Goal: Task Accomplishment & Management: Use online tool/utility

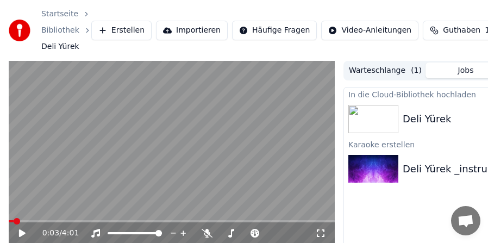
scroll to position [0, 100]
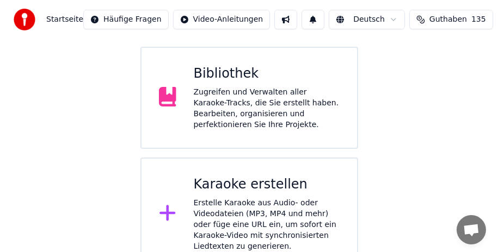
scroll to position [110, 0]
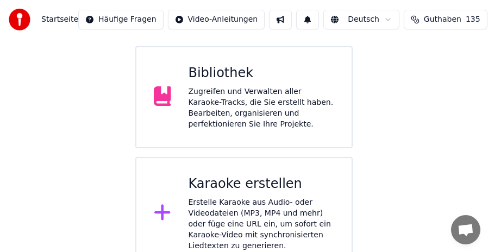
click at [257, 197] on div "Erstelle Karaoke aus Audio- oder Videodateien (MP3, MP4 und mehr) oder füge ein…" at bounding box center [262, 224] width 146 height 54
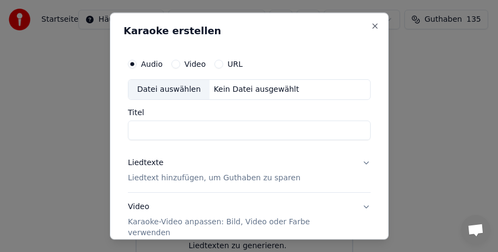
click at [165, 90] on div "Datei auswählen" at bounding box center [168, 90] width 81 height 20
type input "**********"
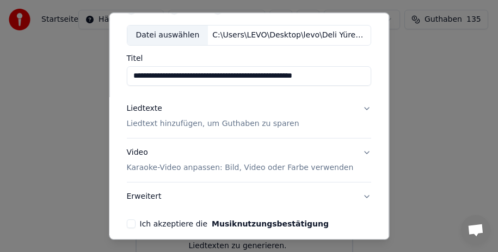
scroll to position [102, 0]
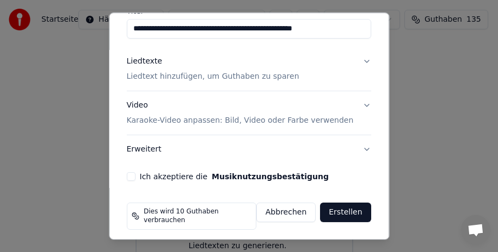
click at [358, 60] on button "Liedtexte Liedtext hinzufügen, um Guthaben zu sparen" at bounding box center [249, 69] width 244 height 44
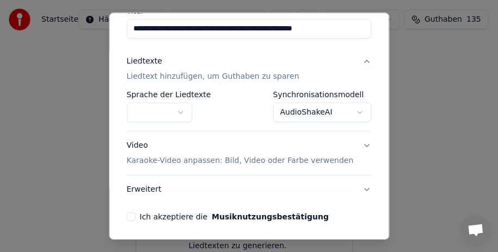
click at [169, 113] on button "button" at bounding box center [159, 113] width 65 height 20
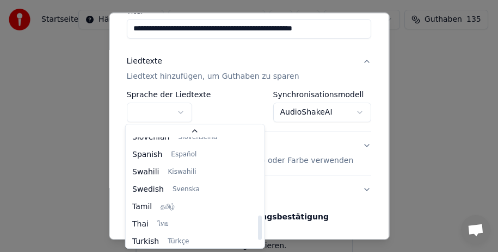
scroll to position [835, 0]
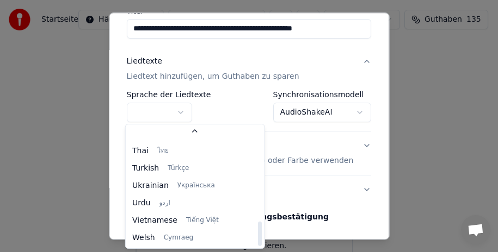
select select "**"
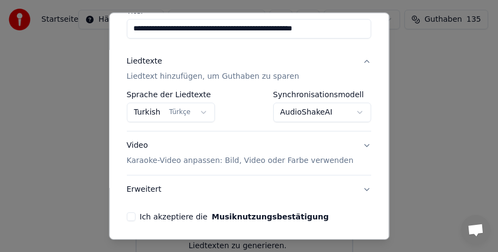
click at [351, 109] on body "**********" at bounding box center [244, 80] width 488 height 381
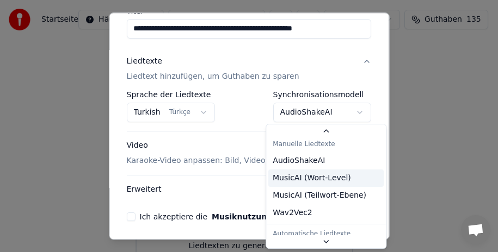
scroll to position [0, 0]
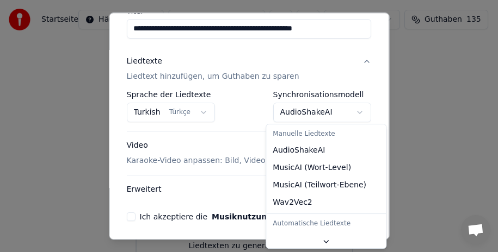
select select "**********"
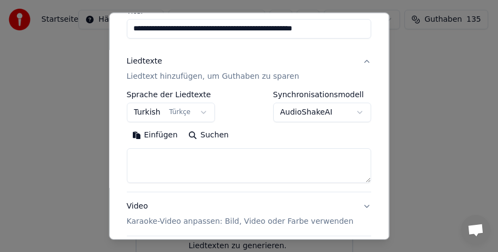
click at [146, 133] on button "Einfügen" at bounding box center [155, 135] width 57 height 17
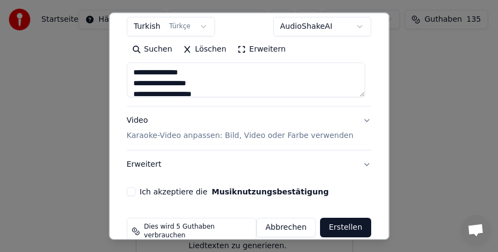
scroll to position [203, 0]
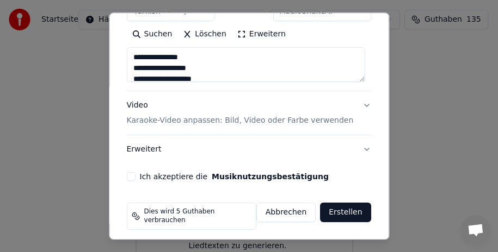
click at [129, 175] on button "Ich akzeptiere die Musiknutzungsbestätigung" at bounding box center [131, 176] width 9 height 9
click at [345, 209] on button "Erstellen" at bounding box center [345, 213] width 51 height 20
type textarea "**********"
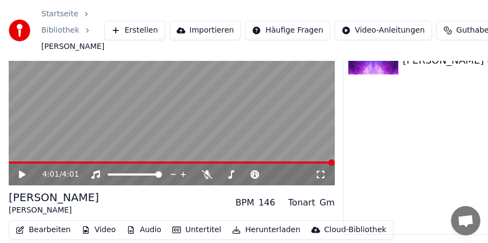
scroll to position [108, 0]
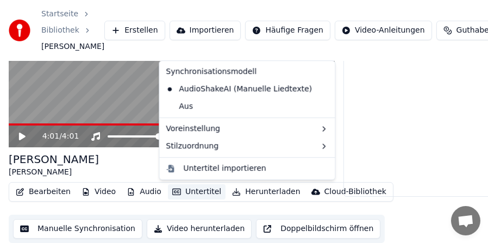
click at [204, 193] on button "Untertitel" at bounding box center [197, 191] width 58 height 15
click at [109, 161] on div "[PERSON_NAME] BPM 146 Tonart Gm" at bounding box center [172, 165] width 326 height 26
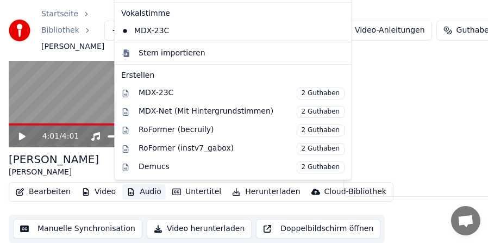
click at [131, 195] on button "Audio" at bounding box center [144, 191] width 44 height 15
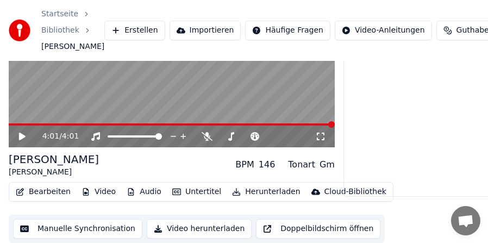
click at [95, 190] on button "Video" at bounding box center [98, 191] width 43 height 15
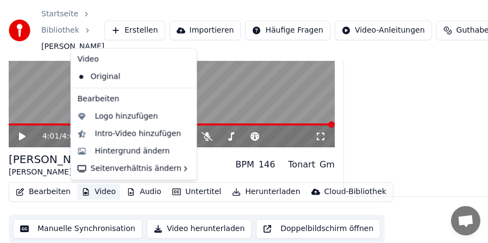
click at [95, 190] on button "Video" at bounding box center [98, 191] width 43 height 15
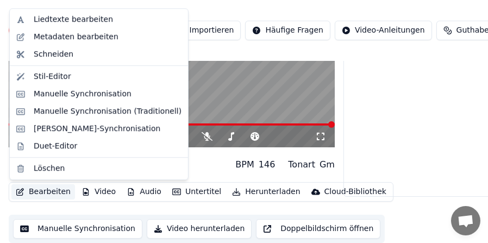
click at [52, 193] on button "Bearbeiten" at bounding box center [43, 191] width 64 height 15
click at [190, 163] on div "[PERSON_NAME] BPM 146 Tonart Gm" at bounding box center [172, 165] width 326 height 26
click at [49, 194] on button "Bearbeiten" at bounding box center [43, 191] width 64 height 15
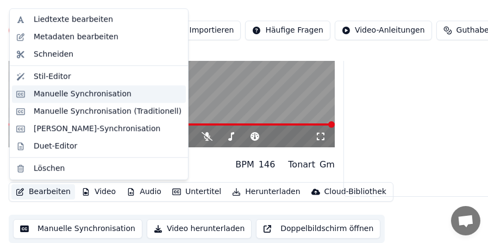
click at [76, 93] on div "Manuelle Synchronisation" at bounding box center [83, 94] width 98 height 11
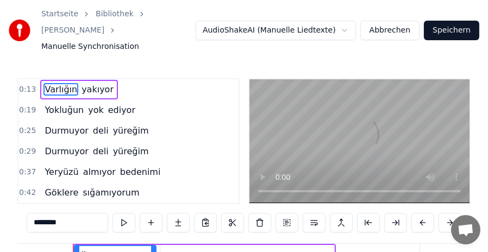
scroll to position [0, 655]
click at [377, 21] on button "Abbrechen" at bounding box center [390, 31] width 59 height 20
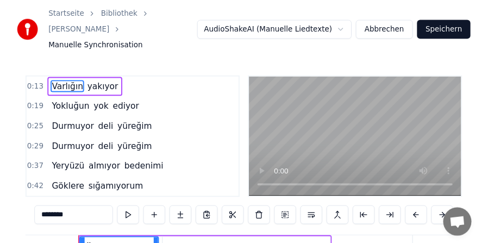
scroll to position [75, 0]
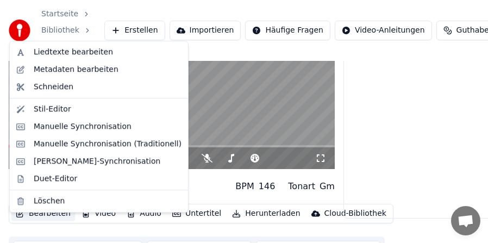
click at [45, 221] on button "Bearbeiten" at bounding box center [43, 213] width 64 height 15
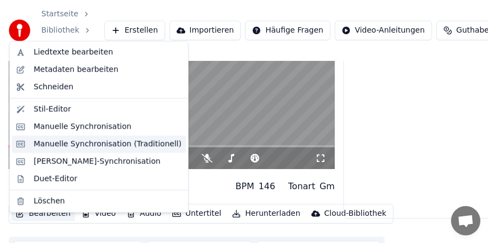
click at [73, 141] on div "Manuelle Synchronisation (Traditionell)" at bounding box center [108, 144] width 148 height 11
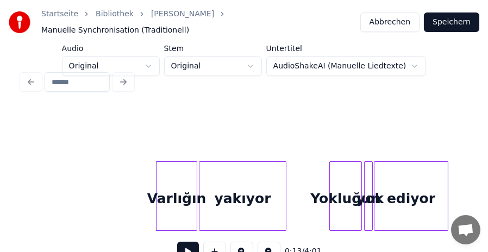
scroll to position [0, 185]
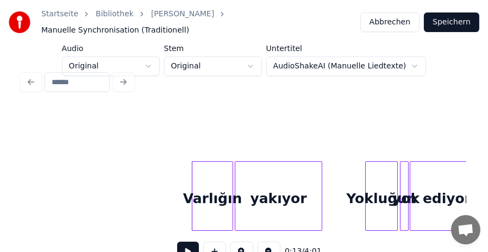
click at [184, 243] on button at bounding box center [188, 252] width 22 height 20
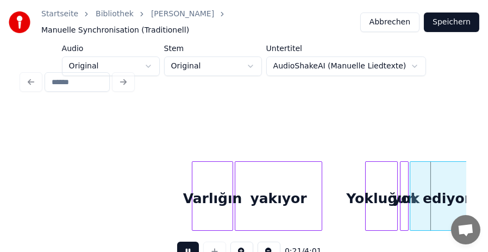
click at [184, 243] on button at bounding box center [188, 252] width 22 height 20
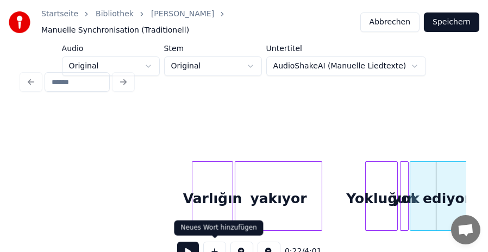
click at [213, 244] on button at bounding box center [214, 252] width 23 height 20
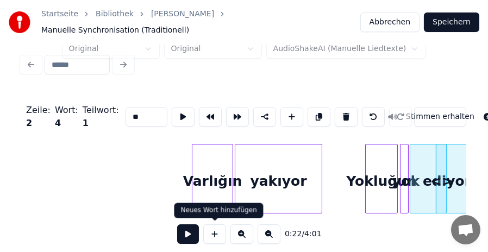
scroll to position [23, 0]
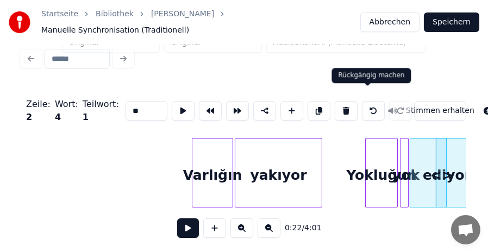
click at [368, 102] on button at bounding box center [373, 111] width 23 height 20
type input "******"
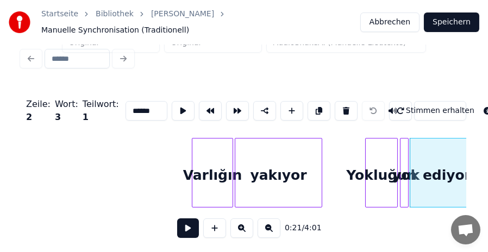
click at [245, 224] on button at bounding box center [242, 229] width 23 height 20
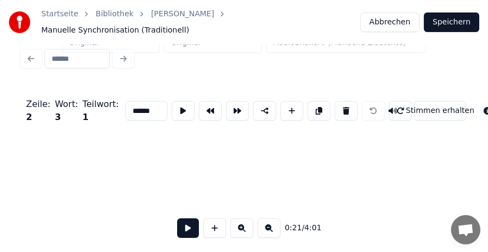
scroll to position [0, 758]
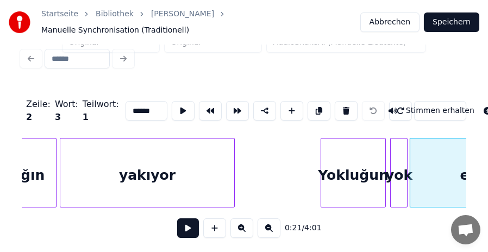
click at [245, 224] on button at bounding box center [242, 229] width 23 height 20
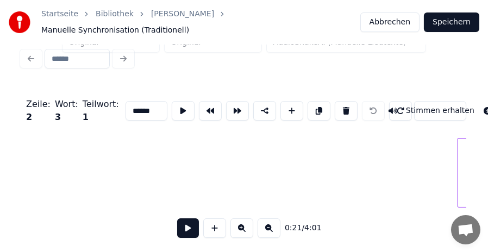
scroll to position [0, 1332]
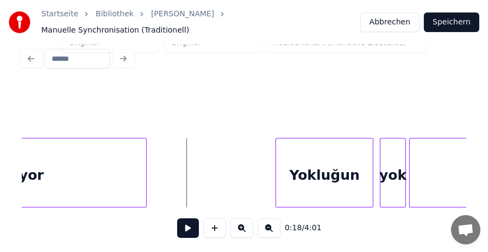
click at [187, 220] on button at bounding box center [188, 229] width 22 height 20
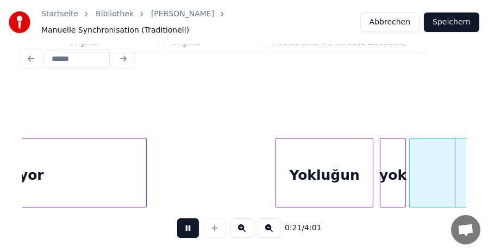
scroll to position [0, 1777]
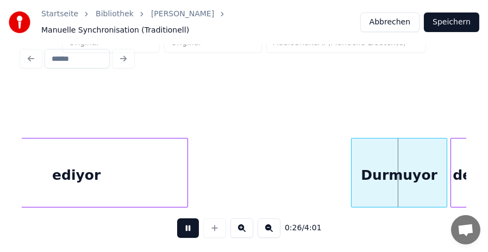
click at [185, 225] on button at bounding box center [188, 229] width 22 height 20
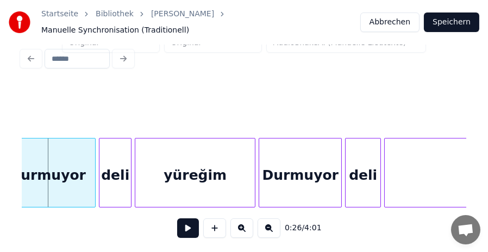
scroll to position [0, 2052]
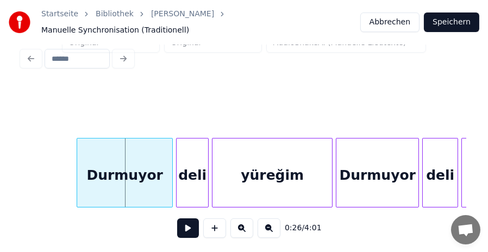
click at [182, 225] on button at bounding box center [188, 229] width 22 height 20
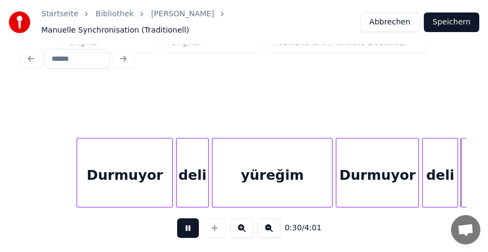
scroll to position [0, 2498]
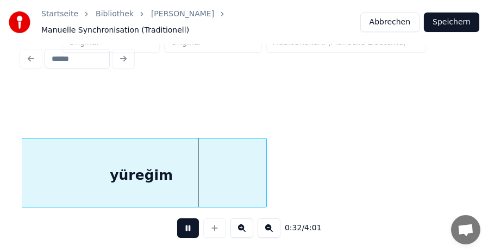
click at [182, 225] on button at bounding box center [188, 229] width 22 height 20
click at [267, 165] on div "yüreğim" at bounding box center [141, 173] width 251 height 70
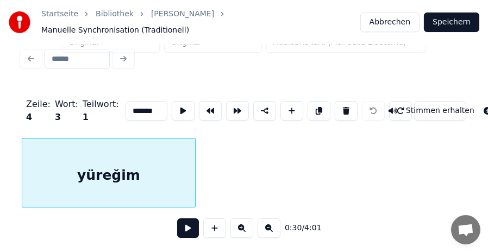
click at [195, 168] on div at bounding box center [193, 173] width 3 height 69
click at [187, 230] on button at bounding box center [188, 229] width 22 height 20
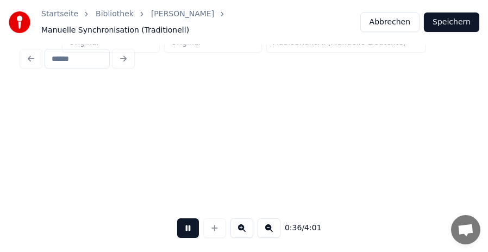
scroll to position [0, 2937]
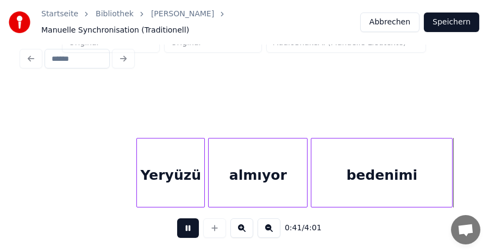
click at [185, 225] on button at bounding box center [188, 229] width 22 height 20
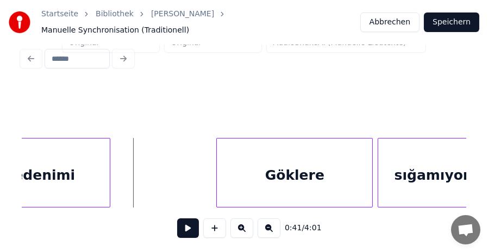
scroll to position [0, 3252]
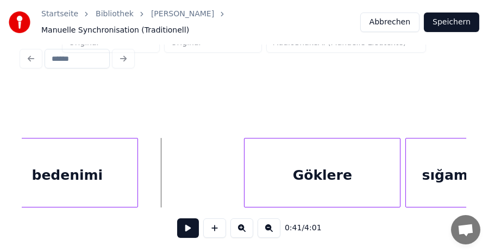
click at [137, 171] on div at bounding box center [135, 173] width 3 height 69
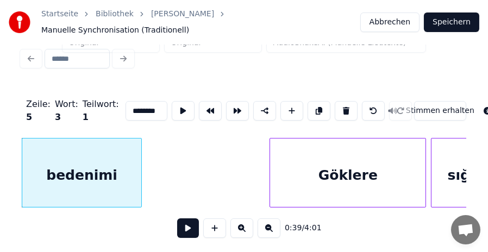
click at [140, 169] on div at bounding box center [139, 173] width 3 height 69
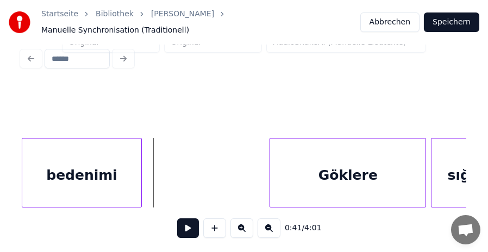
click at [189, 225] on button at bounding box center [188, 229] width 22 height 20
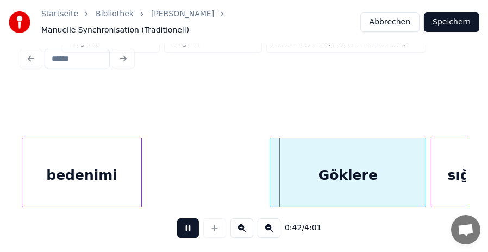
click at [101, 162] on div "bedenimi" at bounding box center [81, 176] width 119 height 74
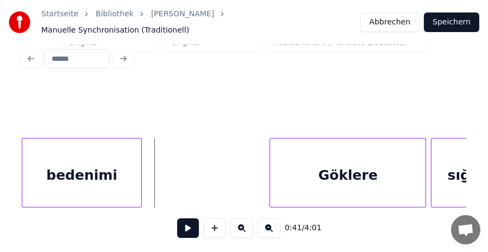
click at [179, 220] on button at bounding box center [188, 229] width 22 height 20
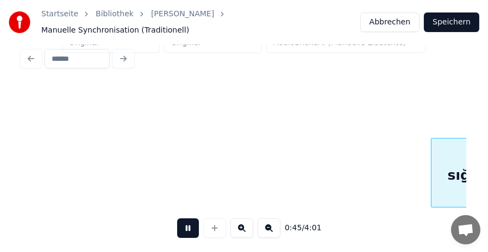
scroll to position [0, 3671]
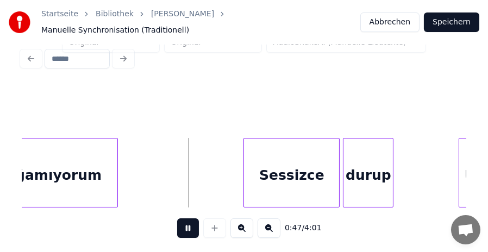
click at [182, 224] on button at bounding box center [188, 229] width 22 height 20
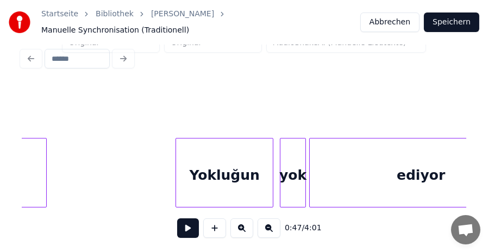
scroll to position [0, 518]
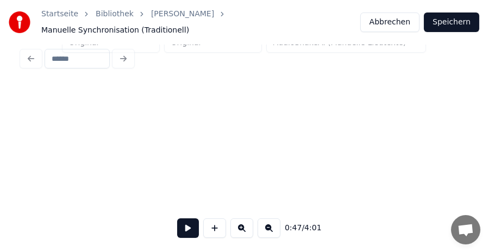
click at [193, 224] on button at bounding box center [188, 229] width 22 height 20
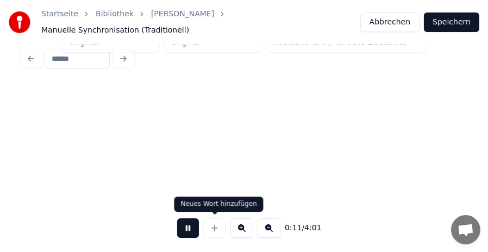
scroll to position [0, 963]
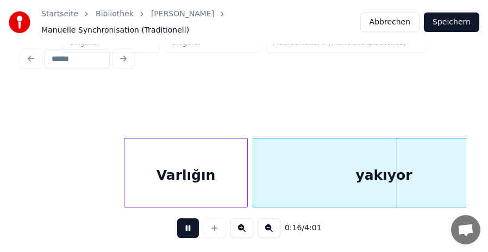
click at [187, 227] on button at bounding box center [188, 229] width 22 height 20
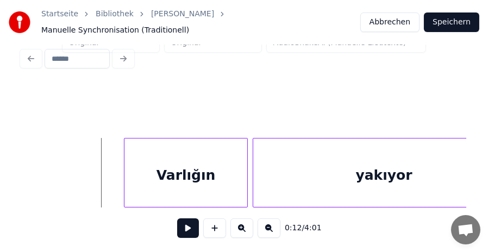
click at [191, 227] on button at bounding box center [188, 229] width 22 height 20
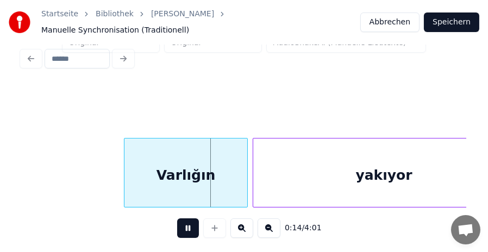
click at [191, 227] on button at bounding box center [188, 229] width 22 height 20
click at [119, 163] on div at bounding box center [120, 173] width 3 height 69
click at [122, 163] on div at bounding box center [123, 173] width 3 height 69
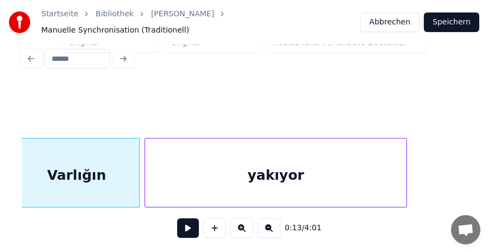
scroll to position [0, 1072]
click at [339, 159] on div "yakıyor" at bounding box center [276, 176] width 262 height 74
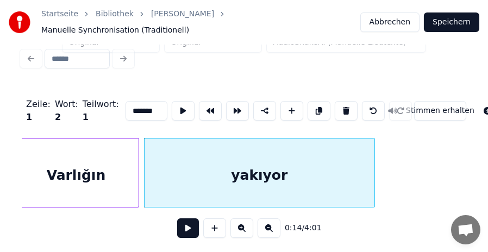
click at [374, 167] on div at bounding box center [372, 173] width 3 height 69
click at [46, 157] on div "Varlığın" at bounding box center [76, 176] width 125 height 74
type input "********"
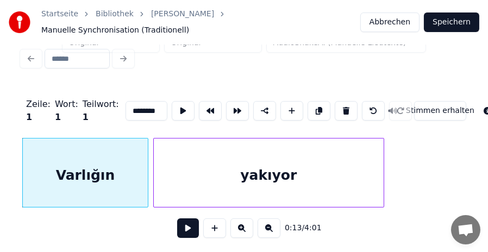
click at [183, 230] on button at bounding box center [188, 229] width 22 height 20
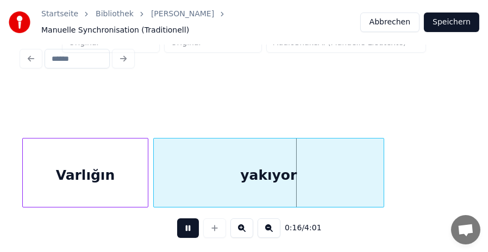
click at [61, 163] on div "Varlığın" at bounding box center [85, 176] width 125 height 74
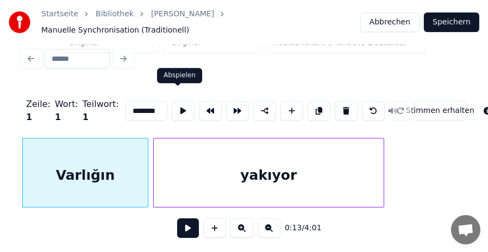
click at [174, 101] on button at bounding box center [183, 111] width 23 height 20
click at [180, 154] on div "yakıyor" at bounding box center [269, 176] width 230 height 74
type input "*******"
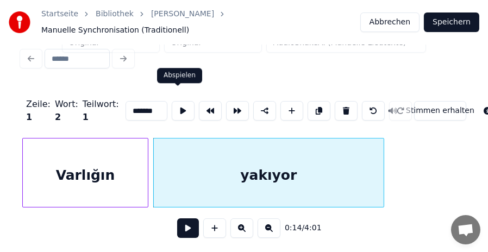
click at [172, 101] on button at bounding box center [183, 111] width 23 height 20
click at [88, 117] on div "Zeile : 1 Wort : 2 Teilwort : 1 ******* Stimmen erhalten" at bounding box center [244, 111] width 445 height 54
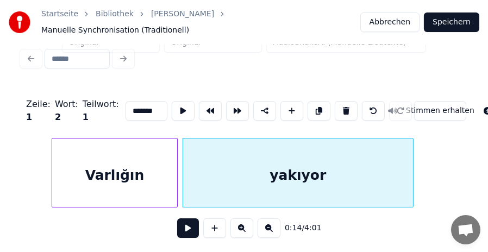
scroll to position [0, 1019]
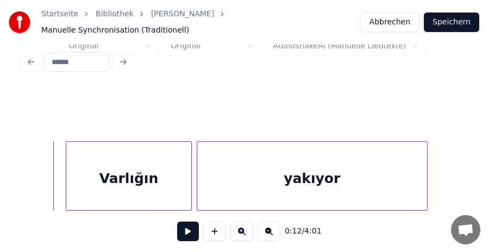
scroll to position [23, 0]
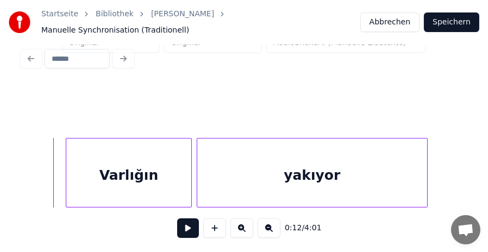
click at [179, 227] on button at bounding box center [188, 229] width 22 height 20
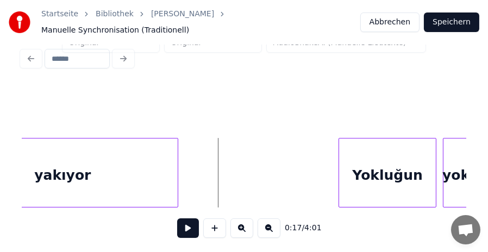
click at [121, 158] on div "yakıyor" at bounding box center [63, 176] width 230 height 74
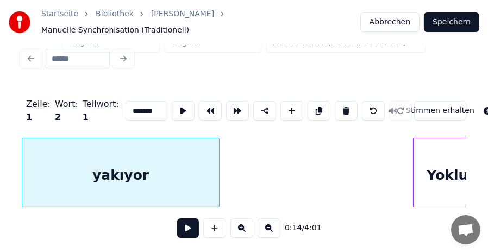
click at [219, 169] on div at bounding box center [217, 173] width 3 height 69
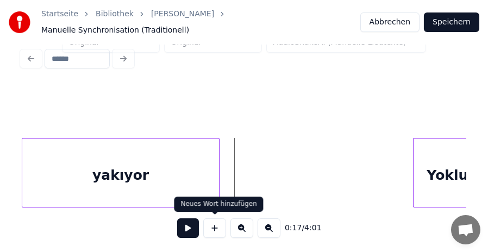
click at [193, 226] on button at bounding box center [188, 229] width 22 height 20
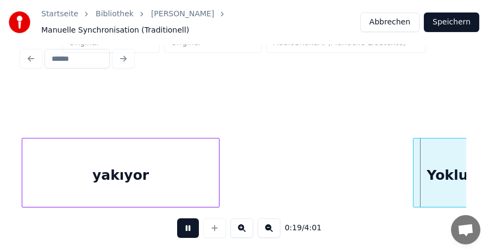
click at [193, 226] on button at bounding box center [188, 229] width 22 height 20
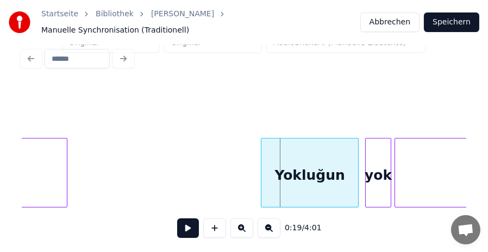
scroll to position [0, 1404]
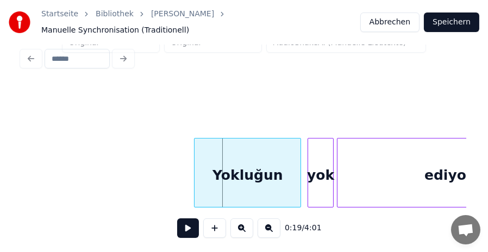
click at [196, 169] on div at bounding box center [196, 173] width 3 height 69
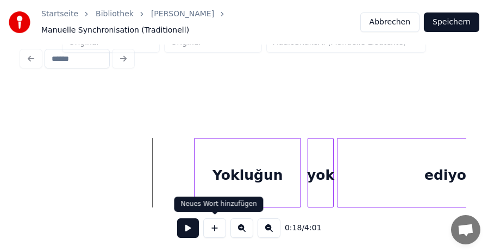
click at [190, 226] on button at bounding box center [188, 229] width 22 height 20
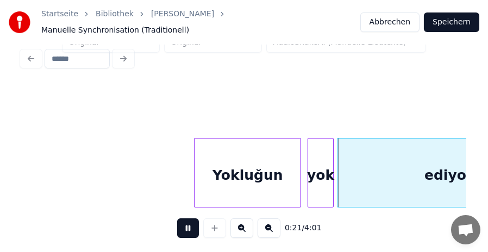
click at [187, 226] on button at bounding box center [188, 229] width 22 height 20
click at [323, 164] on div "yok" at bounding box center [320, 176] width 25 height 74
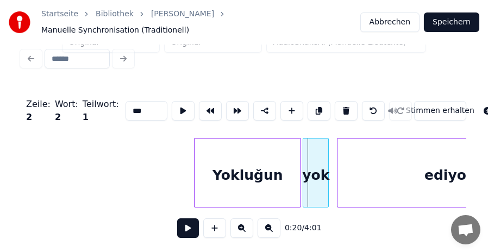
click at [318, 164] on div "yok" at bounding box center [316, 176] width 25 height 74
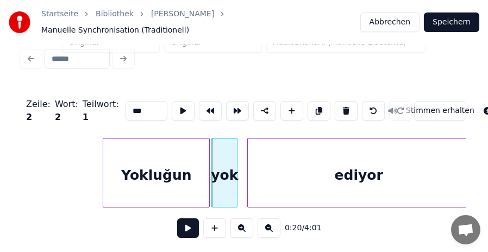
scroll to position [0, 1503]
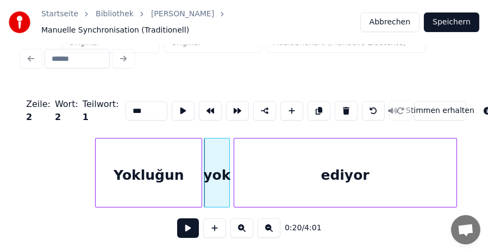
click at [396, 164] on div "ediyor" at bounding box center [345, 176] width 222 height 74
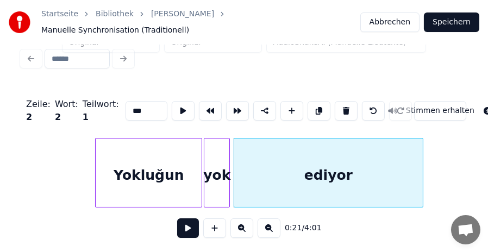
click at [422, 170] on div at bounding box center [421, 173] width 3 height 69
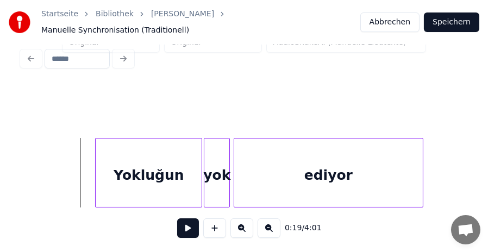
click at [191, 225] on button at bounding box center [188, 229] width 22 height 20
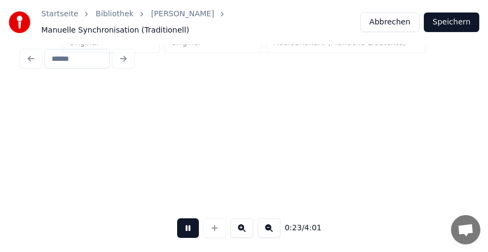
scroll to position [0, 1948]
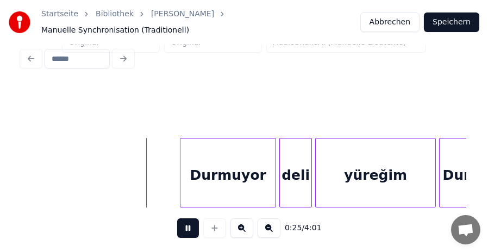
click at [183, 223] on button at bounding box center [188, 229] width 22 height 20
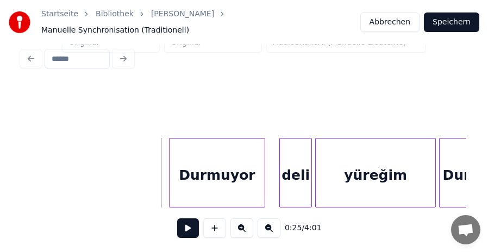
click at [222, 156] on div "Durmuyor" at bounding box center [217, 176] width 95 height 74
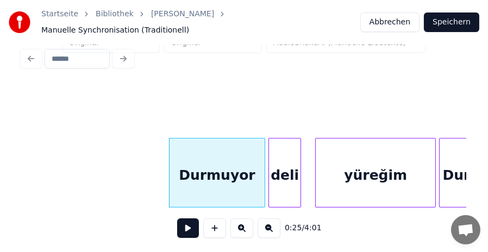
click at [289, 164] on div "deli" at bounding box center [285, 176] width 32 height 74
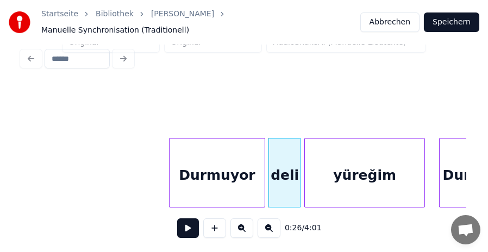
click at [362, 162] on div "yüreğim" at bounding box center [365, 176] width 120 height 74
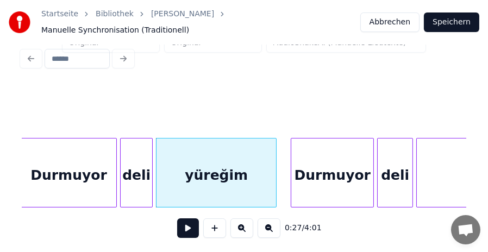
scroll to position [0, 2122]
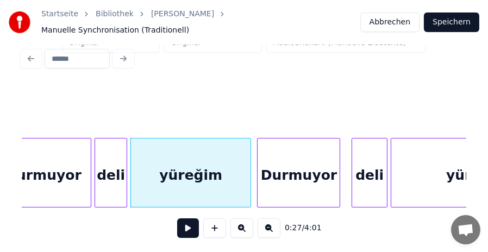
click at [314, 169] on div "Durmuyor" at bounding box center [299, 176] width 82 height 74
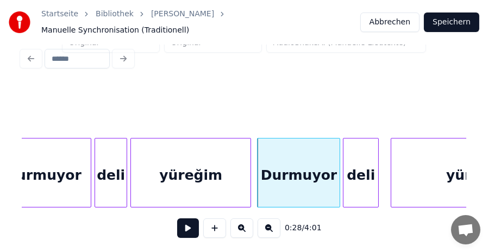
click at [372, 167] on div "deli" at bounding box center [361, 176] width 35 height 74
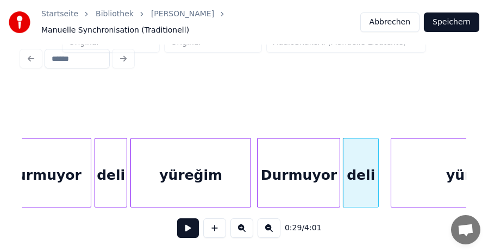
scroll to position [0, 2218]
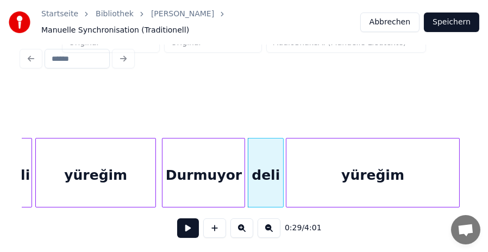
click at [427, 168] on div "yüreğim" at bounding box center [373, 176] width 172 height 74
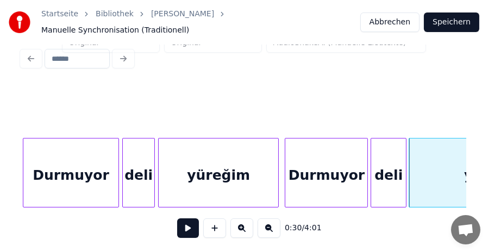
scroll to position [0, 2036]
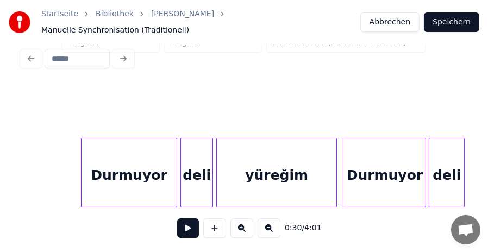
click at [188, 222] on button at bounding box center [188, 229] width 22 height 20
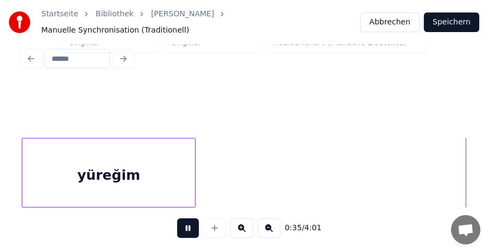
scroll to position [0, 2928]
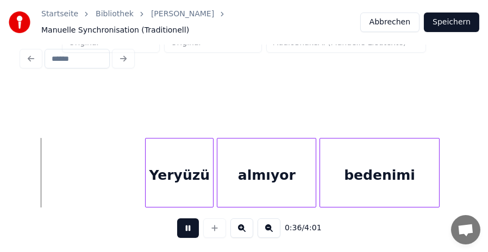
click at [188, 227] on button at bounding box center [188, 229] width 22 height 20
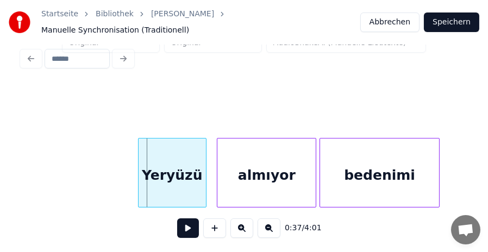
click at [171, 172] on div "Yeryüzü" at bounding box center [172, 176] width 67 height 74
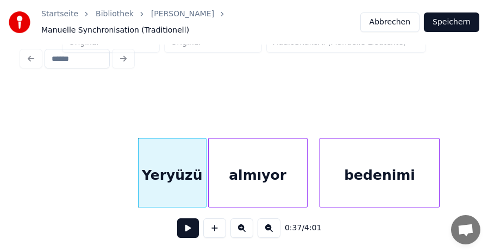
click at [264, 169] on div "almıyor" at bounding box center [258, 176] width 98 height 74
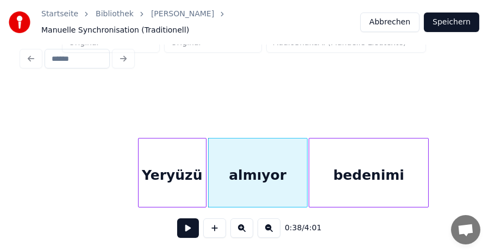
click at [344, 171] on div "bedenimi" at bounding box center [368, 176] width 119 height 74
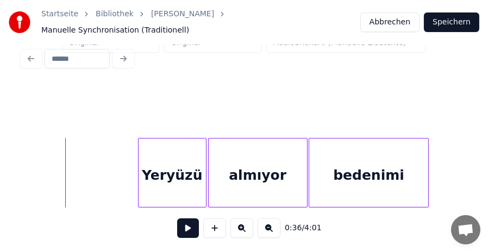
click at [200, 231] on div "0:35 / 4:01" at bounding box center [244, 228] width 428 height 24
click at [193, 230] on button at bounding box center [188, 229] width 22 height 20
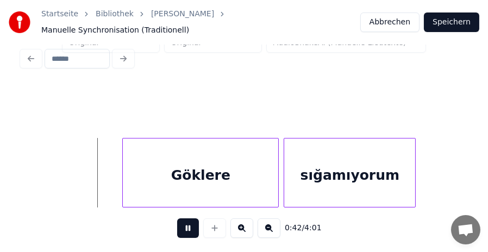
click at [190, 226] on button at bounding box center [188, 229] width 22 height 20
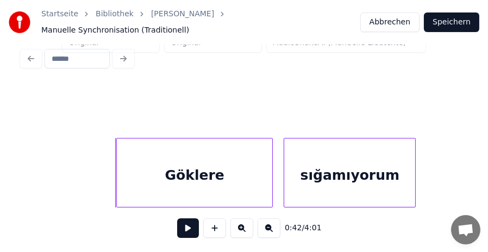
click at [185, 174] on div "Göklere" at bounding box center [195, 176] width 156 height 74
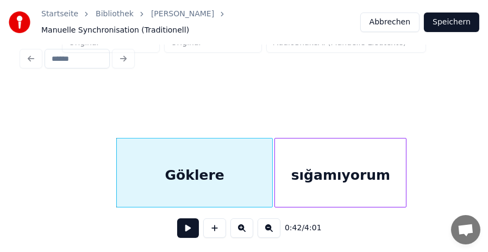
click at [338, 175] on div "sığamıyorum" at bounding box center [340, 176] width 131 height 74
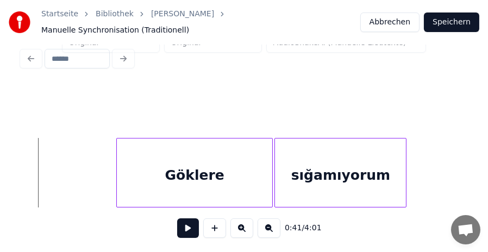
click at [184, 226] on button at bounding box center [188, 229] width 22 height 20
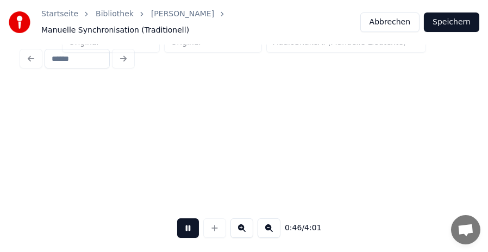
scroll to position [0, 3819]
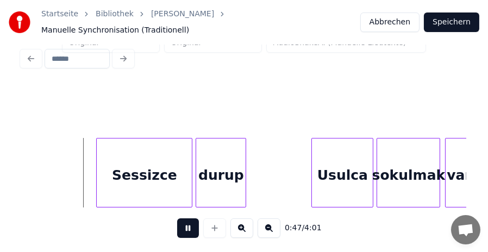
click at [184, 226] on button at bounding box center [188, 229] width 22 height 20
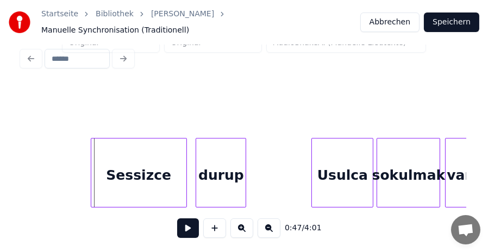
click at [144, 175] on div "Sessizce" at bounding box center [138, 176] width 95 height 74
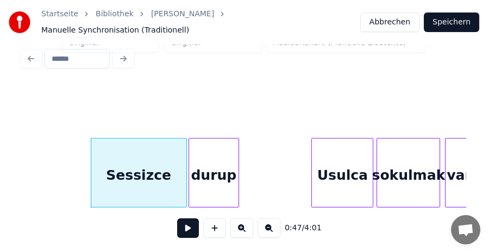
click at [212, 172] on div "durup" at bounding box center [213, 176] width 49 height 74
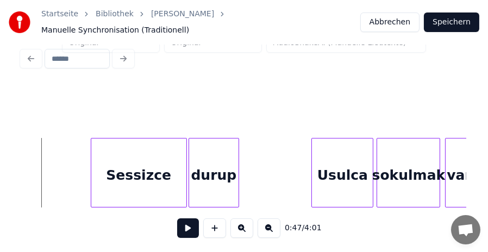
click at [183, 229] on button at bounding box center [188, 229] width 22 height 20
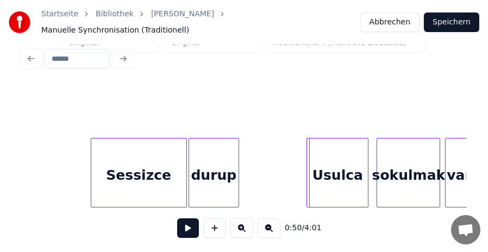
click at [336, 170] on div "Usulca" at bounding box center [337, 176] width 61 height 74
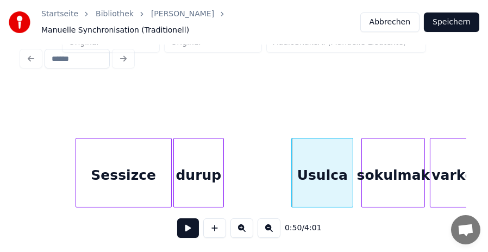
scroll to position [0, 3841]
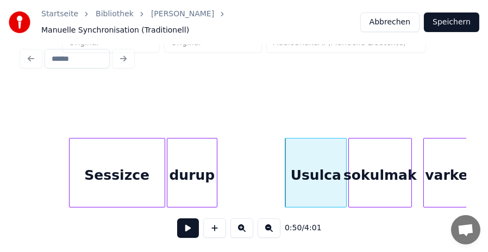
click at [392, 175] on div "sokulmak" at bounding box center [380, 176] width 63 height 74
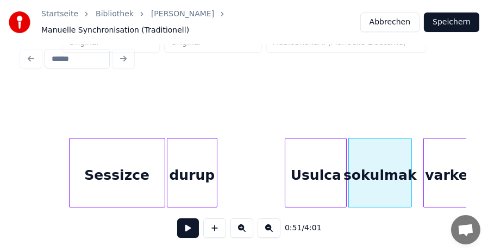
scroll to position [0, 3851]
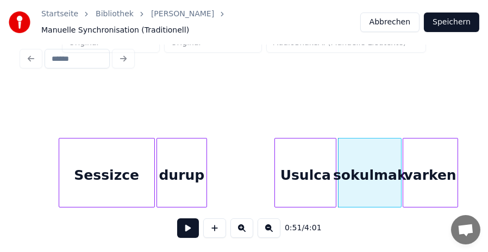
click at [442, 172] on div "varken" at bounding box center [431, 176] width 54 height 74
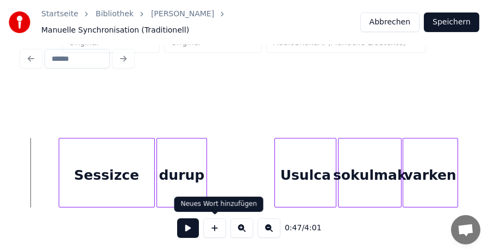
click at [191, 227] on button at bounding box center [188, 229] width 22 height 20
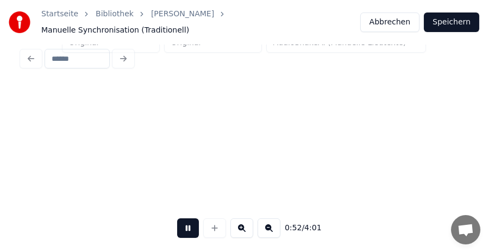
scroll to position [0, 4296]
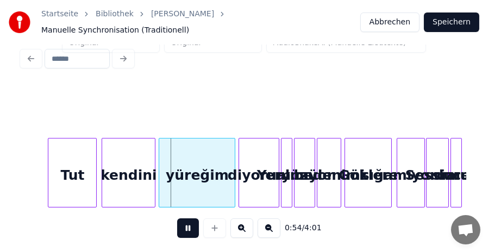
click at [187, 225] on button at bounding box center [188, 229] width 22 height 20
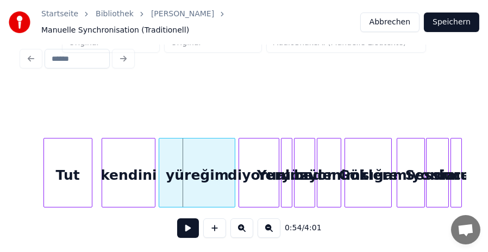
click at [69, 168] on div "Tut" at bounding box center [68, 176] width 48 height 74
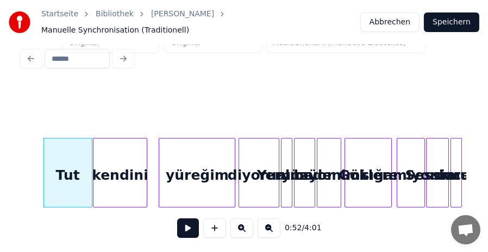
click at [123, 166] on div "kendini" at bounding box center [120, 176] width 53 height 74
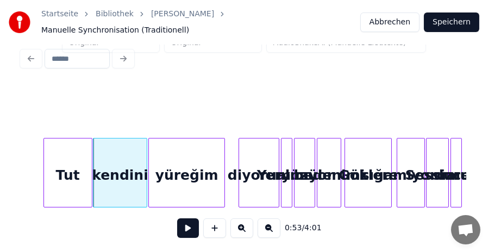
click at [199, 166] on div "yüreğim" at bounding box center [187, 176] width 76 height 74
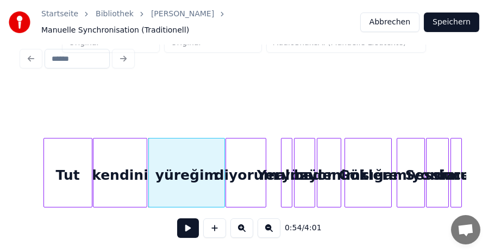
click at [247, 168] on div "diyorum" at bounding box center [246, 176] width 40 height 74
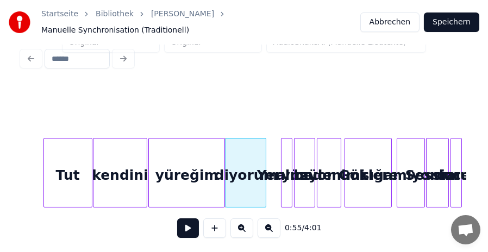
click at [245, 226] on button at bounding box center [242, 229] width 23 height 20
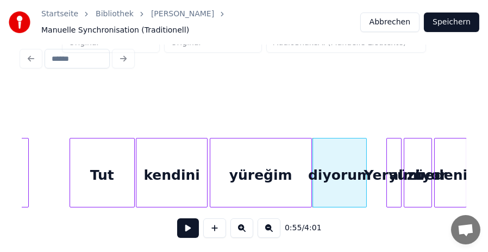
scroll to position [0, 5688]
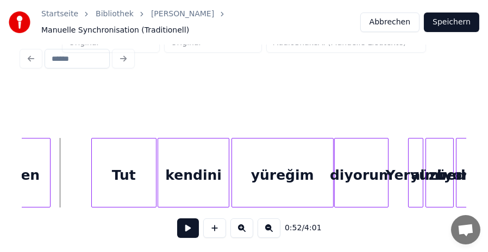
click at [187, 224] on button at bounding box center [188, 229] width 22 height 20
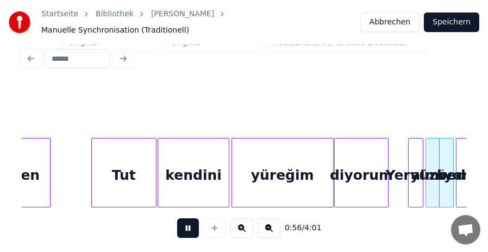
click at [188, 227] on button at bounding box center [188, 229] width 22 height 20
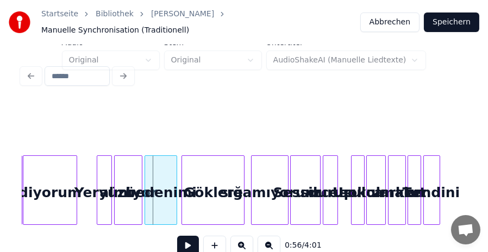
scroll to position [0, 0]
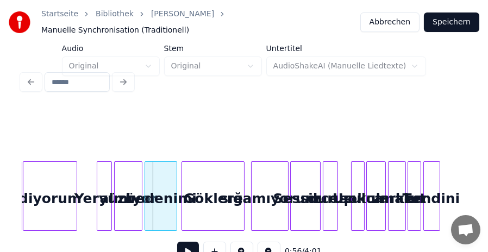
click at [104, 174] on div "Yeryüzü" at bounding box center [104, 199] width 14 height 74
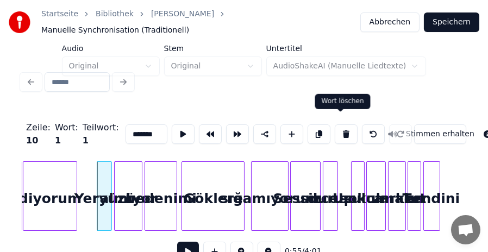
click at [342, 125] on button at bounding box center [346, 135] width 23 height 20
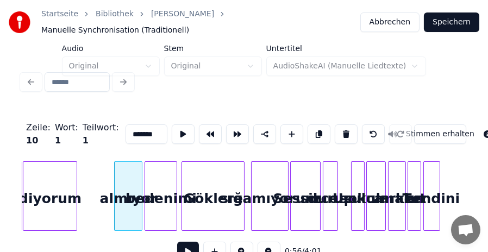
click at [125, 180] on div "almıyor" at bounding box center [128, 199] width 27 height 74
click at [339, 126] on button at bounding box center [346, 135] width 23 height 20
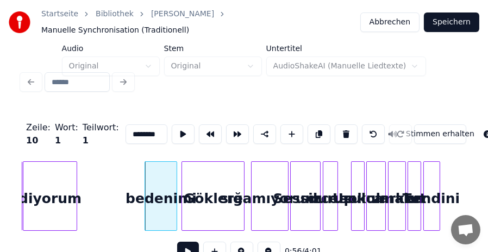
click at [154, 177] on div "bedenimi" at bounding box center [161, 199] width 32 height 74
click at [342, 125] on button at bounding box center [346, 135] width 23 height 20
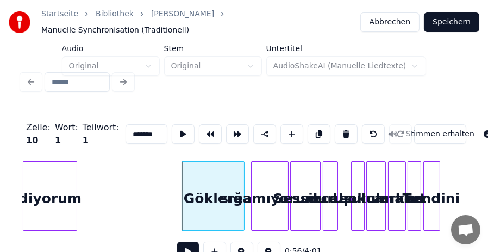
click at [212, 177] on div "Göklere" at bounding box center [213, 199] width 62 height 74
click at [339, 125] on button at bounding box center [346, 135] width 23 height 20
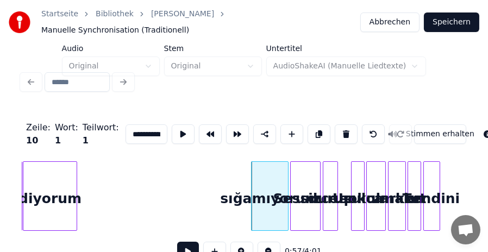
click at [261, 184] on div "sığamıyorum" at bounding box center [270, 199] width 36 height 74
click at [339, 125] on button at bounding box center [346, 135] width 23 height 20
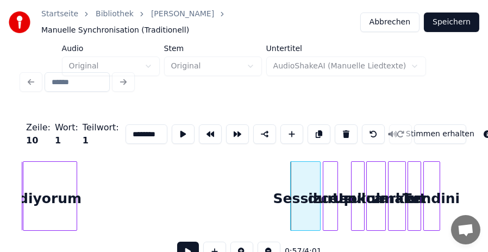
click at [308, 186] on div "Sessizce" at bounding box center [305, 199] width 29 height 74
click at [342, 125] on button at bounding box center [346, 135] width 23 height 20
type input "*****"
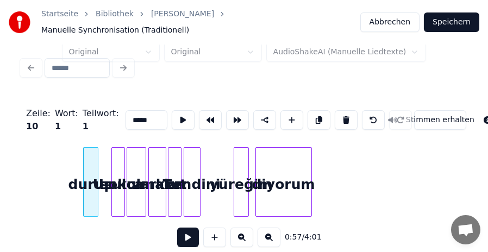
scroll to position [0, 6260]
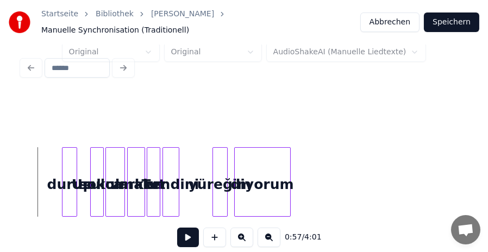
click at [185, 236] on button at bounding box center [188, 238] width 22 height 20
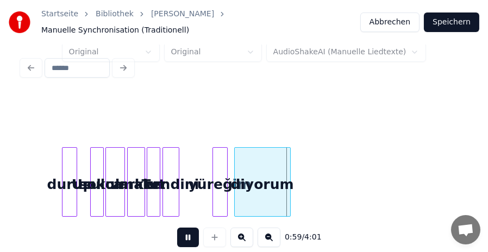
click at [187, 232] on button at bounding box center [188, 238] width 22 height 20
click at [67, 154] on div "durup" at bounding box center [70, 185] width 14 height 74
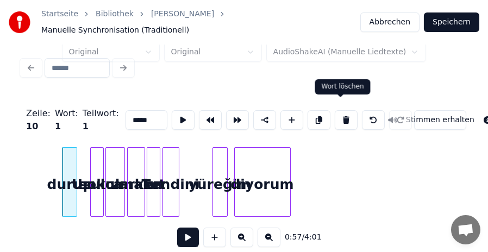
click at [339, 112] on button at bounding box center [346, 120] width 23 height 20
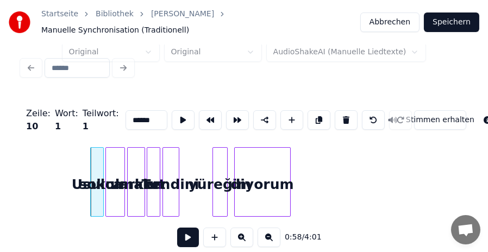
click at [95, 155] on div "Usulca" at bounding box center [97, 185] width 12 height 74
click at [342, 112] on button at bounding box center [346, 120] width 23 height 20
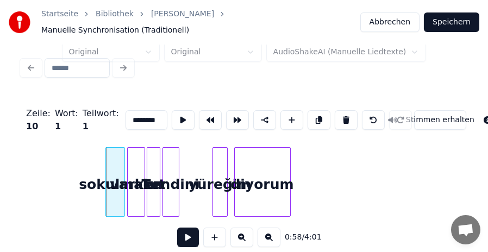
click at [128, 169] on div "varken" at bounding box center [136, 185] width 16 height 74
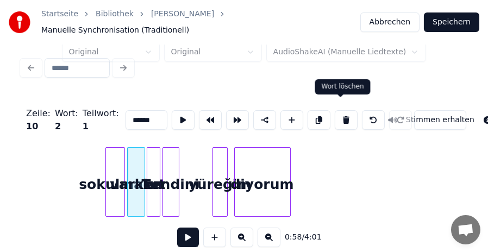
click at [339, 110] on button at bounding box center [346, 120] width 23 height 20
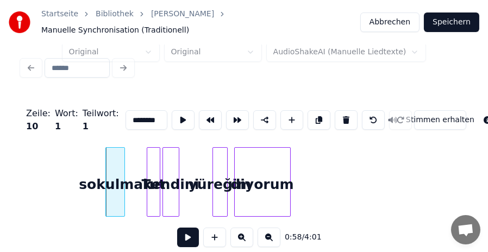
click at [265, 163] on div "diyorum" at bounding box center [262, 185] width 55 height 74
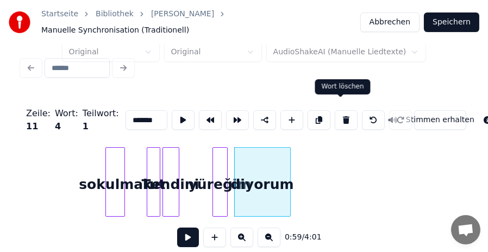
click at [342, 110] on button at bounding box center [346, 120] width 23 height 20
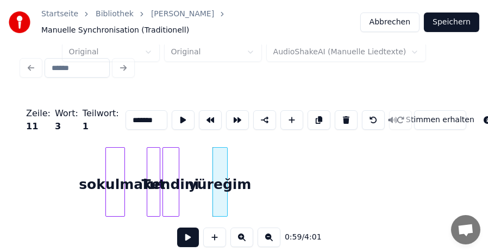
click at [220, 152] on div "yüreğim" at bounding box center [220, 185] width 14 height 74
click at [337, 110] on button at bounding box center [346, 120] width 23 height 20
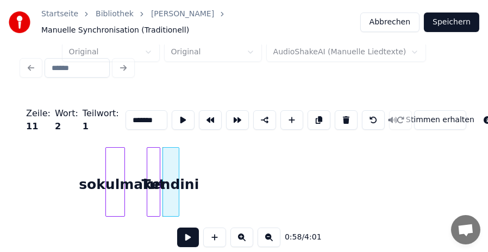
click at [170, 157] on div "kendini" at bounding box center [171, 185] width 16 height 74
click at [338, 110] on button at bounding box center [346, 120] width 23 height 20
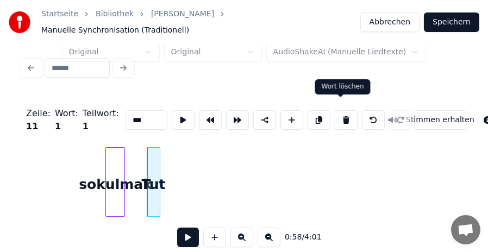
click at [341, 110] on button at bounding box center [346, 120] width 23 height 20
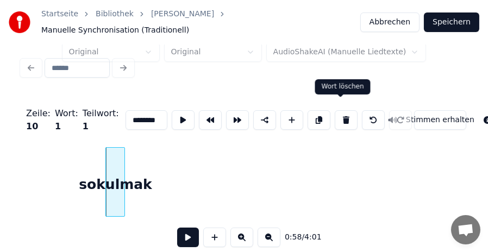
click at [343, 110] on button at bounding box center [346, 120] width 23 height 20
type input "*******"
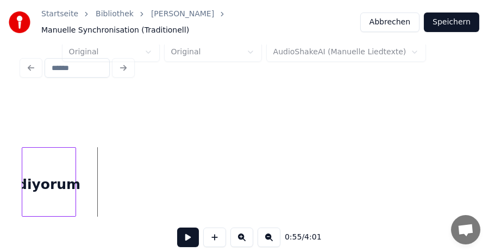
click at [183, 236] on button at bounding box center [188, 238] width 22 height 20
click at [184, 236] on button at bounding box center [188, 238] width 22 height 20
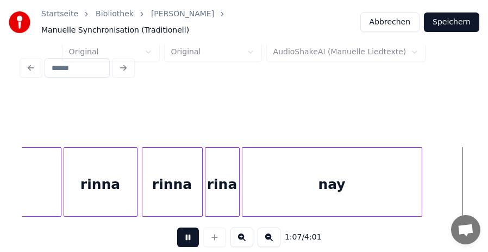
scroll to position [0, 7338]
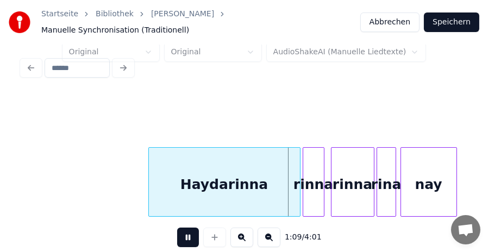
click at [184, 236] on button at bounding box center [188, 238] width 22 height 20
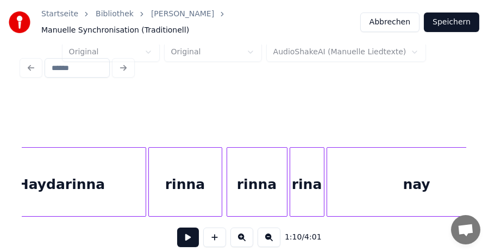
scroll to position [0, 6802]
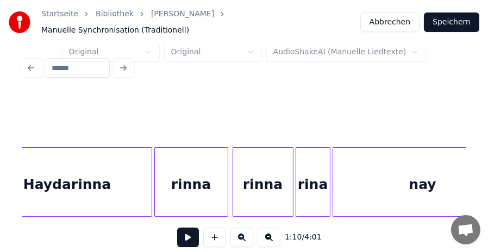
click at [392, 177] on div "nay" at bounding box center [422, 185] width 179 height 74
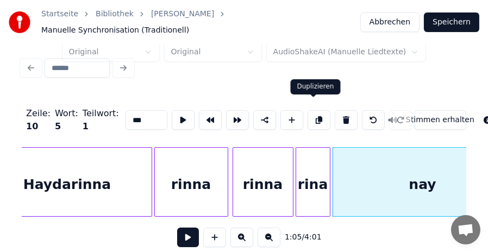
click at [316, 112] on button at bounding box center [319, 120] width 23 height 20
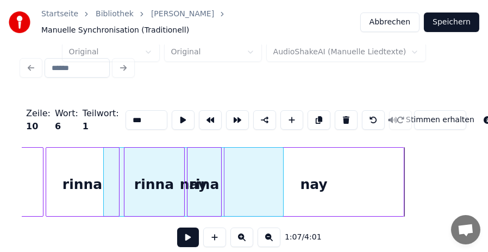
scroll to position [0, 6867]
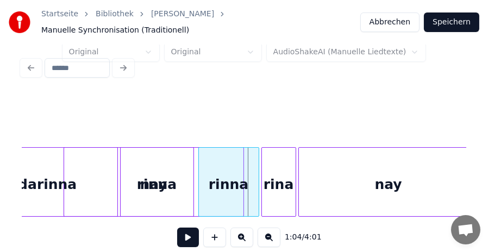
scroll to position [0, 6852]
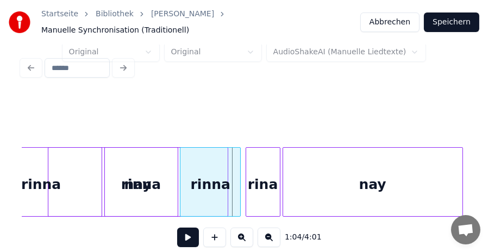
click at [208, 164] on div "rinna" at bounding box center [211, 185] width 60 height 74
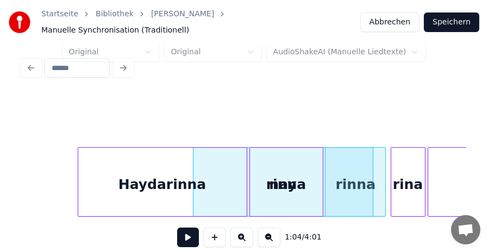
scroll to position [0, 6685]
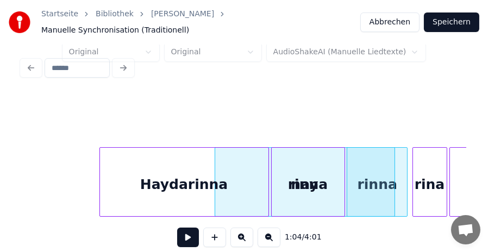
click at [170, 177] on div "Haydarinna" at bounding box center [184, 185] width 169 height 74
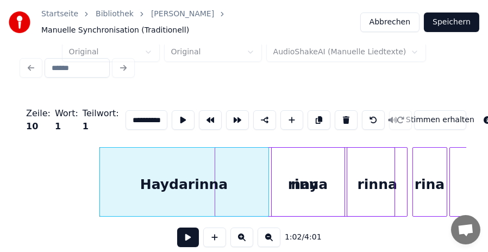
click at [317, 183] on div "rinna" at bounding box center [308, 185] width 73 height 74
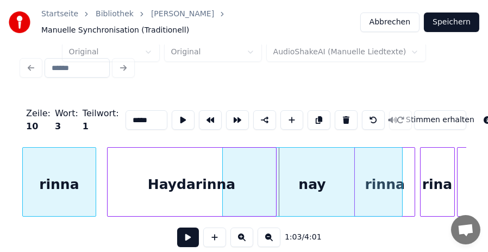
scroll to position [0, 6677]
click at [60, 157] on div "rinna" at bounding box center [58, 185] width 73 height 74
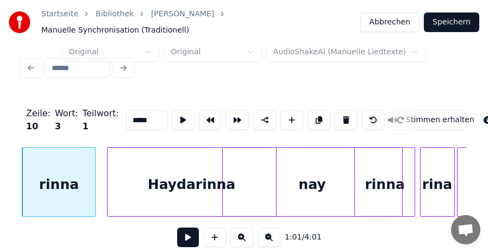
click at [263, 158] on div "Haydarinna" at bounding box center [192, 185] width 169 height 74
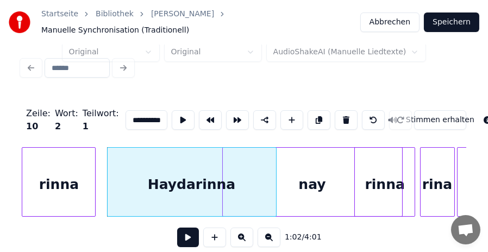
click at [313, 158] on div "nay" at bounding box center [312, 185] width 179 height 74
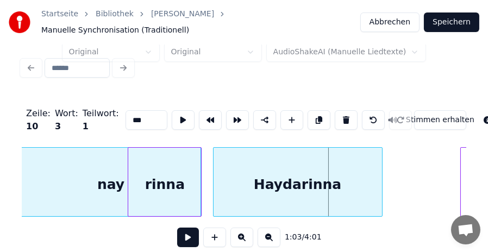
scroll to position [0, 6563]
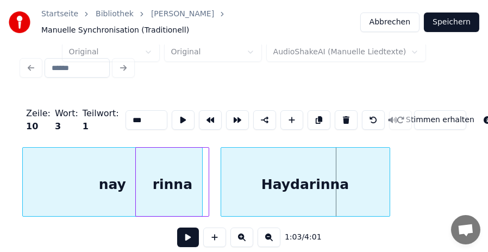
click at [0, 174] on div "Startseite Bibliothek [PERSON_NAME] Manuelle Synchronisation (Traditionell) Abb…" at bounding box center [244, 108] width 488 height 245
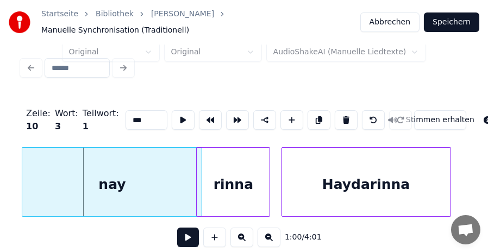
scroll to position [0, 6501]
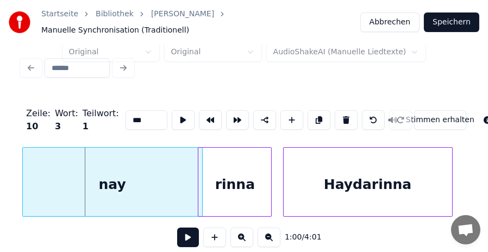
click at [51, 168] on div "nay" at bounding box center [112, 185] width 179 height 74
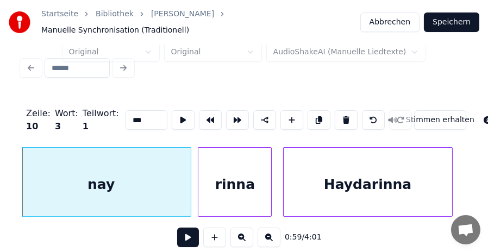
scroll to position [0, 6470]
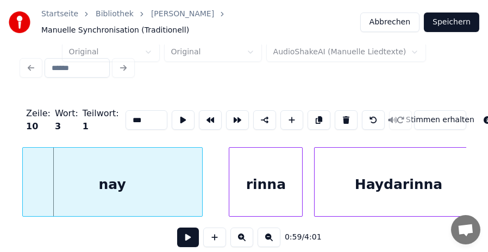
click at [106, 168] on div "nay" at bounding box center [112, 185] width 179 height 74
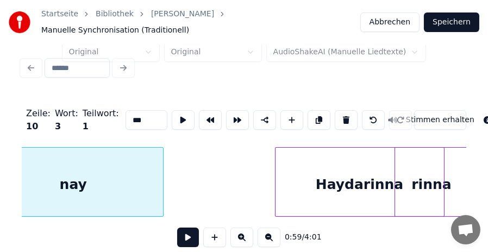
scroll to position [0, 6514]
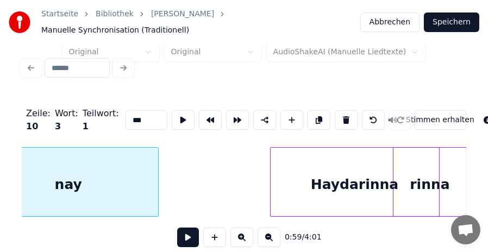
click at [473, 176] on div "Startseite Bibliothek [PERSON_NAME] Manuelle Synchronisation (Traditionell) Abb…" at bounding box center [244, 108] width 488 height 245
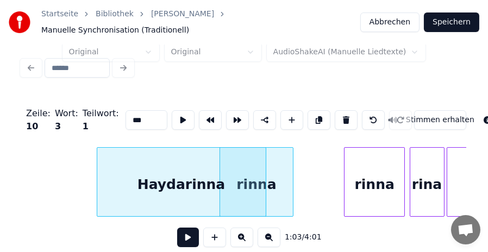
scroll to position [0, 6710]
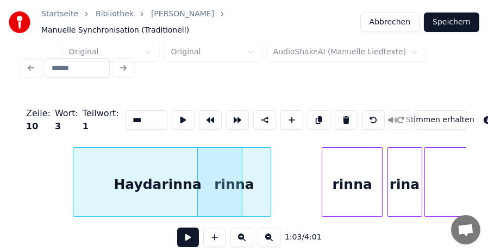
click at [236, 176] on div "Haydarinna" at bounding box center [157, 185] width 169 height 74
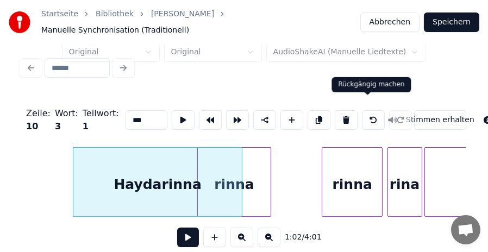
click at [369, 112] on button at bounding box center [373, 120] width 23 height 20
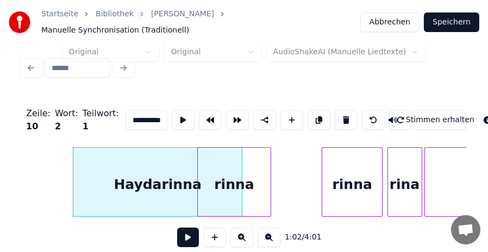
click at [257, 164] on div "rinna" at bounding box center [234, 185] width 73 height 74
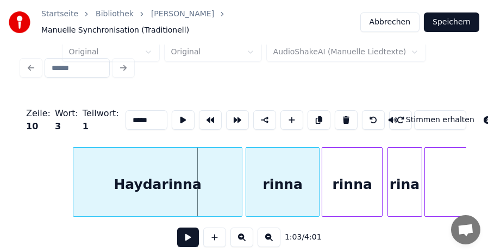
click at [305, 164] on div "rinna" at bounding box center [282, 185] width 73 height 74
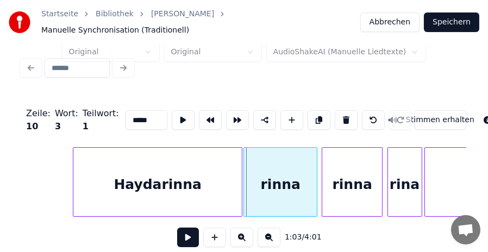
click at [301, 166] on div "rinna" at bounding box center [280, 185] width 73 height 74
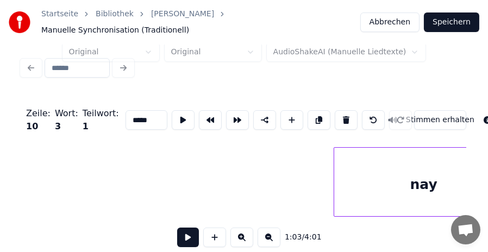
scroll to position [0, 6202]
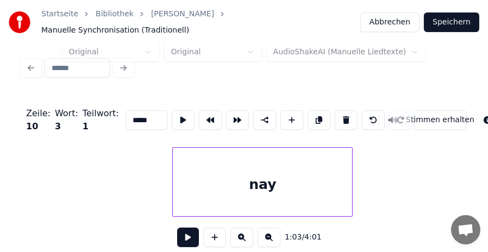
click at [294, 167] on div "nay" at bounding box center [262, 185] width 179 height 74
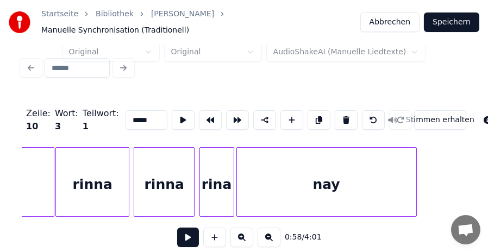
scroll to position [0, 6920]
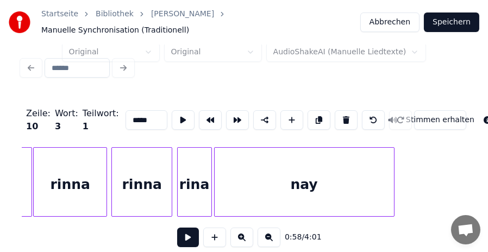
click at [199, 175] on div "rina" at bounding box center [195, 185] width 34 height 74
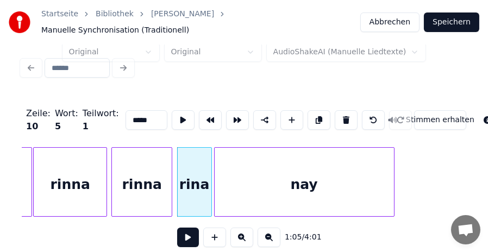
type input "****"
click at [312, 110] on button at bounding box center [319, 120] width 23 height 20
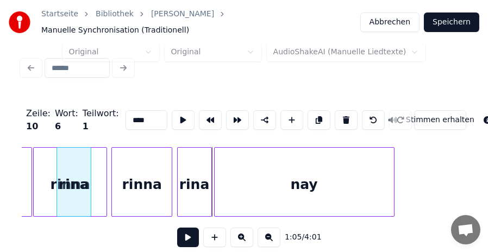
click at [73, 157] on div "rina" at bounding box center [74, 185] width 34 height 74
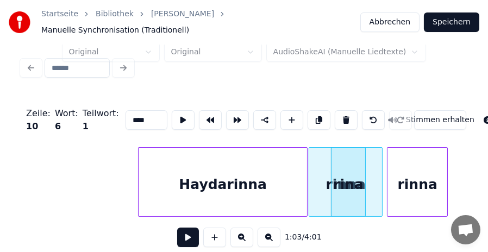
scroll to position [0, 6630]
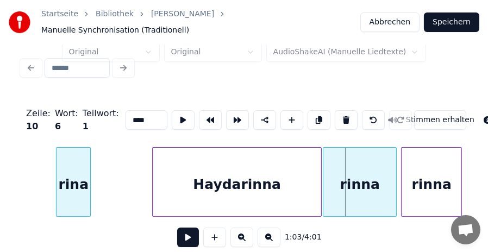
click at [73, 163] on div "rina" at bounding box center [74, 185] width 34 height 74
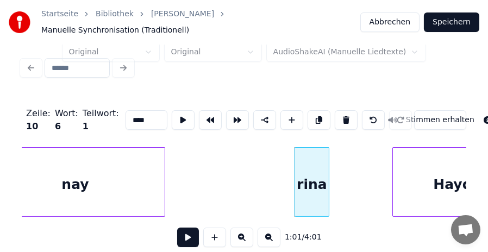
scroll to position [0, 6422]
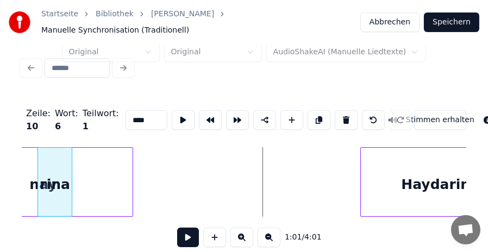
click at [51, 174] on div "rina" at bounding box center [55, 185] width 34 height 74
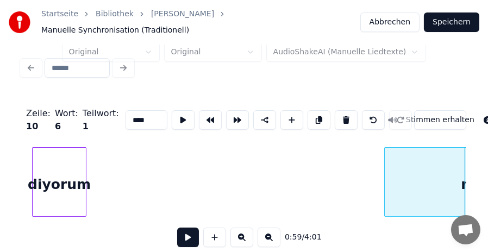
scroll to position [0, 6110]
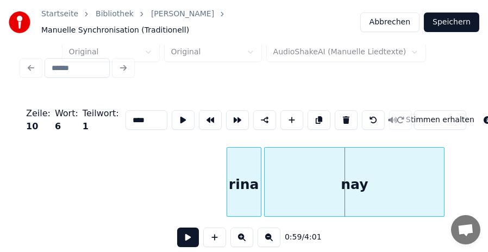
click at [240, 181] on div "rina" at bounding box center [244, 185] width 34 height 74
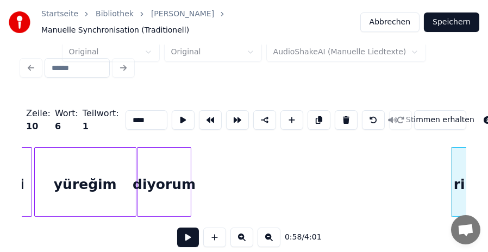
scroll to position [0, 5849]
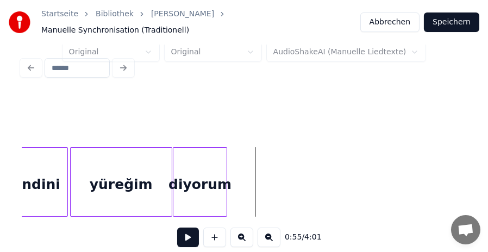
click at [190, 232] on button at bounding box center [188, 238] width 22 height 20
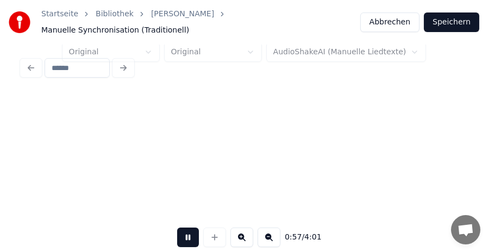
scroll to position [0, 6295]
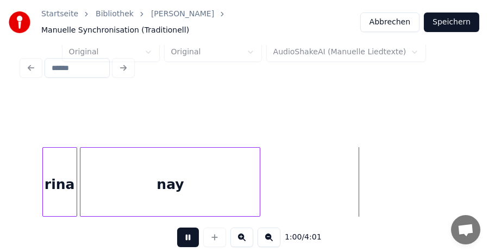
click at [188, 234] on button at bounding box center [188, 238] width 22 height 20
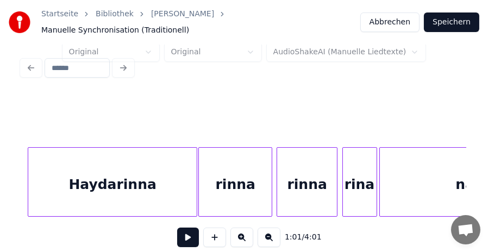
scroll to position [0, 6810]
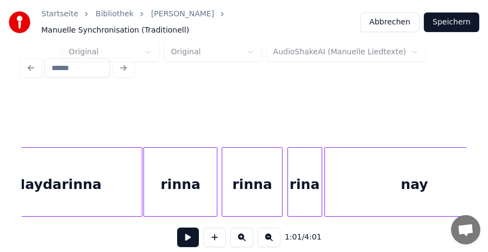
click at [270, 236] on button at bounding box center [269, 238] width 23 height 20
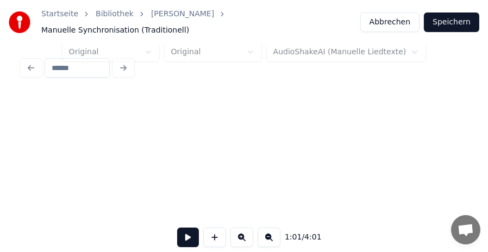
scroll to position [0, 5149]
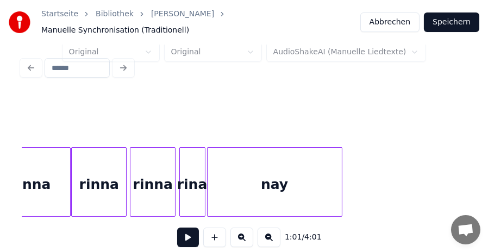
click at [270, 236] on button at bounding box center [269, 238] width 23 height 20
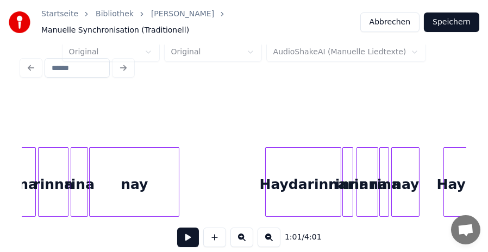
click at [237, 237] on button at bounding box center [242, 238] width 23 height 20
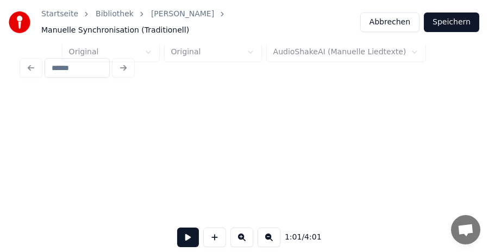
scroll to position [0, 5149]
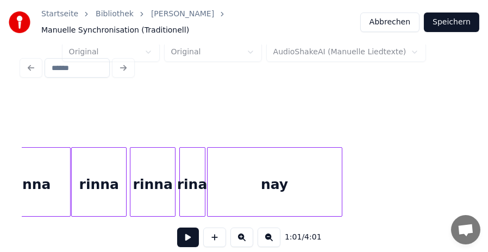
click at [157, 177] on div "rinna" at bounding box center [153, 185] width 45 height 74
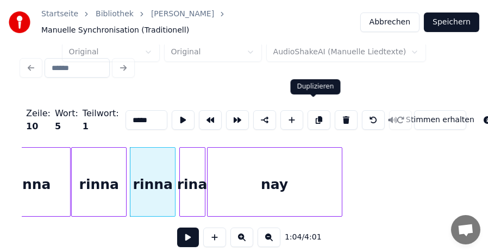
click at [314, 111] on button at bounding box center [319, 120] width 23 height 20
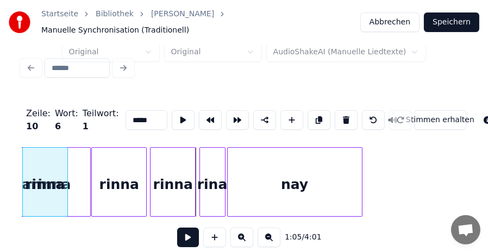
scroll to position [0, 5129]
click at [17, 150] on div "Zeile : 10 Wort : 6 Teilwort : 1 ***** Stimmen erhalten 1:05 / 4:01" at bounding box center [244, 154] width 454 height 215
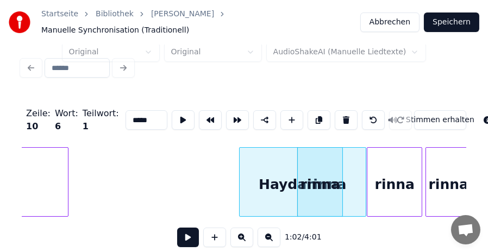
scroll to position [0, 4846]
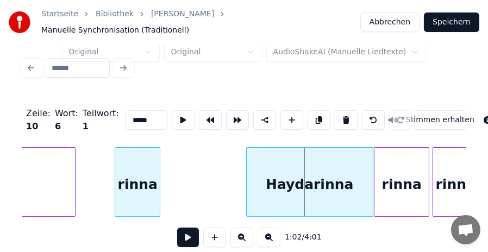
click at [138, 160] on div "rinna" at bounding box center [137, 185] width 45 height 74
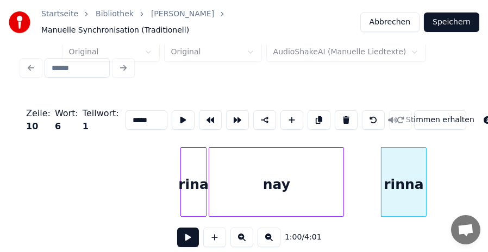
scroll to position [0, 4563]
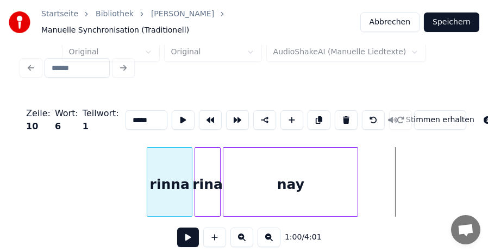
click at [179, 169] on div "rinna" at bounding box center [169, 185] width 45 height 74
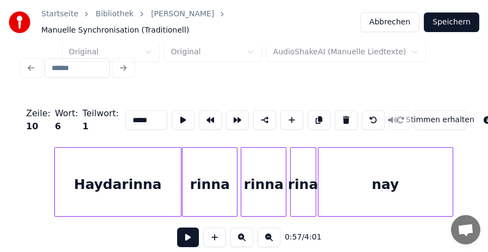
scroll to position [0, 5042]
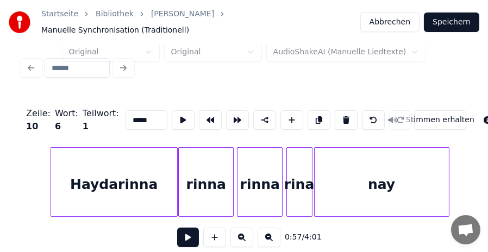
click at [206, 170] on div "rinna" at bounding box center [206, 185] width 54 height 74
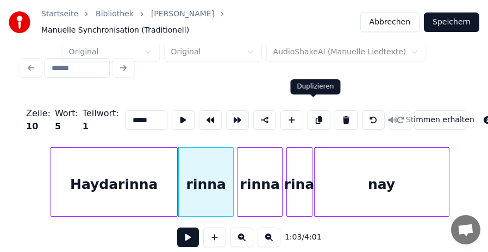
click at [314, 112] on button at bounding box center [319, 120] width 23 height 20
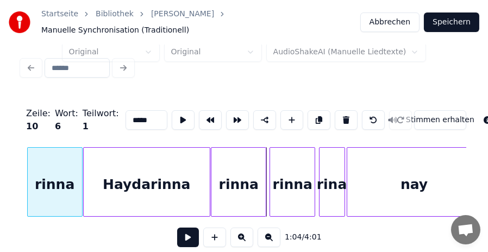
scroll to position [0, 5007]
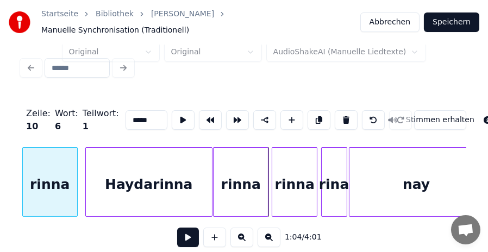
click at [9, 156] on div "Startseite Bibliothek [PERSON_NAME] Manuelle Synchronisation (Traditionell) Abb…" at bounding box center [244, 108] width 488 height 245
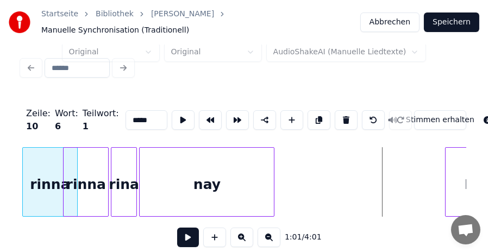
scroll to position [0, 4647]
click at [45, 181] on div "rinna" at bounding box center [49, 185] width 54 height 74
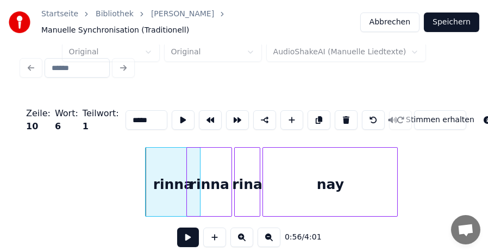
scroll to position [0, 4487]
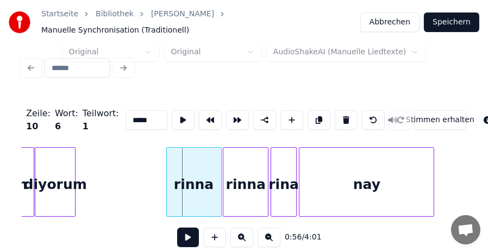
click at [189, 181] on div "rinna" at bounding box center [194, 185] width 54 height 74
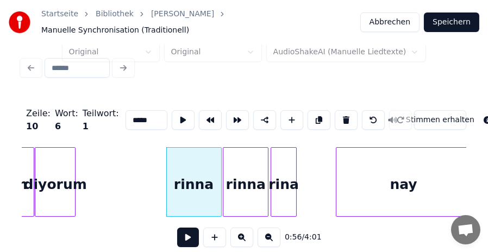
scroll to position [0, 4492]
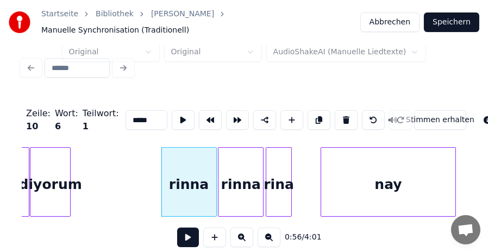
click at [375, 178] on div "nay" at bounding box center [388, 185] width 134 height 74
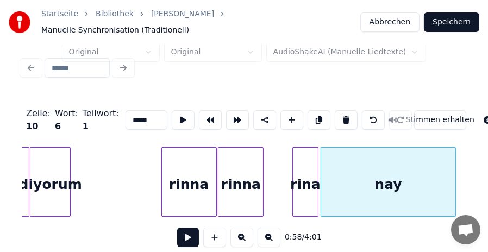
click at [305, 179] on div "rina" at bounding box center [305, 185] width 25 height 74
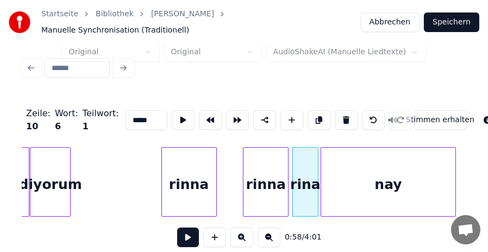
click at [259, 182] on div "rinna" at bounding box center [266, 185] width 45 height 74
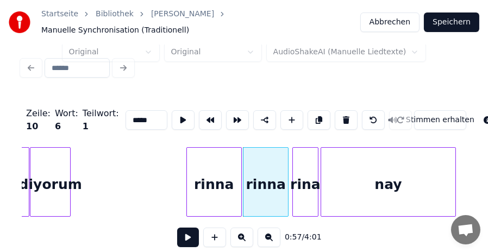
click at [219, 177] on div "rinna" at bounding box center [214, 185] width 54 height 74
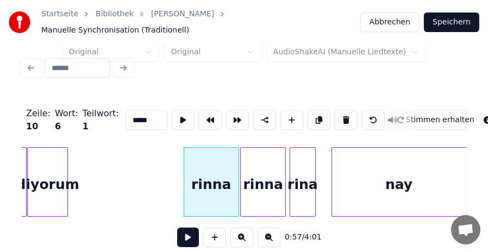
scroll to position [0, 4496]
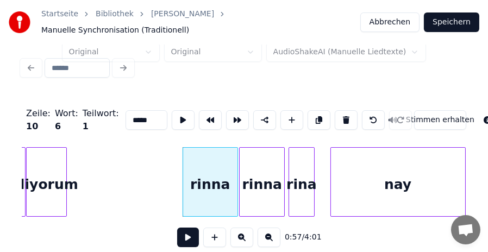
click at [368, 174] on div "nay" at bounding box center [398, 185] width 134 height 74
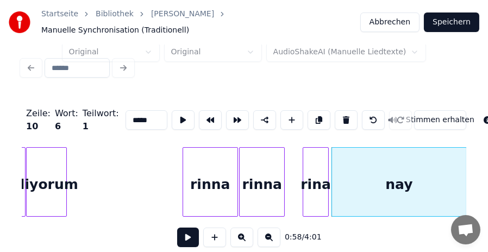
click at [309, 177] on div "rina" at bounding box center [316, 185] width 25 height 74
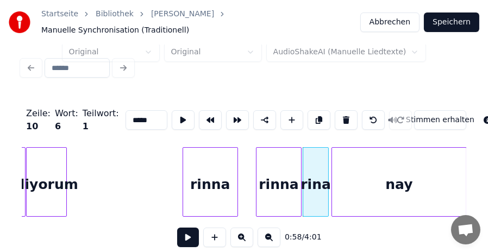
click at [280, 178] on div "rinna" at bounding box center [279, 185] width 45 height 74
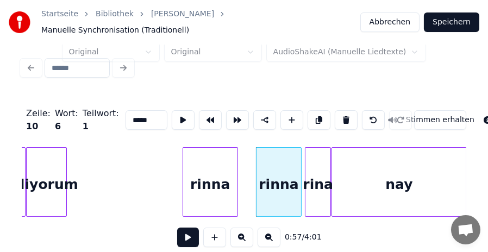
click at [317, 181] on div "rina" at bounding box center [318, 185] width 25 height 74
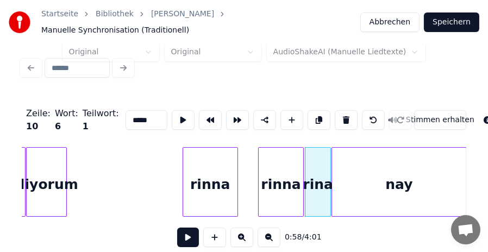
click at [290, 182] on div "rinna" at bounding box center [281, 185] width 45 height 74
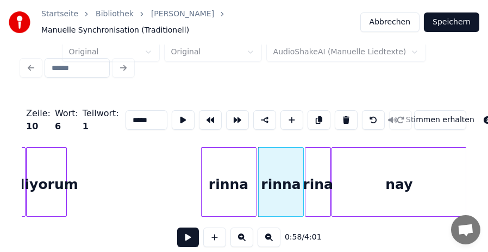
click at [232, 181] on div "rinna" at bounding box center [229, 185] width 54 height 74
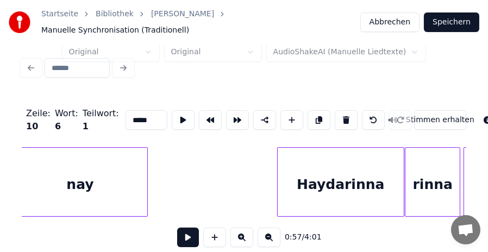
scroll to position [0, 4822]
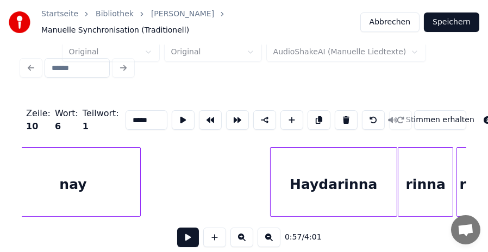
click at [348, 171] on div "Haydarinna" at bounding box center [334, 185] width 126 height 74
type input "**********"
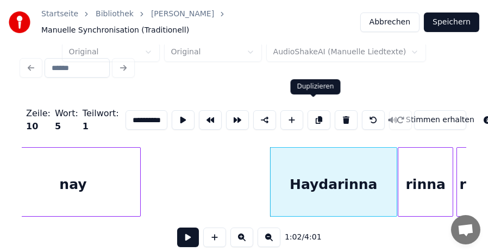
click at [312, 110] on button at bounding box center [319, 120] width 23 height 20
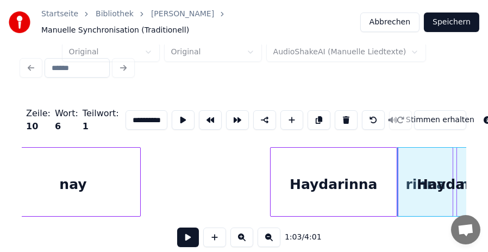
scroll to position [0, 4877]
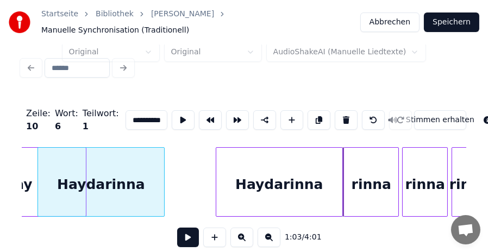
click at [125, 154] on div "Haydarinna" at bounding box center [101, 185] width 126 height 74
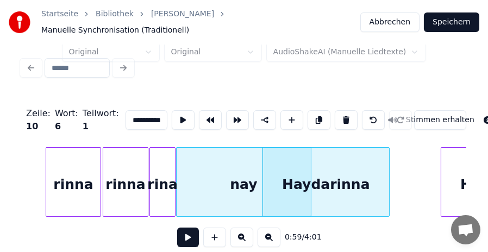
scroll to position [0, 4572]
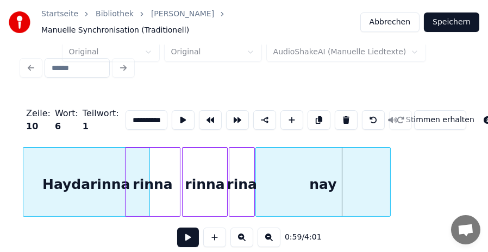
click at [115, 157] on div "Haydarinna" at bounding box center [86, 185] width 126 height 74
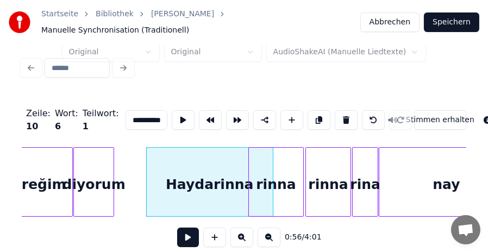
scroll to position [0, 4383]
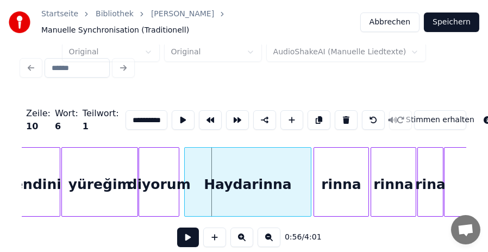
click at [267, 157] on div "Haydarinna" at bounding box center [248, 185] width 126 height 74
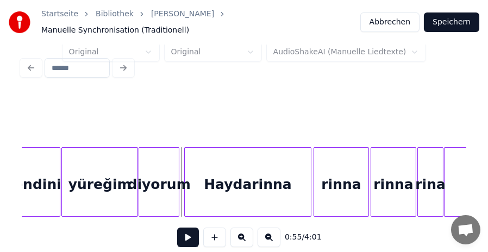
click at [188, 234] on button at bounding box center [188, 238] width 22 height 20
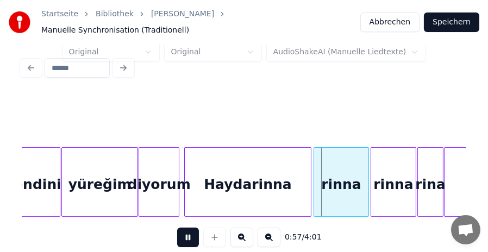
click at [189, 237] on button at bounding box center [188, 238] width 22 height 20
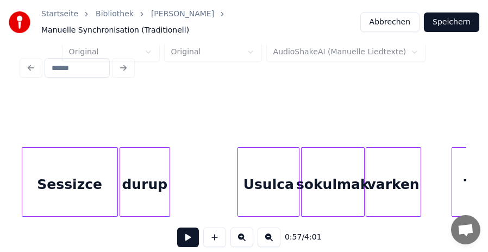
scroll to position [0, 3864]
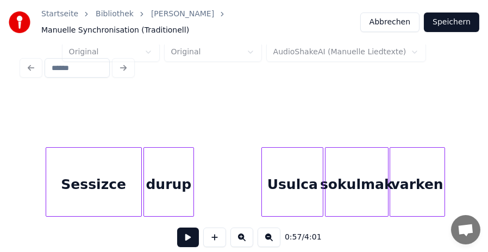
click at [182, 237] on button at bounding box center [188, 238] width 22 height 20
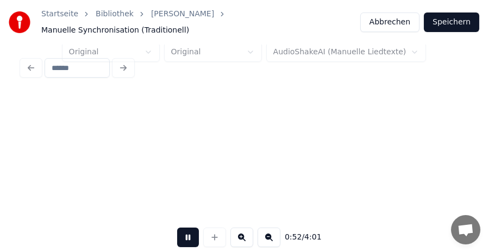
scroll to position [0, 4309]
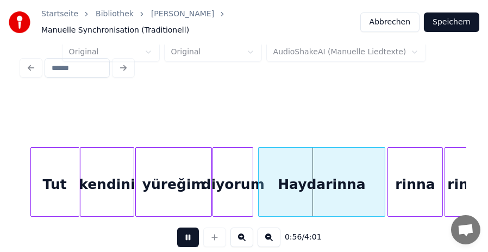
click at [185, 236] on button at bounding box center [188, 238] width 22 height 20
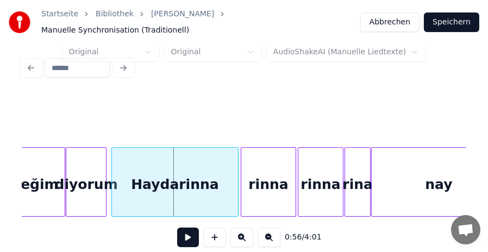
scroll to position [0, 4462]
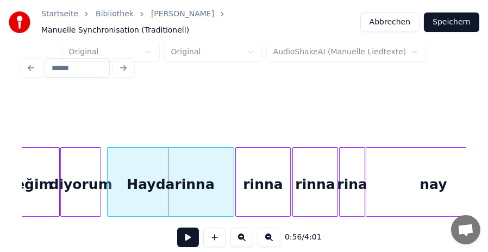
click at [191, 173] on div "Haydarinna" at bounding box center [171, 185] width 126 height 74
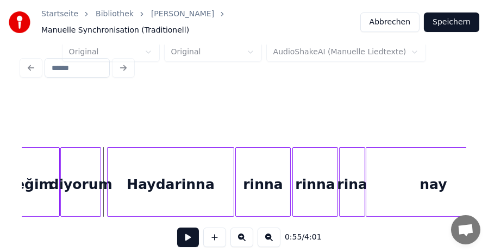
click at [193, 233] on button at bounding box center [188, 238] width 22 height 20
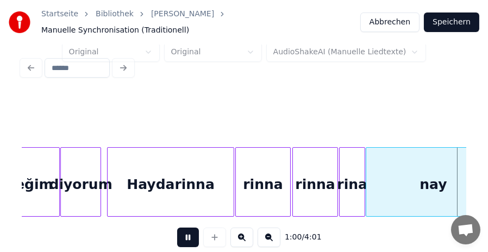
click at [188, 233] on button at bounding box center [188, 238] width 22 height 20
click at [252, 181] on div "rinna" at bounding box center [261, 185] width 54 height 74
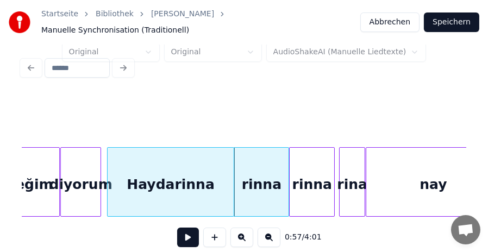
click at [311, 184] on div "rinna" at bounding box center [312, 185] width 45 height 74
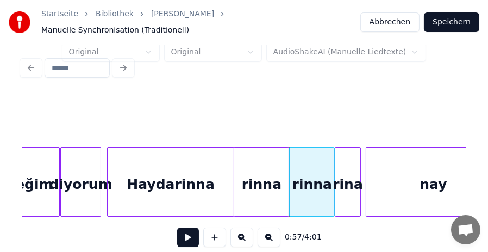
click at [347, 188] on div "rina" at bounding box center [348, 185] width 25 height 74
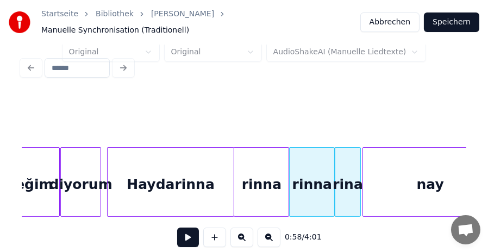
scroll to position [0, 4494]
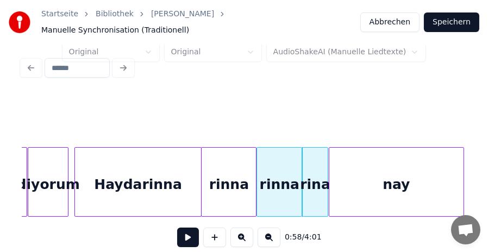
click at [415, 179] on div "nay" at bounding box center [397, 185] width 134 height 74
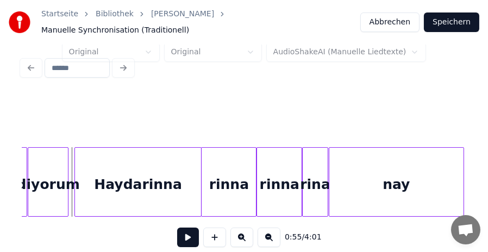
click at [185, 233] on button at bounding box center [188, 238] width 22 height 20
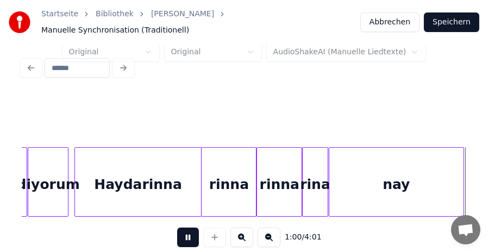
scroll to position [0, 4940]
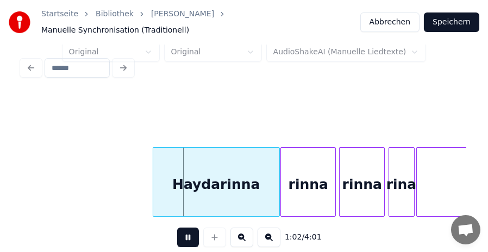
click at [187, 232] on button at bounding box center [188, 238] width 22 height 20
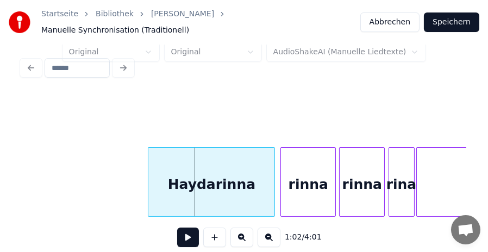
click at [222, 169] on div "Haydarinna" at bounding box center [211, 185] width 126 height 74
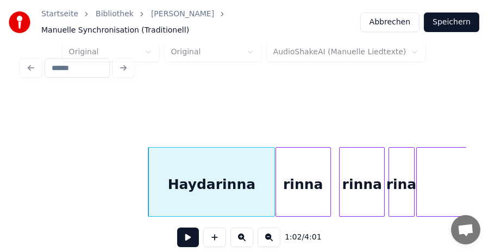
click at [318, 176] on div "rinna" at bounding box center [303, 185] width 54 height 74
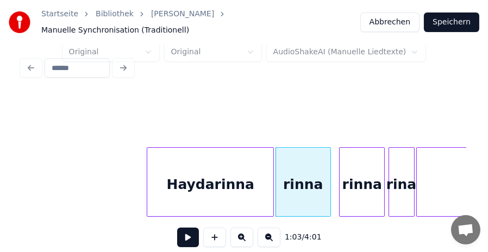
click at [228, 189] on div "Haydarinna" at bounding box center [210, 185] width 126 height 74
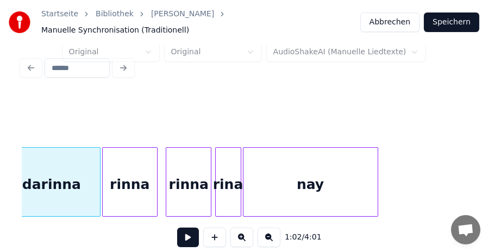
scroll to position [0, 5114]
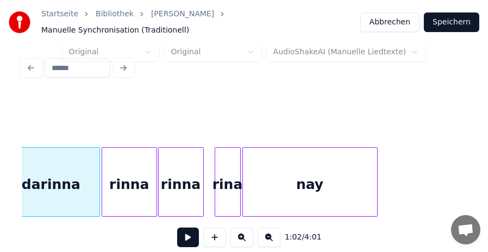
click at [175, 169] on div "rinna" at bounding box center [181, 185] width 45 height 74
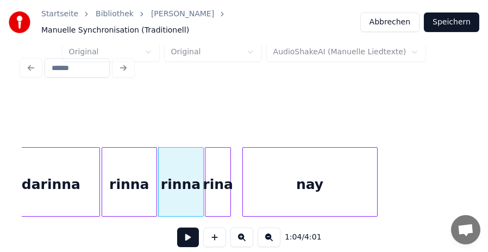
click at [224, 177] on div "rina" at bounding box center [218, 185] width 25 height 74
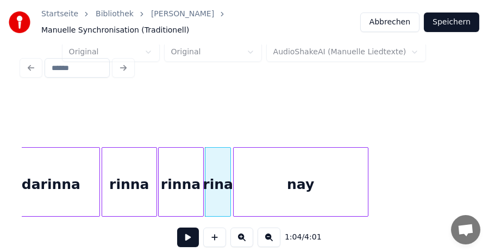
click at [323, 175] on div "nay" at bounding box center [301, 185] width 134 height 74
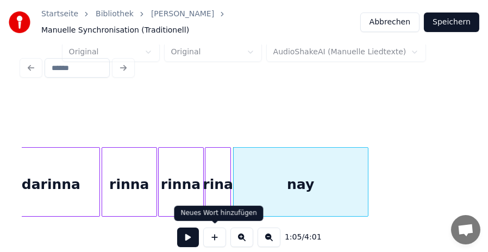
click at [193, 231] on button at bounding box center [188, 238] width 22 height 20
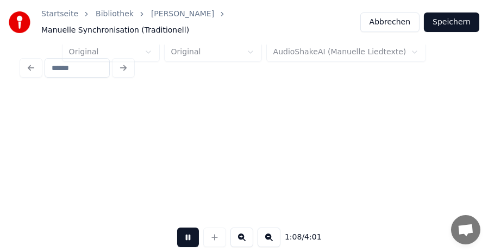
scroll to position [0, 5560]
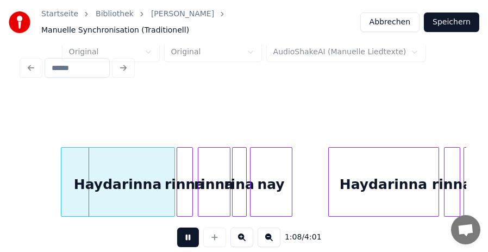
click at [190, 232] on button at bounding box center [188, 238] width 22 height 20
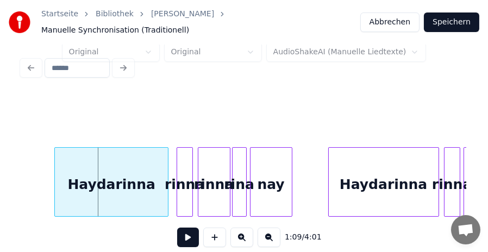
click at [150, 174] on div "Haydarinna" at bounding box center [111, 185] width 113 height 74
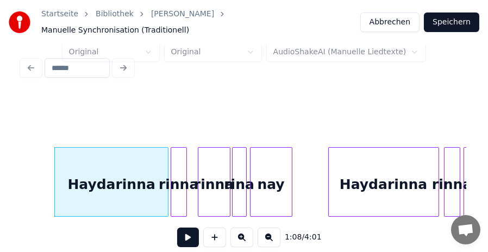
click at [182, 178] on div "rinna" at bounding box center [178, 185] width 15 height 74
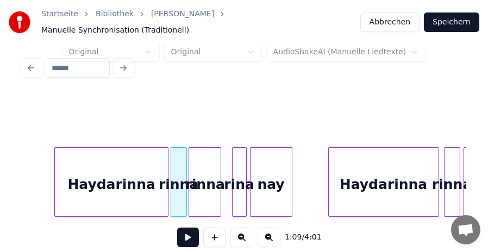
click at [205, 178] on div "rinna" at bounding box center [205, 185] width 32 height 74
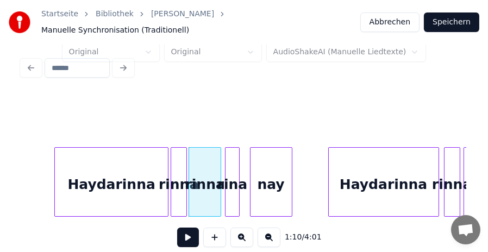
click at [233, 179] on div "rina" at bounding box center [233, 185] width 14 height 74
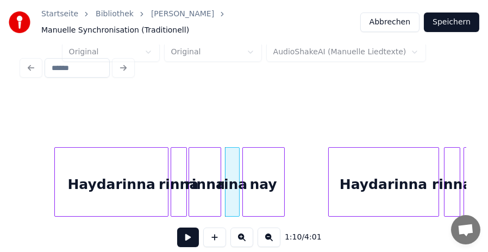
click at [269, 184] on div "nay" at bounding box center [263, 185] width 41 height 74
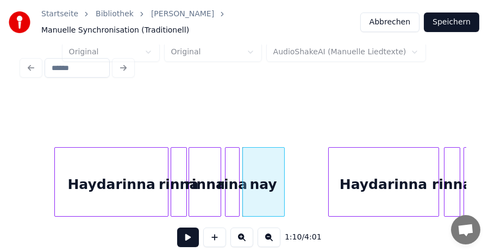
click at [240, 236] on button at bounding box center [242, 238] width 23 height 20
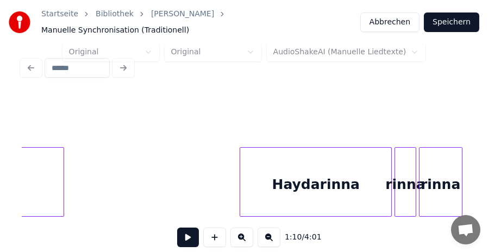
scroll to position [0, 7223]
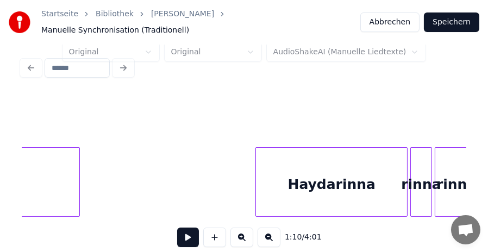
click at [190, 232] on button at bounding box center [188, 238] width 22 height 20
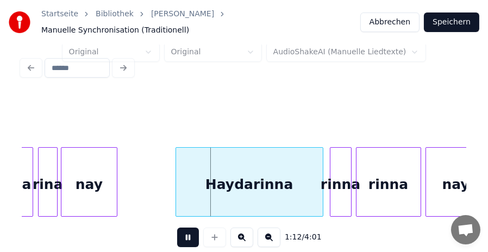
click at [189, 236] on button at bounding box center [188, 238] width 22 height 20
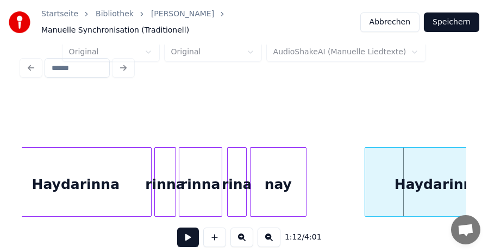
scroll to position [0, 7479]
click at [204, 176] on div "rinna" at bounding box center [200, 185] width 42 height 74
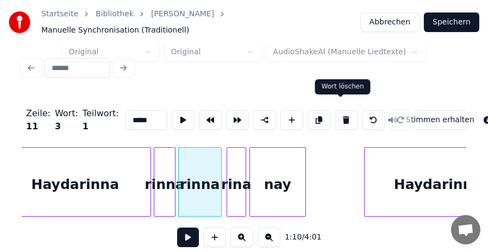
click at [339, 110] on button at bounding box center [346, 120] width 23 height 20
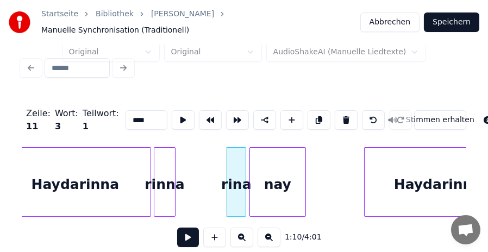
click at [236, 176] on div "rina" at bounding box center [236, 185] width 18 height 74
click at [338, 110] on button at bounding box center [346, 120] width 23 height 20
type input "***"
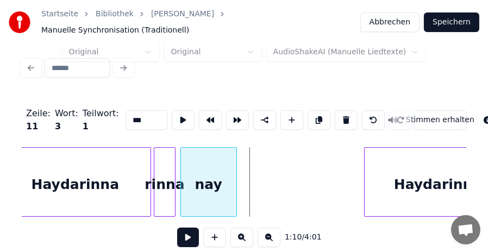
click at [209, 176] on div "nay" at bounding box center [208, 185] width 55 height 74
click at [169, 182] on div "rinna" at bounding box center [167, 185] width 21 height 74
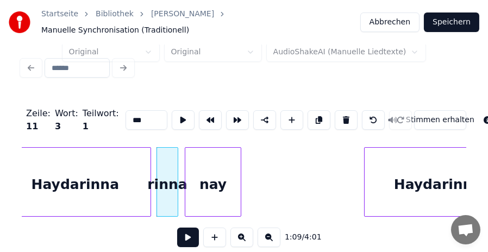
click at [218, 182] on div "nay" at bounding box center [212, 185] width 55 height 74
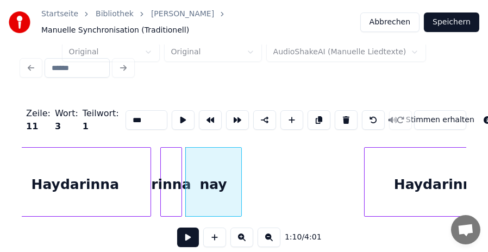
click at [173, 180] on div "rinna" at bounding box center [171, 185] width 21 height 74
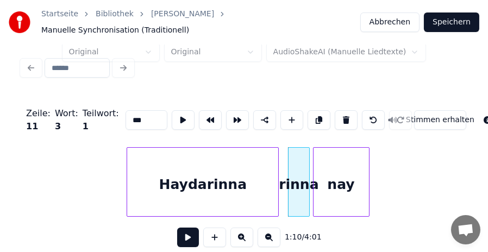
scroll to position [0, 7288]
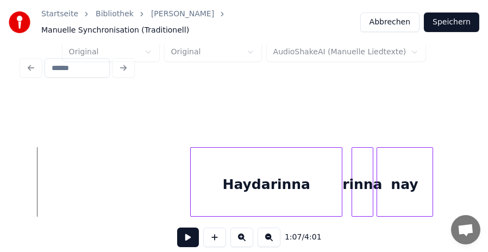
click at [173, 236] on div "1:07 / 4:01" at bounding box center [244, 238] width 428 height 24
click at [183, 233] on button at bounding box center [188, 238] width 22 height 20
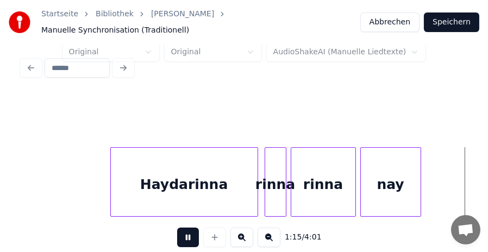
scroll to position [0, 8180]
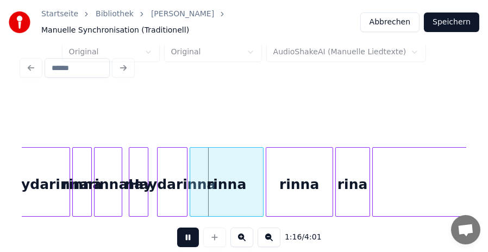
click at [191, 234] on button at bounding box center [188, 238] width 22 height 20
click at [244, 236] on button at bounding box center [242, 238] width 23 height 20
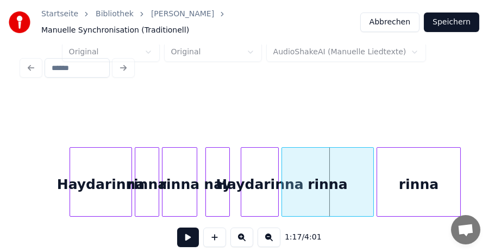
scroll to position [0, 10168]
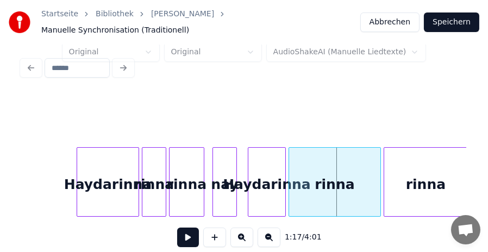
click at [242, 237] on button at bounding box center [242, 238] width 23 height 20
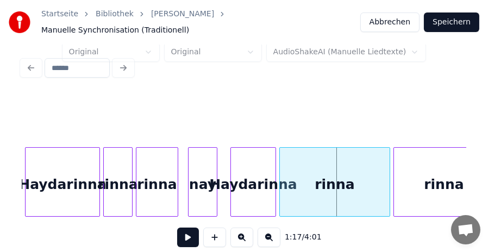
click at [242, 237] on button at bounding box center [242, 238] width 23 height 20
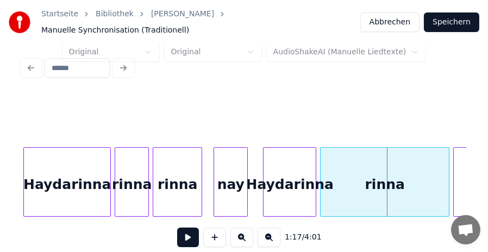
scroll to position [0, 14304]
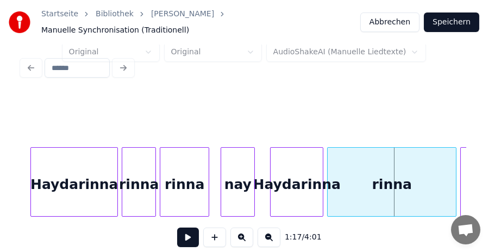
click at [243, 184] on div "nay" at bounding box center [237, 185] width 33 height 74
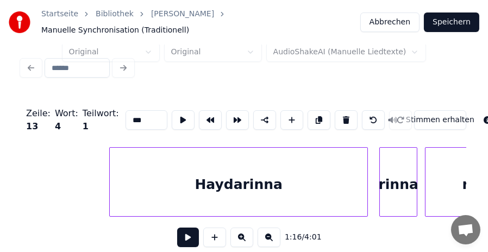
scroll to position [0, 13578]
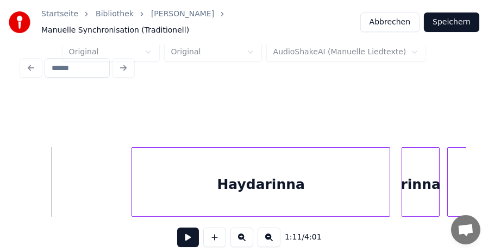
click at [179, 234] on button at bounding box center [188, 238] width 22 height 20
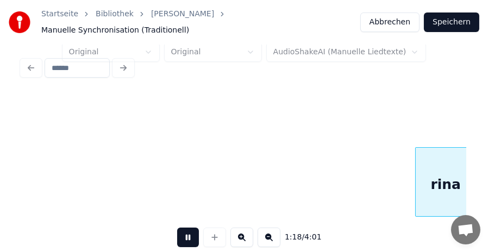
scroll to position [0, 14916]
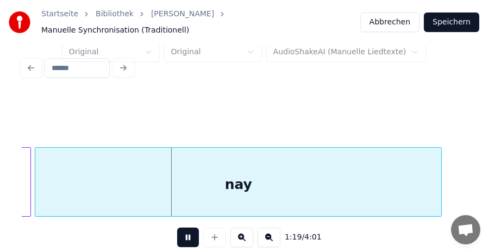
click at [187, 233] on button at bounding box center [188, 238] width 22 height 20
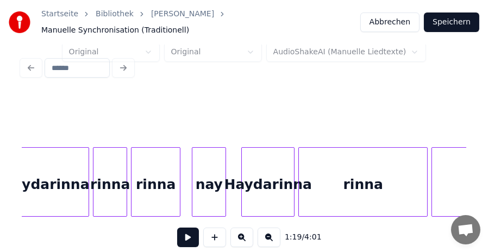
scroll to position [0, 14379]
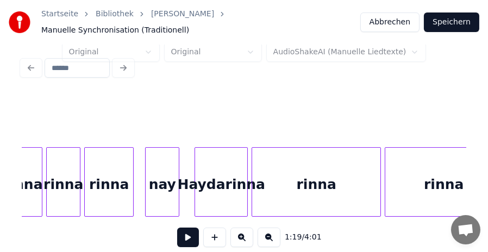
click at [163, 181] on div "nay" at bounding box center [162, 185] width 33 height 74
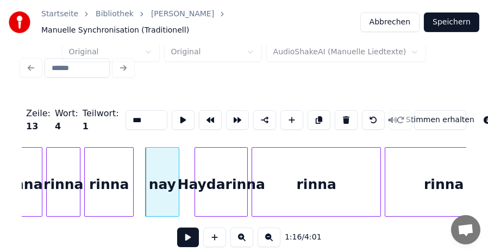
click at [126, 111] on input "***" at bounding box center [147, 120] width 42 height 20
click at [223, 177] on div "Haydarinna" at bounding box center [221, 185] width 52 height 74
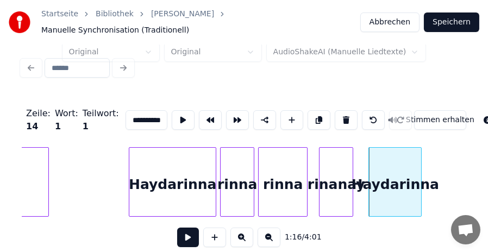
scroll to position [0, 14104]
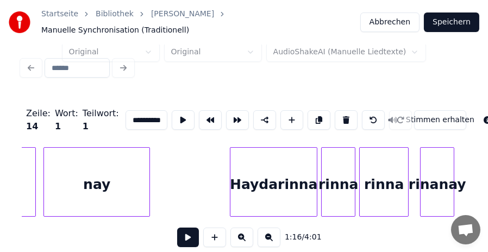
type input "**********"
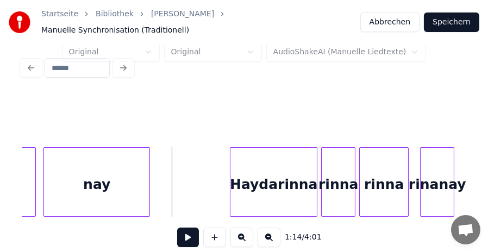
click at [182, 237] on button at bounding box center [188, 238] width 22 height 20
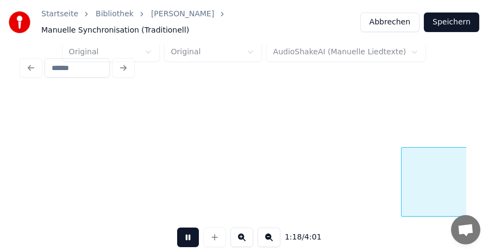
scroll to position [0, 14996]
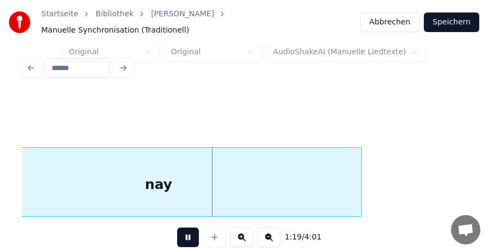
click at [186, 230] on button at bounding box center [188, 238] width 22 height 20
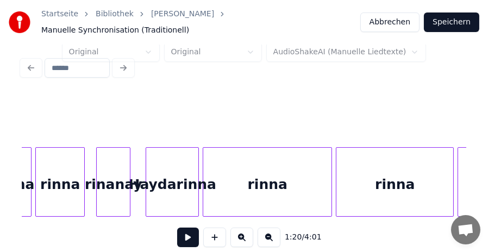
scroll to position [0, 14445]
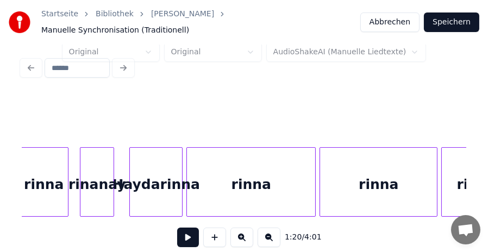
click at [104, 178] on div "rinanay" at bounding box center [96, 185] width 33 height 74
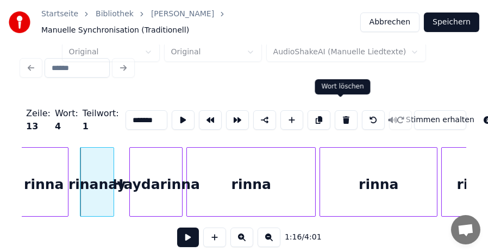
click at [336, 110] on button at bounding box center [346, 120] width 23 height 20
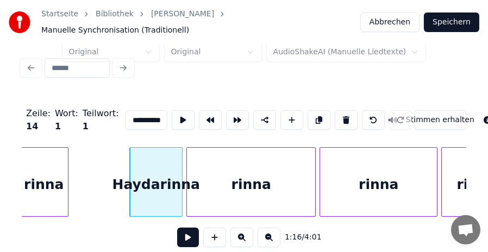
click at [170, 172] on div "Haydarinna" at bounding box center [156, 185] width 52 height 74
click at [336, 110] on button at bounding box center [346, 120] width 23 height 20
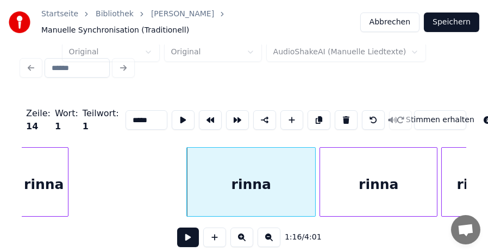
click at [273, 174] on div "rinna" at bounding box center [251, 185] width 128 height 74
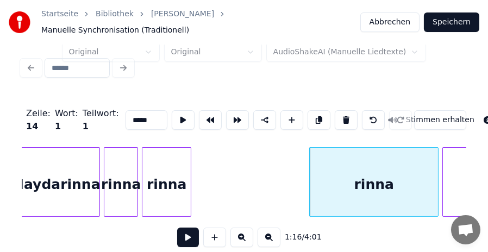
scroll to position [0, 14249]
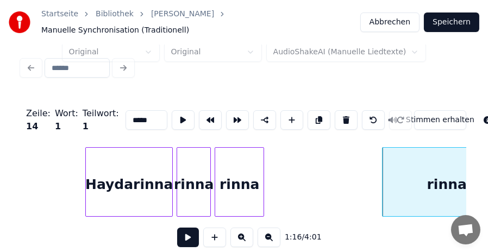
click at [196, 174] on div "rinna" at bounding box center [193, 185] width 33 height 74
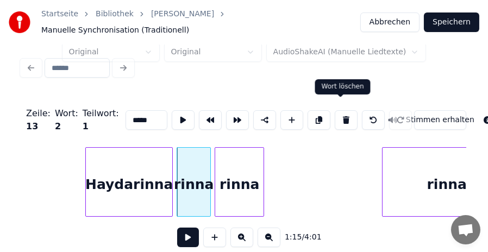
click at [344, 110] on button at bounding box center [346, 120] width 23 height 20
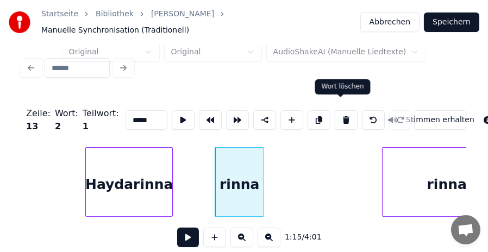
click at [337, 110] on button at bounding box center [346, 120] width 23 height 20
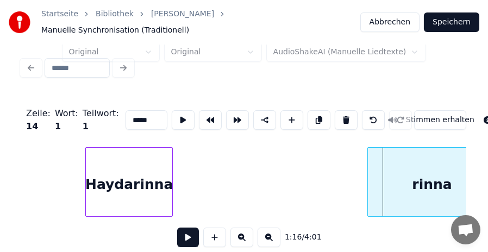
scroll to position [0, 14290]
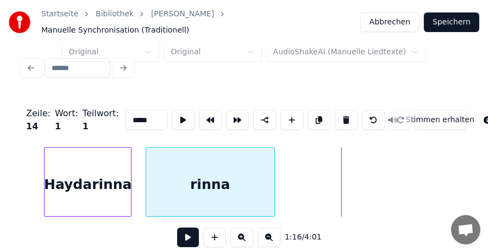
click at [226, 168] on div "rinna" at bounding box center [210, 185] width 128 height 74
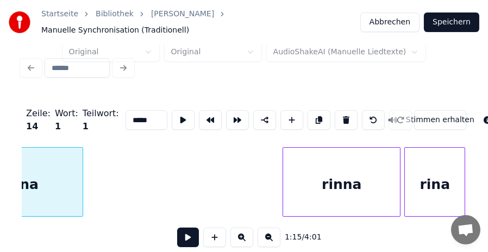
scroll to position [0, 14486]
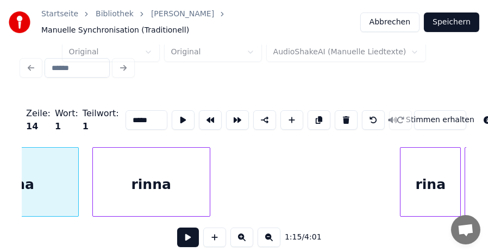
click at [161, 169] on div "rinna" at bounding box center [151, 185] width 117 height 74
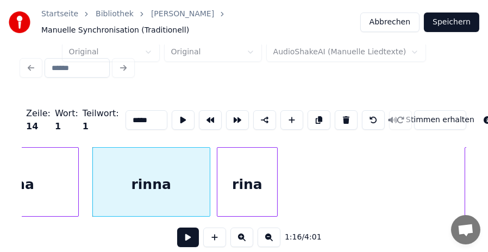
click at [249, 172] on div "rina" at bounding box center [248, 185] width 60 height 74
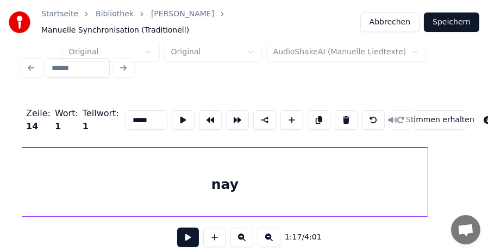
scroll to position [0, 14822]
click at [343, 175] on div "nay" at bounding box center [225, 185] width 406 height 74
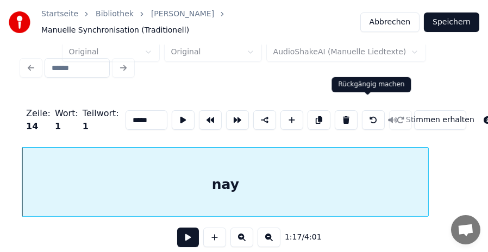
click at [362, 110] on button at bounding box center [373, 120] width 23 height 20
type input "***"
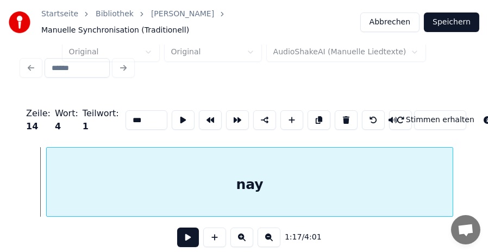
scroll to position [0, 14807]
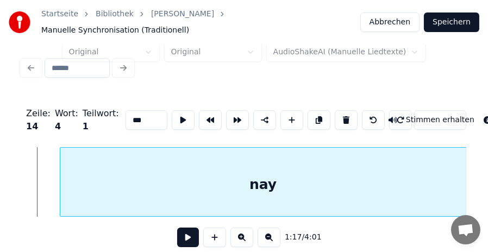
click at [466, 173] on div "nay" at bounding box center [263, 182] width 407 height 70
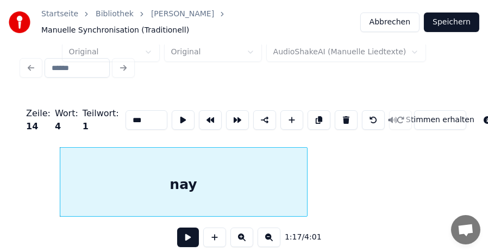
click at [306, 179] on div at bounding box center [305, 182] width 3 height 69
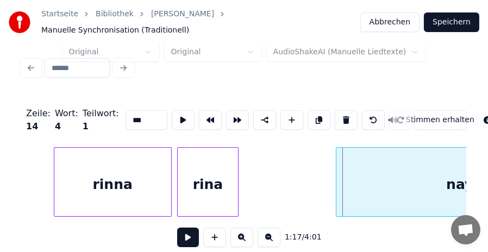
scroll to position [0, 14645]
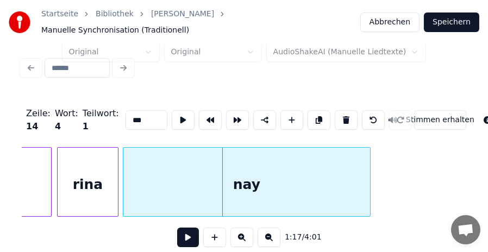
click at [356, 174] on div "nay" at bounding box center [246, 185] width 247 height 74
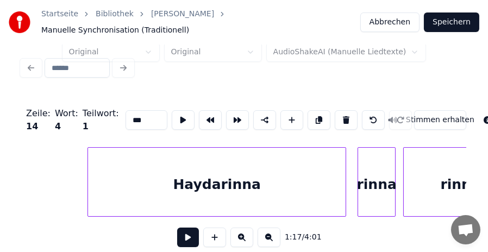
scroll to position [0, 13586]
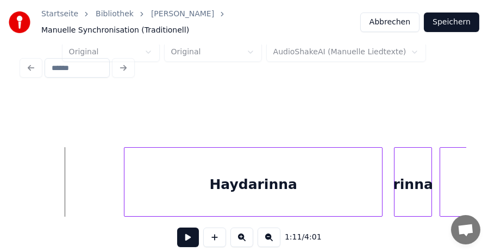
click at [189, 233] on button at bounding box center [188, 238] width 22 height 20
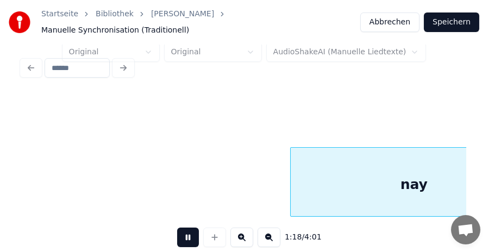
scroll to position [0, 14923]
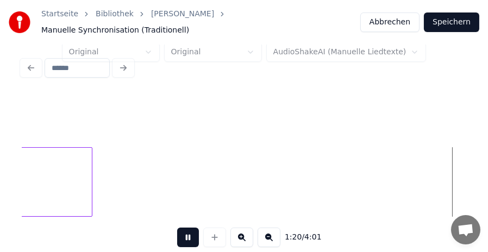
click at [189, 233] on button at bounding box center [188, 238] width 22 height 20
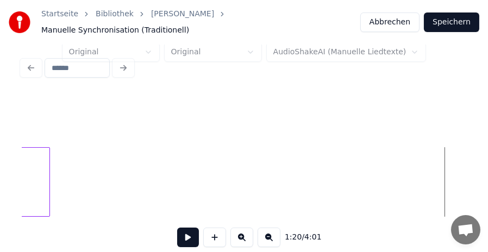
scroll to position [0, 14971]
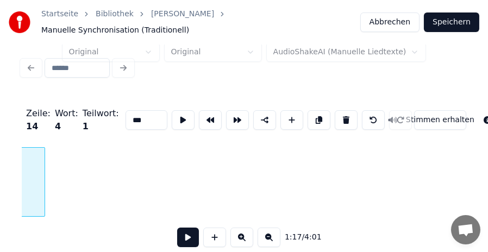
scroll to position [0, 14746]
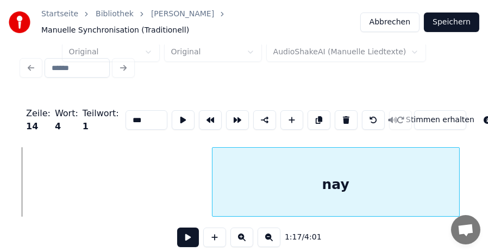
click at [289, 175] on div "nay" at bounding box center [336, 185] width 247 height 74
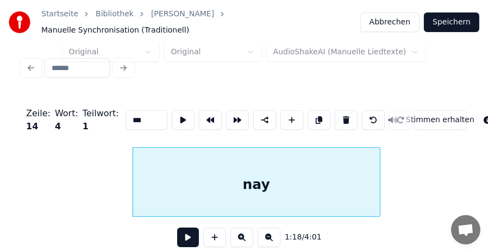
scroll to position [0, 14797]
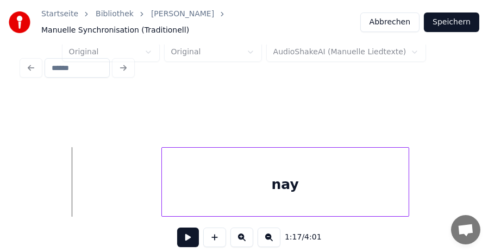
click at [191, 233] on button at bounding box center [188, 238] width 22 height 20
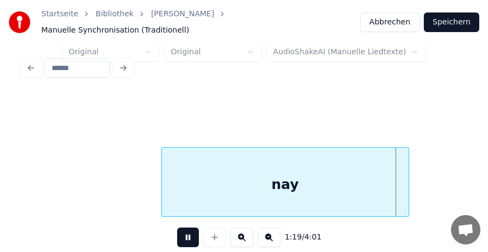
click at [190, 234] on button at bounding box center [188, 238] width 22 height 20
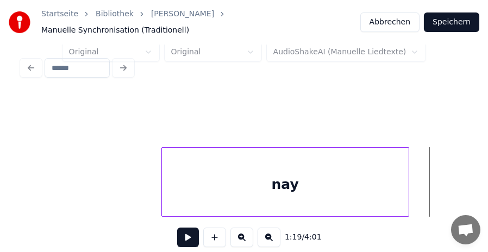
click at [185, 233] on button at bounding box center [188, 238] width 22 height 20
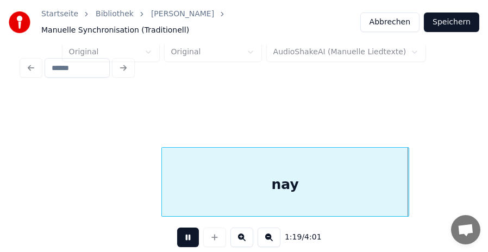
click at [185, 233] on button at bounding box center [188, 238] width 22 height 20
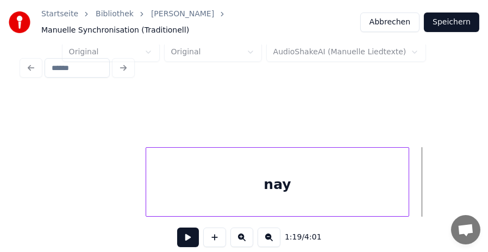
click at [146, 173] on div at bounding box center [147, 182] width 3 height 69
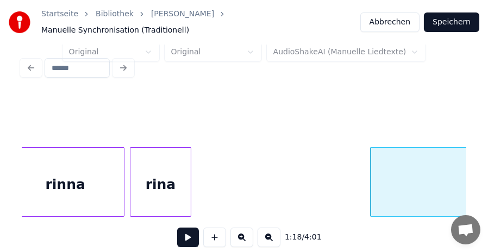
scroll to position [0, 14528]
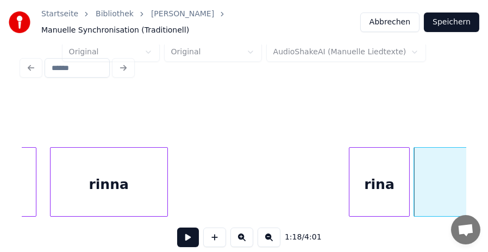
click at [377, 182] on div "rina" at bounding box center [380, 185] width 60 height 74
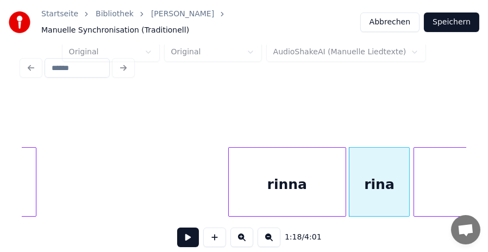
click at [286, 169] on div "rinna" at bounding box center [287, 185] width 117 height 74
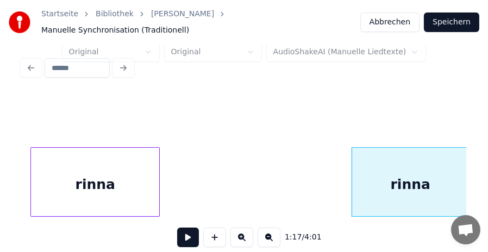
scroll to position [0, 14383]
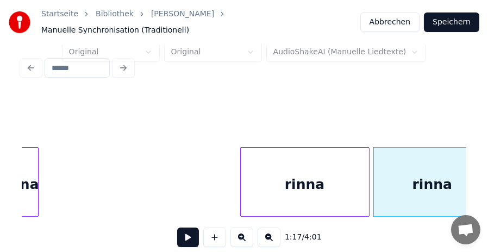
click at [306, 177] on div "rinna" at bounding box center [305, 185] width 128 height 74
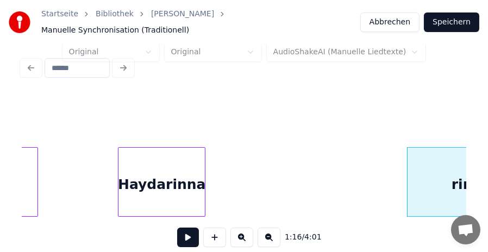
scroll to position [0, 14209]
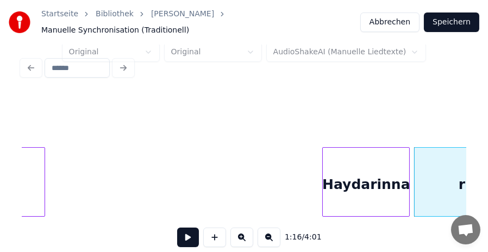
click at [379, 183] on div "Haydarinna" at bounding box center [366, 185] width 86 height 74
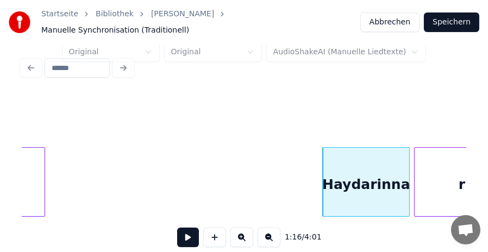
click at [272, 234] on button at bounding box center [269, 238] width 23 height 20
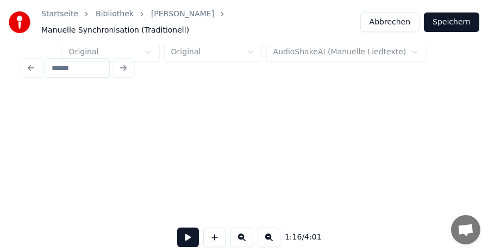
scroll to position [0, 12136]
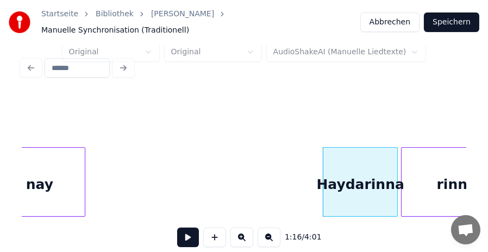
click at [272, 234] on button at bounding box center [269, 238] width 23 height 20
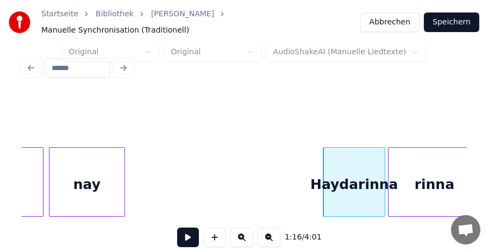
click at [272, 234] on button at bounding box center [269, 238] width 23 height 20
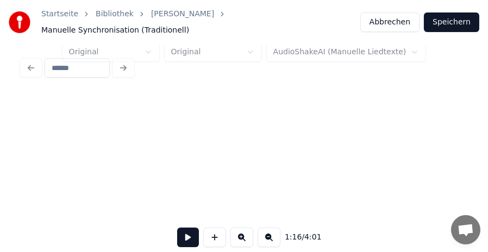
scroll to position [0, 7990]
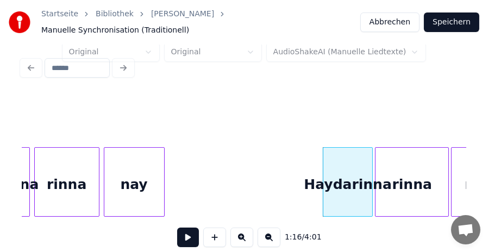
click at [272, 234] on button at bounding box center [269, 238] width 23 height 20
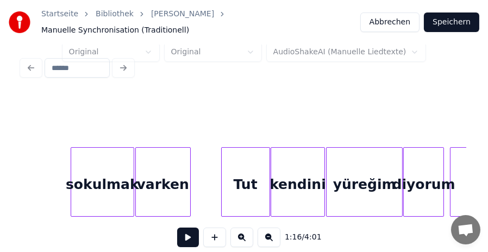
scroll to position [0, 4075]
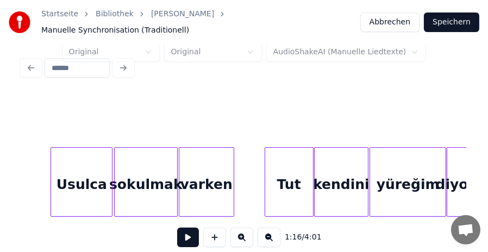
click at [184, 237] on button at bounding box center [188, 238] width 22 height 20
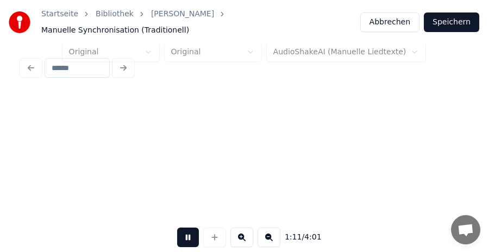
scroll to position [0, 5858]
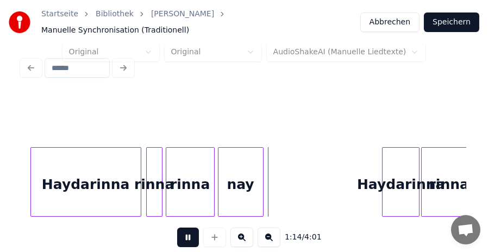
click at [187, 234] on button at bounding box center [188, 238] width 22 height 20
click at [154, 179] on div "rinna" at bounding box center [154, 185] width 15 height 74
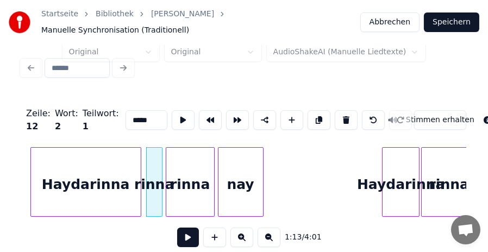
click at [339, 110] on button at bounding box center [346, 120] width 23 height 20
type input "**********"
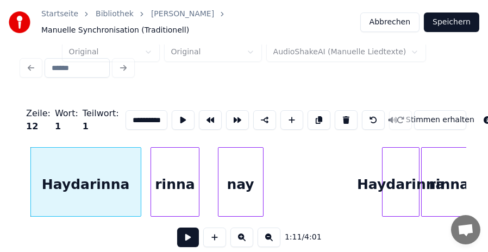
click at [179, 173] on div "rinna" at bounding box center [175, 185] width 48 height 74
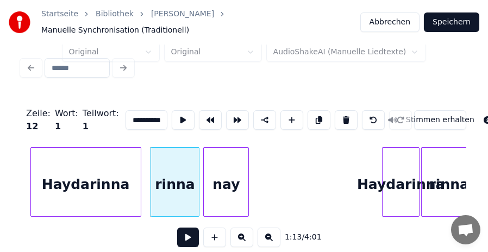
click at [225, 176] on div "nay" at bounding box center [226, 185] width 45 height 74
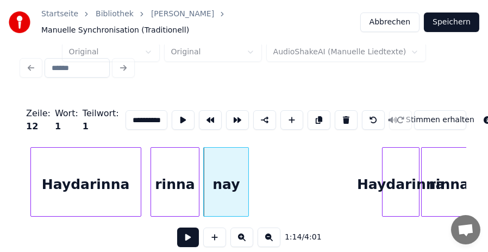
click at [185, 240] on button at bounding box center [188, 238] width 22 height 20
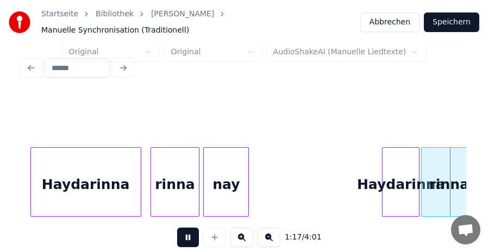
click at [185, 240] on button at bounding box center [188, 238] width 22 height 20
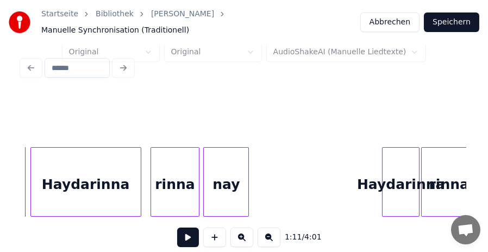
click at [183, 233] on button at bounding box center [188, 238] width 22 height 20
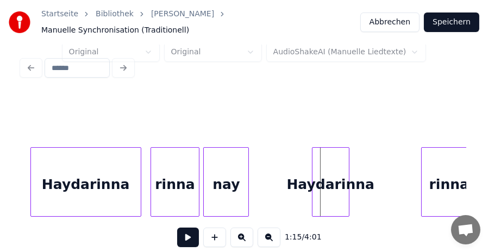
click at [332, 176] on div "Haydarinna" at bounding box center [331, 185] width 36 height 74
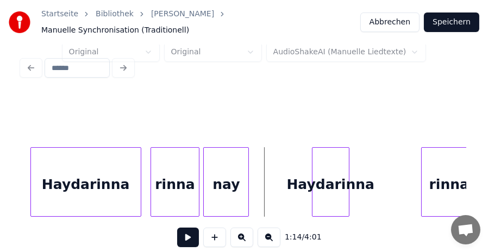
click at [191, 236] on button at bounding box center [188, 238] width 22 height 20
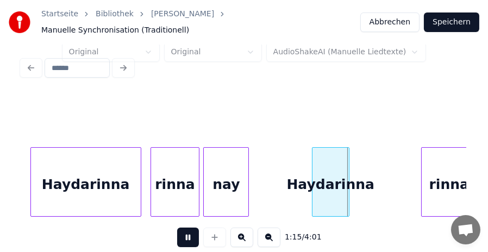
click at [191, 236] on button at bounding box center [188, 238] width 22 height 20
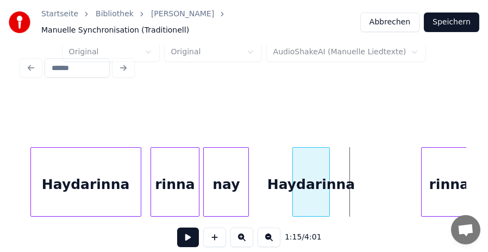
click at [318, 182] on div "Haydarinna" at bounding box center [311, 185] width 36 height 74
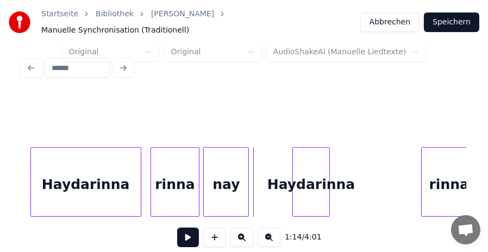
click at [190, 233] on button at bounding box center [188, 238] width 22 height 20
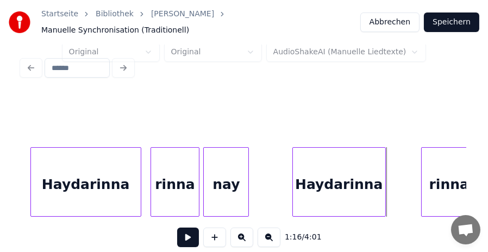
click at [385, 175] on div at bounding box center [383, 182] width 3 height 69
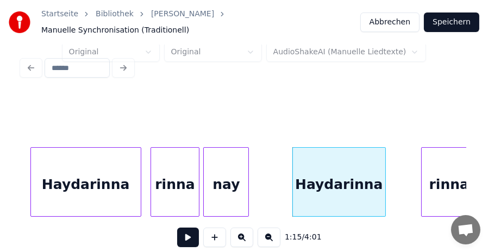
scroll to position [0, 5865]
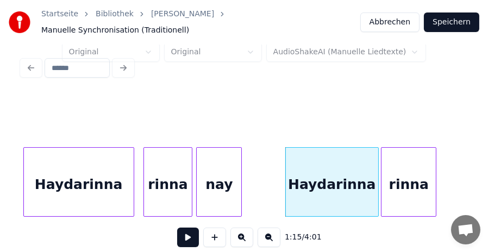
click at [411, 177] on div "rinna" at bounding box center [409, 185] width 54 height 74
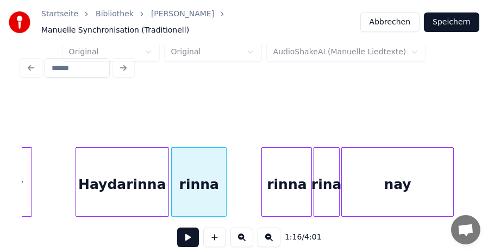
scroll to position [0, 6090]
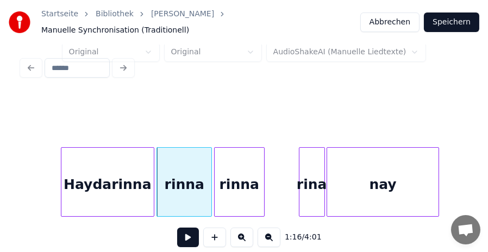
click at [245, 183] on div "rinna" at bounding box center [239, 185] width 49 height 74
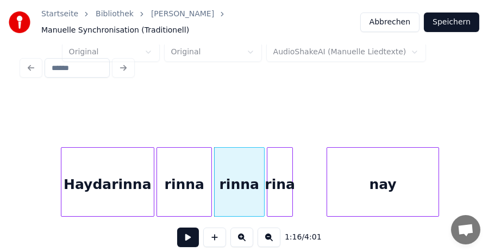
click at [280, 179] on div "rina" at bounding box center [280, 185] width 25 height 74
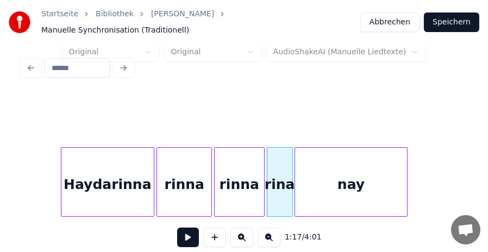
click at [379, 179] on div "nay" at bounding box center [351, 185] width 112 height 74
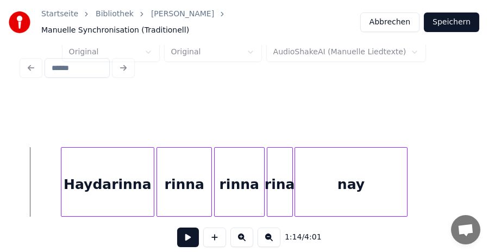
click at [188, 228] on button at bounding box center [188, 238] width 22 height 20
click at [188, 230] on button at bounding box center [188, 238] width 22 height 20
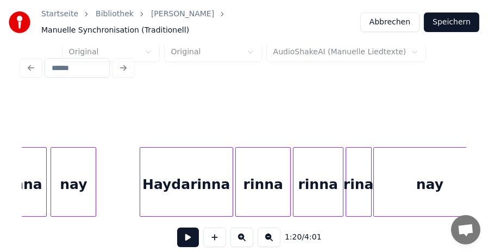
scroll to position [0, 6005]
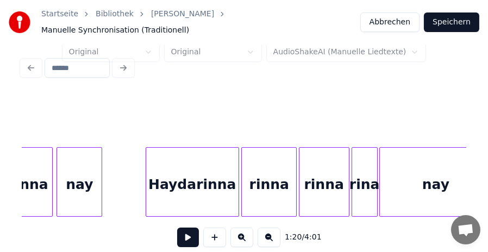
click at [184, 239] on button at bounding box center [188, 238] width 22 height 20
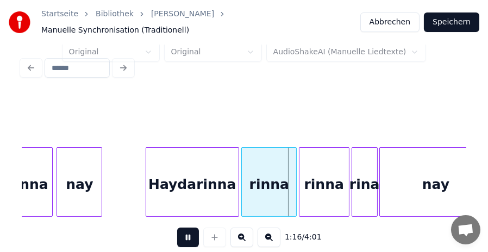
click at [187, 234] on button at bounding box center [188, 238] width 22 height 20
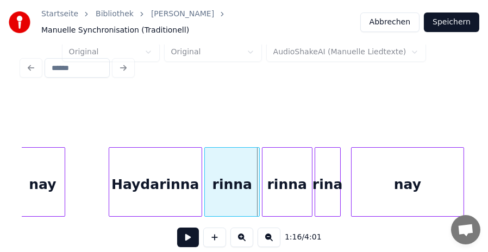
scroll to position [0, 6046]
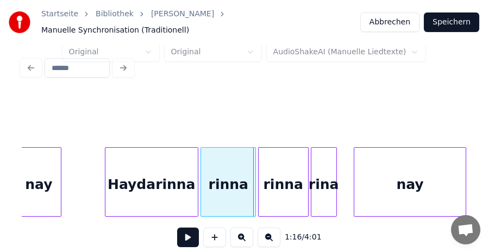
click at [432, 181] on div "nay" at bounding box center [411, 185] width 112 height 74
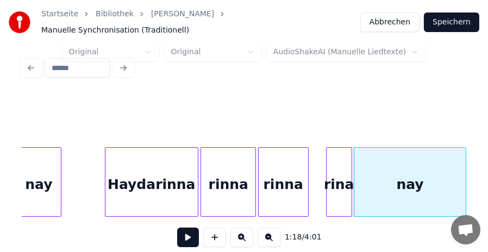
click at [342, 184] on div "rina" at bounding box center [339, 185] width 25 height 74
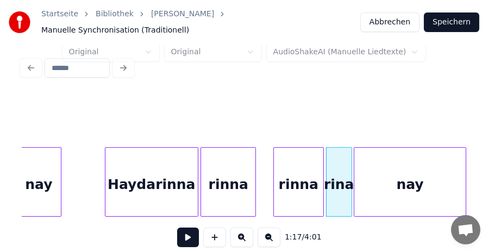
click at [299, 185] on div "rinna" at bounding box center [298, 185] width 49 height 74
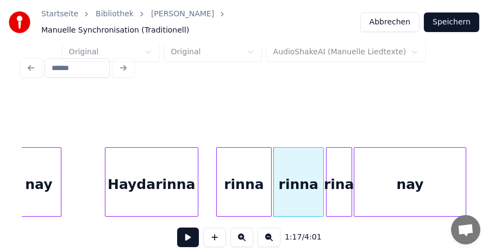
click at [243, 185] on div "rinna" at bounding box center [244, 185] width 54 height 74
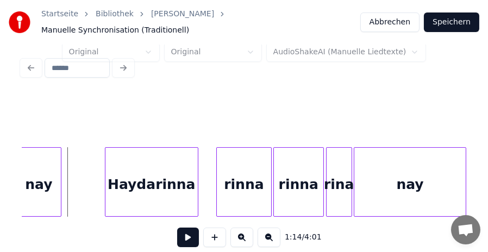
click at [188, 232] on button at bounding box center [188, 238] width 22 height 20
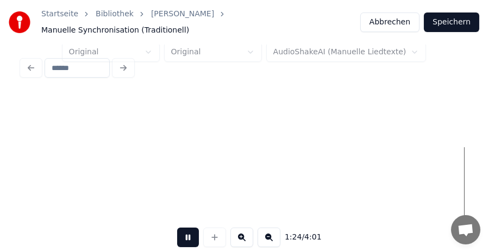
scroll to position [0, 6936]
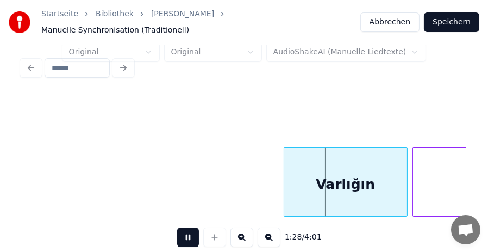
click at [185, 237] on button at bounding box center [188, 238] width 22 height 20
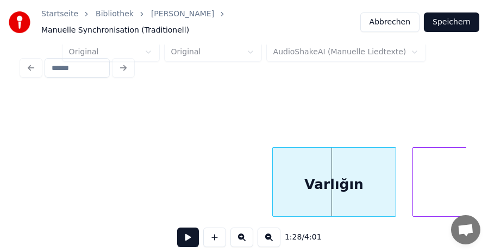
click at [314, 178] on div "Varlığın" at bounding box center [334, 185] width 123 height 74
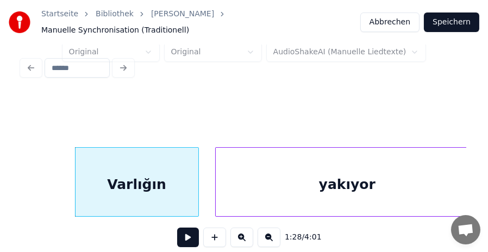
scroll to position [0, 7175]
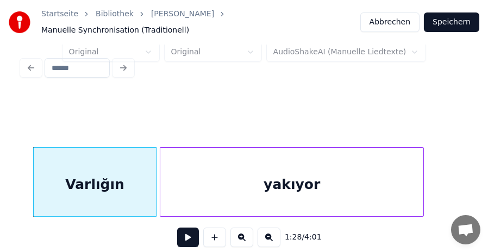
click at [354, 185] on div "yakıyor" at bounding box center [291, 185] width 263 height 74
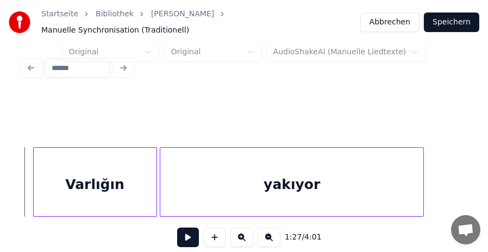
click at [195, 236] on button at bounding box center [188, 238] width 22 height 20
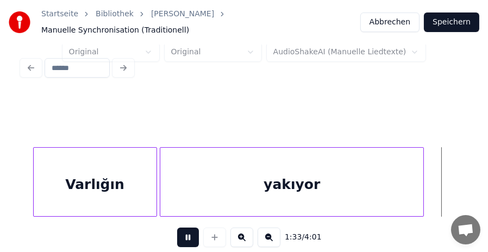
click at [187, 232] on button at bounding box center [188, 238] width 22 height 20
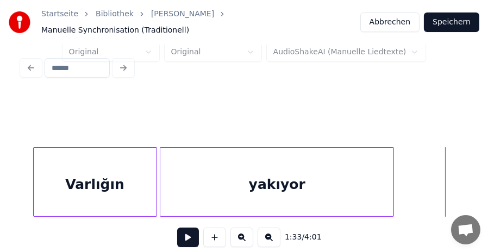
click at [393, 180] on div at bounding box center [392, 182] width 3 height 69
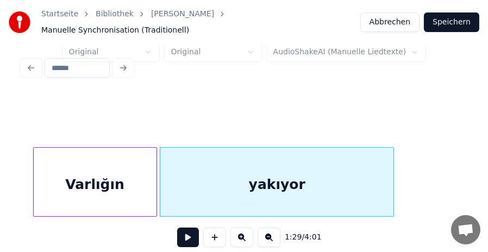
click at [181, 232] on button at bounding box center [188, 238] width 22 height 20
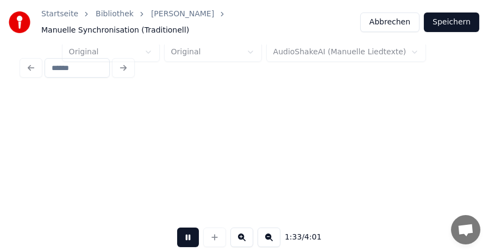
scroll to position [0, 7620]
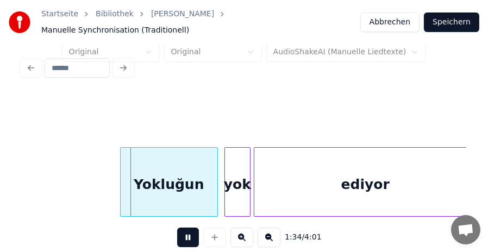
click at [181, 232] on button at bounding box center [188, 238] width 22 height 20
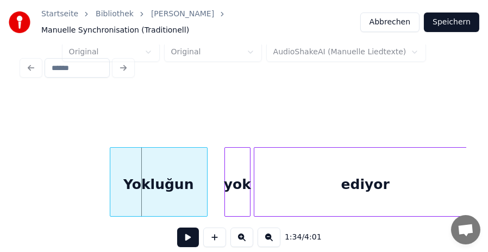
click at [164, 173] on div "Yokluğun" at bounding box center [158, 185] width 97 height 74
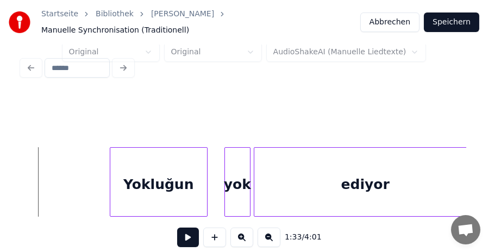
click at [190, 238] on button at bounding box center [188, 238] width 22 height 20
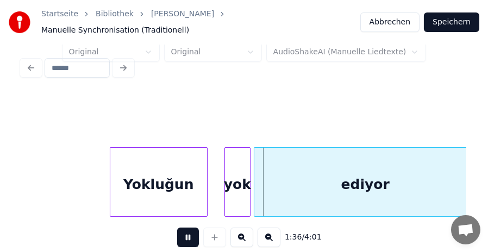
click at [184, 234] on button at bounding box center [188, 238] width 22 height 20
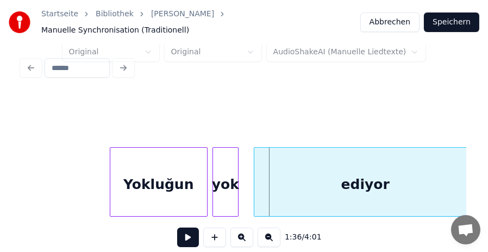
click at [226, 174] on div "yok" at bounding box center [225, 185] width 25 height 74
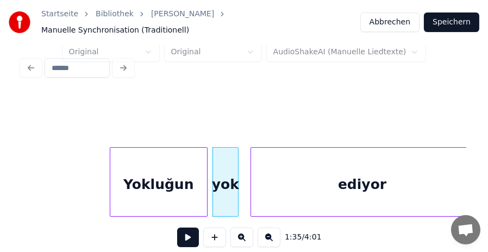
scroll to position [0, 7629]
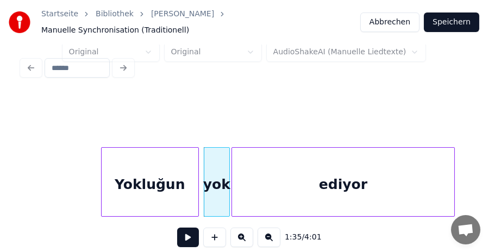
click at [326, 178] on div "ediyor" at bounding box center [343, 185] width 222 height 74
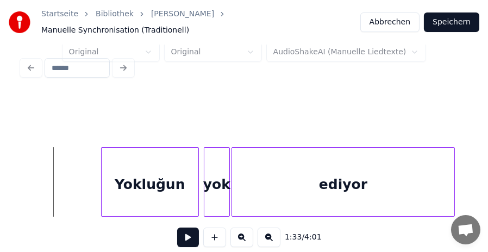
click at [184, 233] on button at bounding box center [188, 238] width 22 height 20
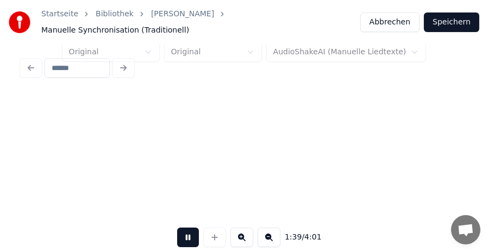
scroll to position [0, 8075]
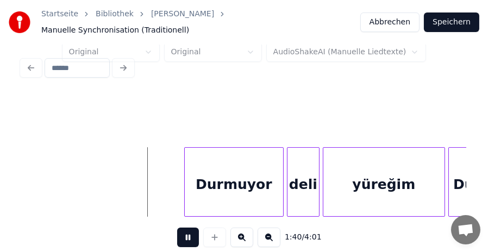
click at [187, 234] on button at bounding box center [188, 238] width 22 height 20
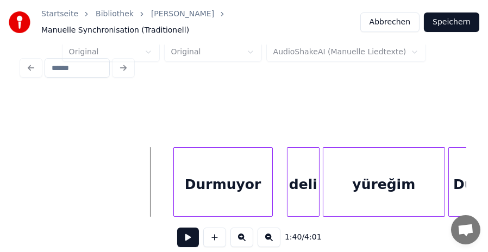
click at [216, 178] on div "Durmuyor" at bounding box center [223, 185] width 98 height 74
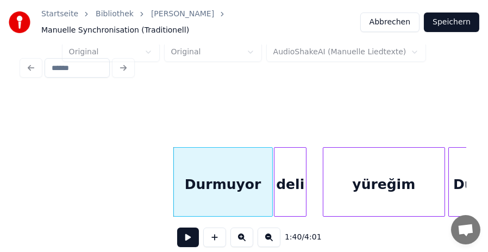
click at [294, 185] on div "deli" at bounding box center [291, 185] width 32 height 74
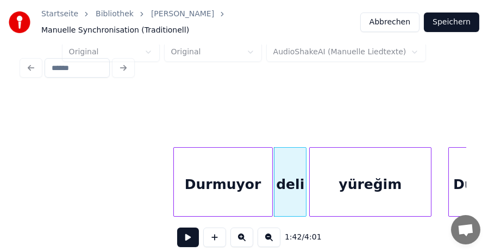
click at [391, 171] on div "yüreğim" at bounding box center [370, 185] width 121 height 74
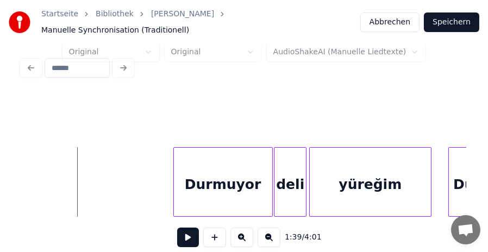
click at [193, 234] on button at bounding box center [188, 238] width 22 height 20
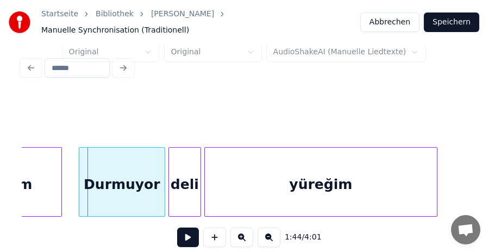
scroll to position [0, 8467]
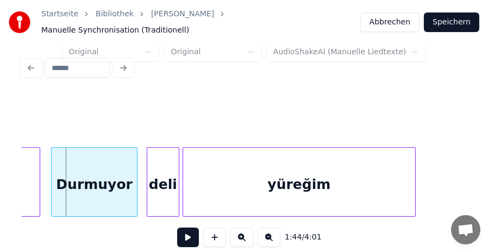
click at [113, 182] on div "Durmuyor" at bounding box center [94, 185] width 85 height 74
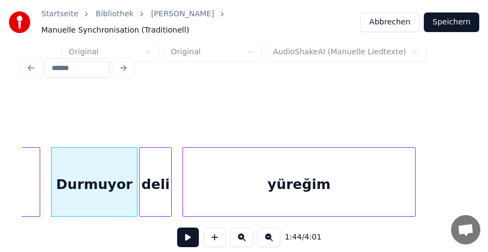
click at [158, 178] on div "deli" at bounding box center [156, 185] width 32 height 74
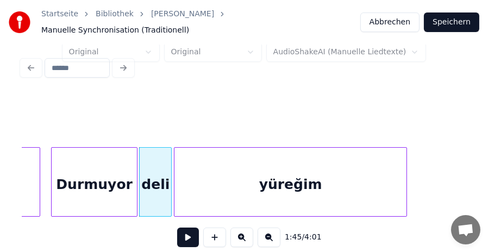
click at [295, 175] on div "yüreğim" at bounding box center [291, 185] width 232 height 74
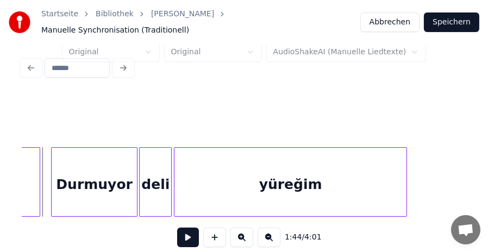
click at [188, 238] on button at bounding box center [188, 238] width 22 height 20
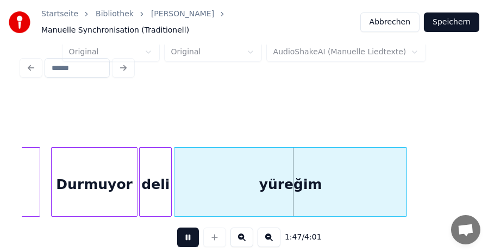
click at [188, 232] on button at bounding box center [188, 238] width 22 height 20
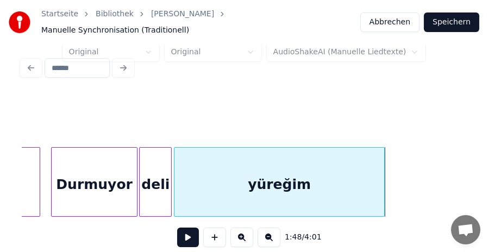
click at [384, 179] on div at bounding box center [382, 182] width 3 height 69
click at [181, 234] on button at bounding box center [188, 238] width 22 height 20
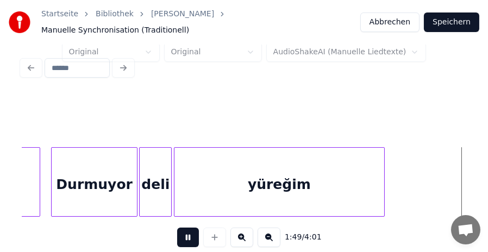
scroll to position [0, 8912]
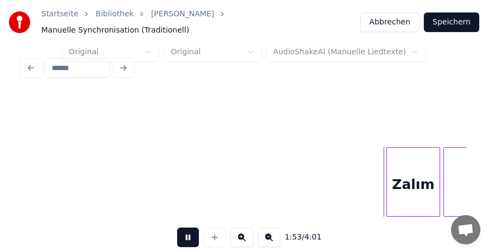
click at [187, 234] on button at bounding box center [188, 238] width 22 height 20
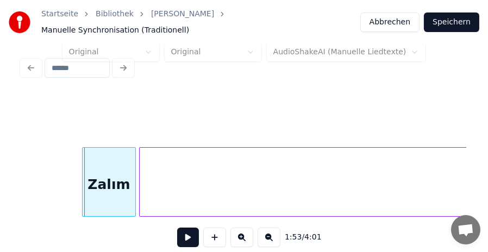
scroll to position [0, 9195]
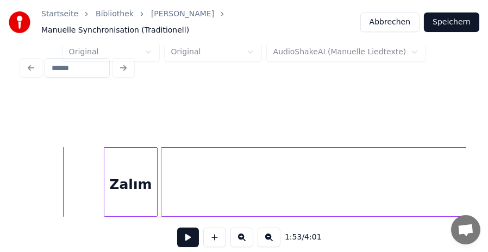
click at [277, 237] on button at bounding box center [269, 238] width 23 height 20
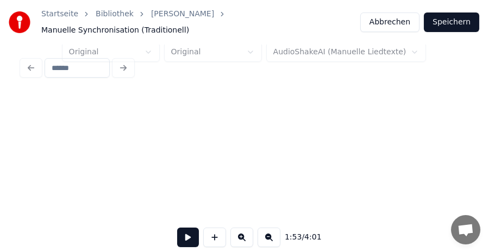
scroll to position [0, 6116]
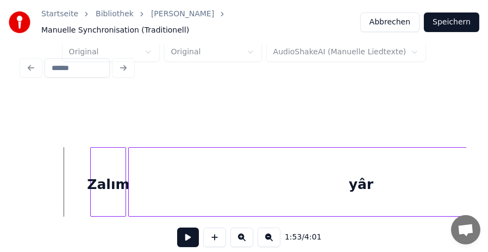
click at [271, 236] on button at bounding box center [269, 238] width 23 height 20
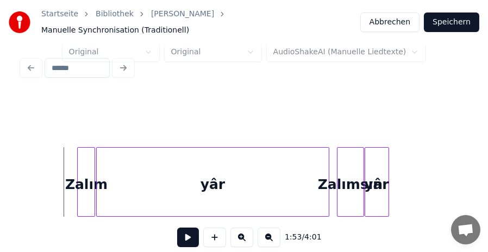
click at [242, 236] on button at bounding box center [242, 238] width 23 height 20
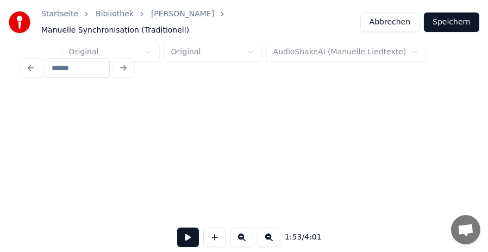
scroll to position [0, 6116]
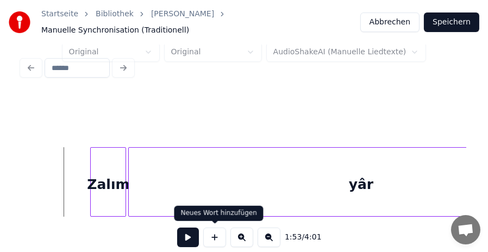
click at [185, 234] on button at bounding box center [188, 238] width 22 height 20
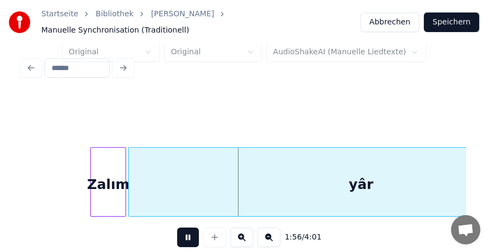
click at [35, 172] on div "Zalım yâr" at bounding box center [462, 182] width 13112 height 70
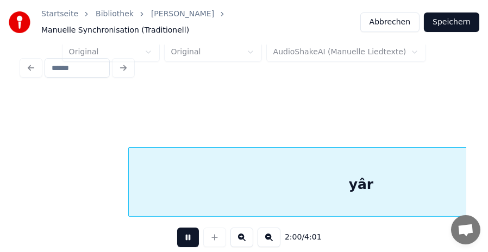
scroll to position [0, 6561]
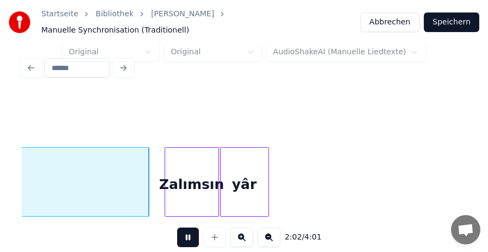
click at [187, 233] on button at bounding box center [188, 238] width 22 height 20
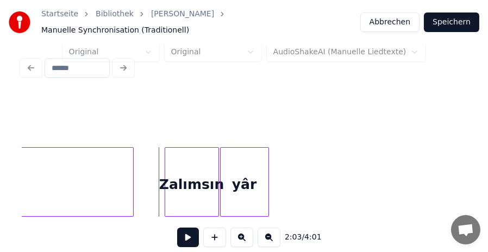
click at [131, 182] on div at bounding box center [131, 182] width 3 height 69
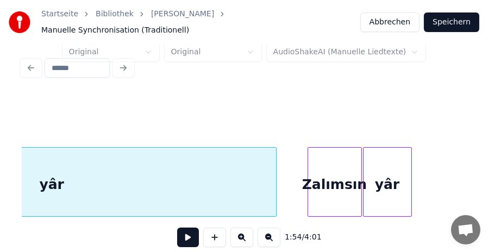
scroll to position [0, 6425]
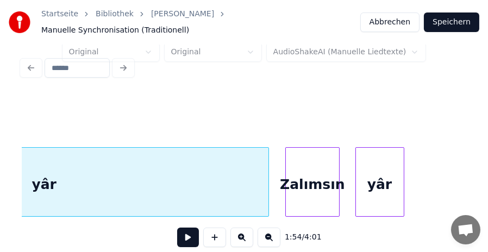
click at [310, 179] on div "Zalımsın" at bounding box center [312, 185] width 53 height 74
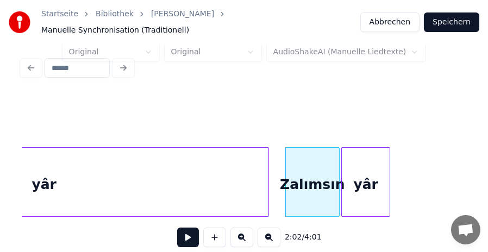
click at [368, 180] on div "yâr" at bounding box center [366, 185] width 48 height 74
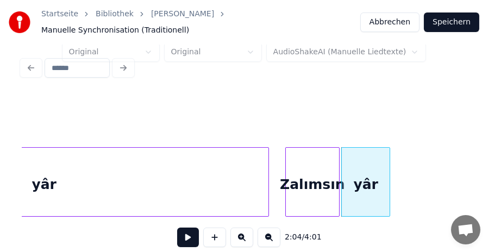
click at [274, 179] on div "yâr Zalımsın yâr" at bounding box center [153, 182] width 13112 height 70
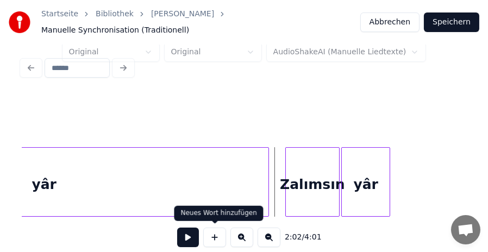
click at [181, 238] on button at bounding box center [188, 238] width 22 height 20
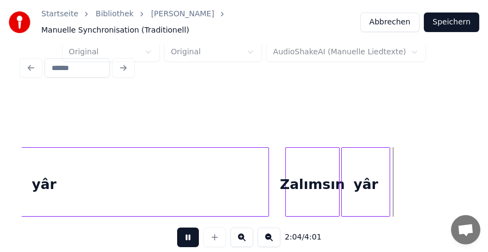
click at [272, 178] on div "yâr Zalımsın yâr" at bounding box center [153, 182] width 13112 height 70
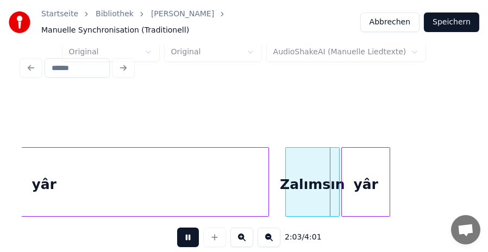
click at [272, 178] on div "yâr Zalımsın yâr" at bounding box center [153, 182] width 13112 height 70
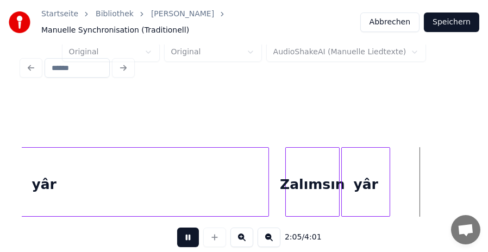
click at [272, 178] on div "yâr Zalımsın yâr" at bounding box center [153, 182] width 13112 height 70
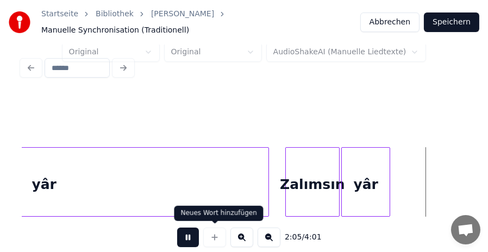
click at [192, 234] on button at bounding box center [188, 238] width 22 height 20
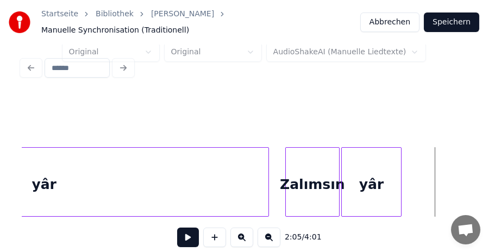
click at [400, 178] on div at bounding box center [399, 182] width 3 height 69
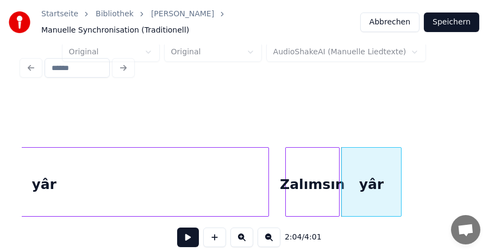
click at [374, 179] on div "yâr" at bounding box center [371, 185] width 59 height 74
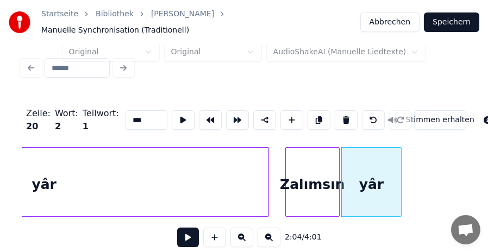
click at [128, 110] on input "***" at bounding box center [147, 120] width 42 height 20
click at [59, 178] on div "yâr" at bounding box center [43, 185] width 449 height 74
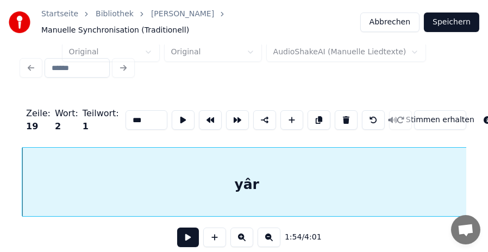
click at [126, 111] on input "***" at bounding box center [147, 120] width 42 height 20
click at [128, 112] on input "***" at bounding box center [147, 120] width 42 height 20
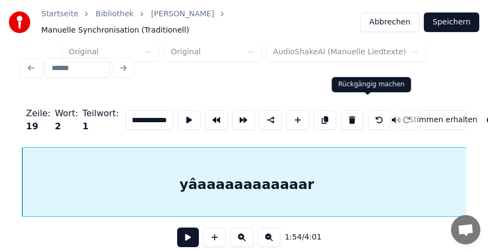
scroll to position [0, 20]
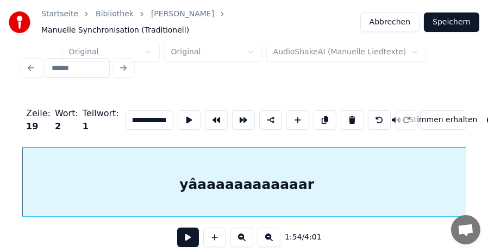
type input "**********"
click at [277, 234] on button at bounding box center [269, 238] width 23 height 20
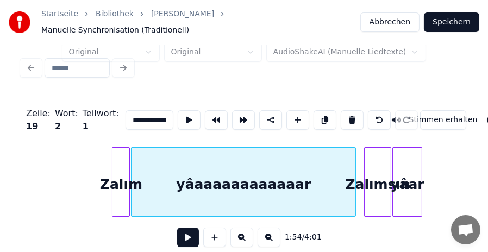
scroll to position [0, 2965]
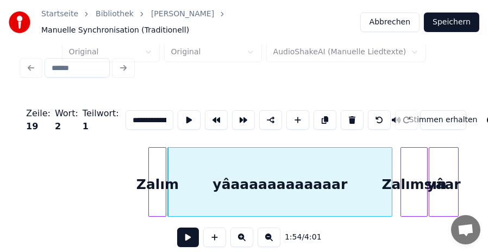
click at [89, 169] on div "yâaaaaaaaaaaaar Zalımsın yâar Zalım" at bounding box center [334, 182] width 6556 height 70
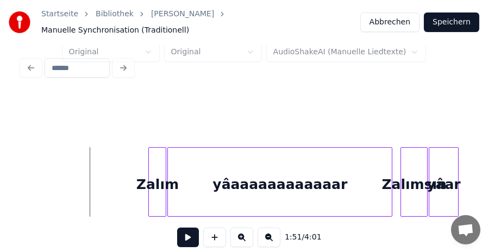
click at [42, 169] on div "yâaaaaaaaaaaaar Zalımsın yâar Zalım" at bounding box center [334, 182] width 6556 height 70
click at [191, 236] on button at bounding box center [188, 238] width 22 height 20
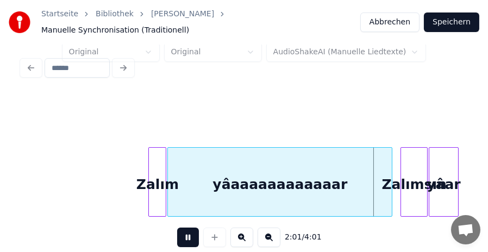
click at [191, 236] on button at bounding box center [188, 238] width 22 height 20
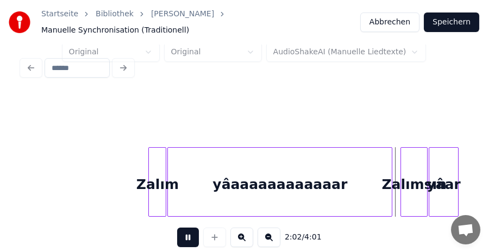
click at [191, 236] on button at bounding box center [188, 238] width 22 height 20
click at [362, 177] on div "yâaaaaaaaaaaaar" at bounding box center [280, 185] width 224 height 74
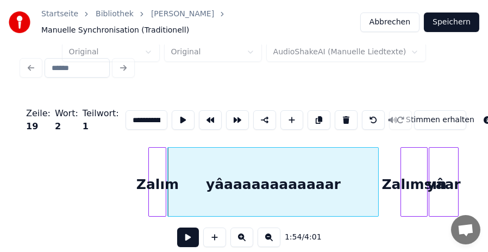
click at [377, 181] on div at bounding box center [376, 182] width 3 height 69
click at [126, 175] on div "yâaaaaaaaaaaaar Zalımsın yâar Zalım" at bounding box center [334, 182] width 6556 height 70
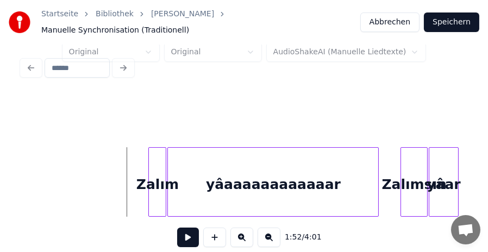
click at [181, 239] on button at bounding box center [188, 238] width 22 height 20
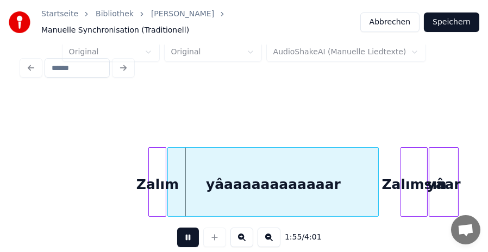
click at [183, 238] on button at bounding box center [188, 238] width 22 height 20
click at [157, 188] on div "Zalım" at bounding box center [155, 185] width 17 height 74
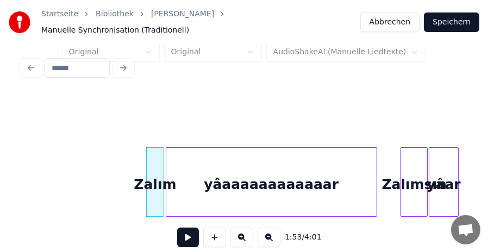
click at [191, 183] on div "yâaaaaaaaaaaaar" at bounding box center [271, 185] width 210 height 74
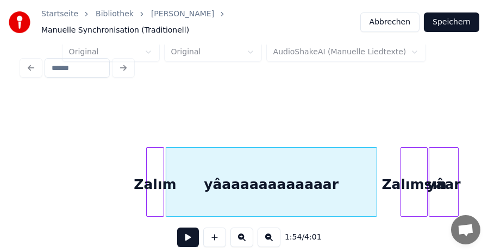
click at [188, 237] on button at bounding box center [188, 238] width 22 height 20
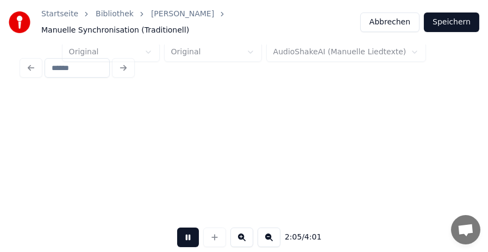
scroll to position [0, 3411]
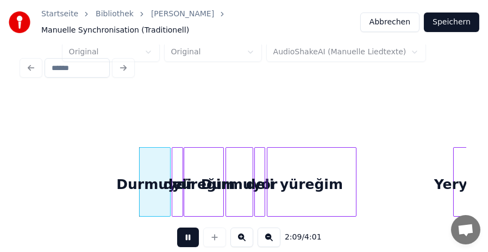
click at [185, 234] on button at bounding box center [188, 238] width 22 height 20
click at [244, 237] on button at bounding box center [242, 238] width 23 height 20
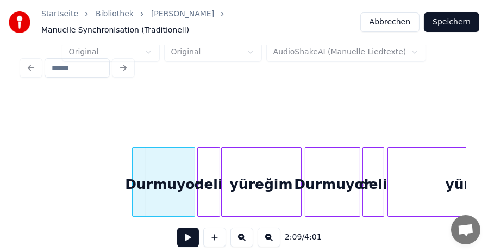
click at [244, 237] on button at bounding box center [242, 238] width 23 height 20
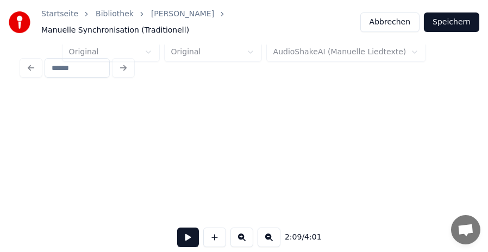
scroll to position [0, 10481]
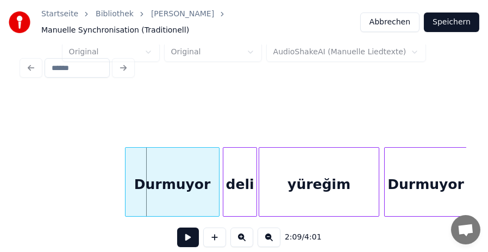
click at [244, 237] on button at bounding box center [242, 238] width 23 height 20
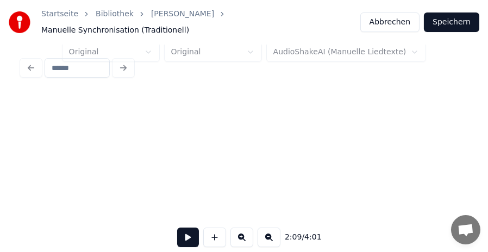
scroll to position [0, 14016]
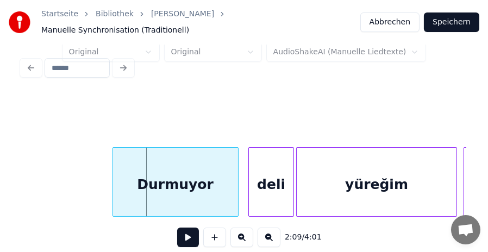
click at [200, 182] on div "Durmuyor" at bounding box center [175, 185] width 125 height 74
click at [191, 239] on button at bounding box center [188, 238] width 22 height 20
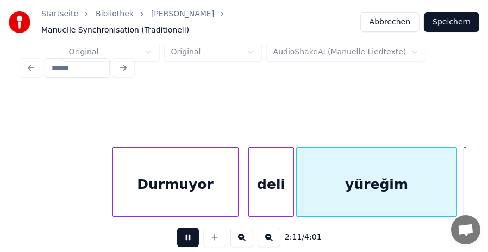
click at [191, 239] on button at bounding box center [188, 238] width 22 height 20
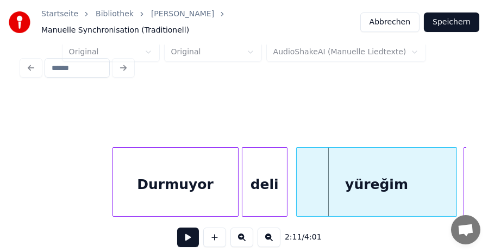
click at [260, 176] on div "deli" at bounding box center [265, 185] width 45 height 74
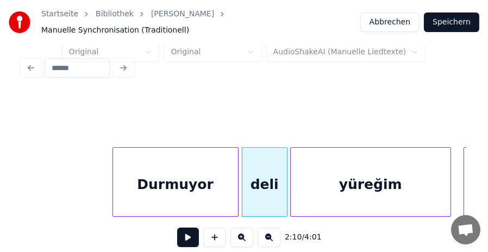
click at [346, 182] on div "yüreğim" at bounding box center [371, 185] width 160 height 74
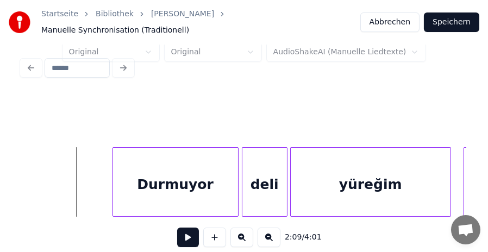
click at [192, 235] on button at bounding box center [188, 238] width 22 height 20
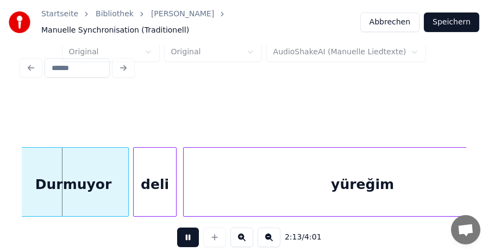
click at [191, 235] on button at bounding box center [188, 238] width 22 height 20
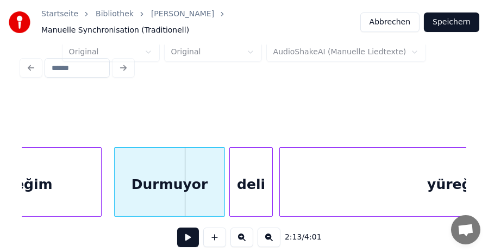
scroll to position [0, 14353]
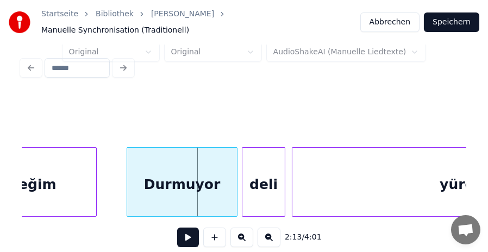
click at [94, 182] on div at bounding box center [94, 182] width 3 height 69
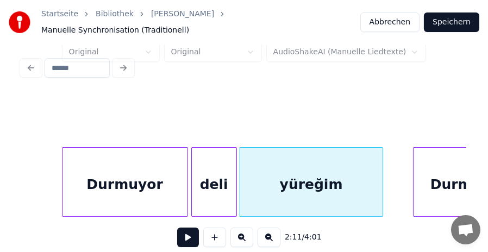
scroll to position [0, 14030]
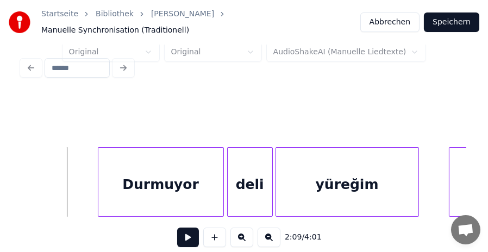
click at [186, 238] on button at bounding box center [188, 238] width 22 height 20
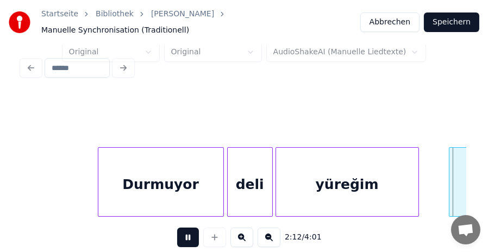
scroll to position [0, 14476]
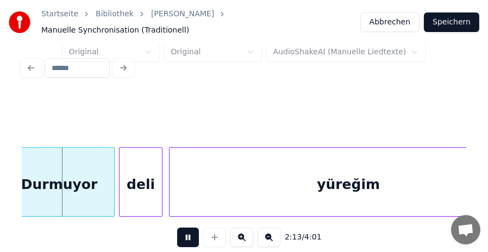
click at [186, 238] on button at bounding box center [188, 238] width 22 height 20
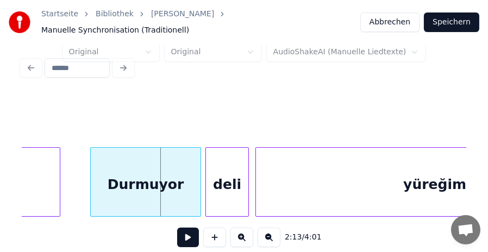
scroll to position [0, 14389]
click at [141, 182] on div "Durmuyor" at bounding box center [141, 185] width 110 height 74
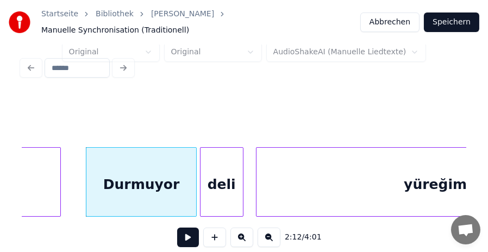
click at [219, 178] on div "deli" at bounding box center [222, 185] width 42 height 74
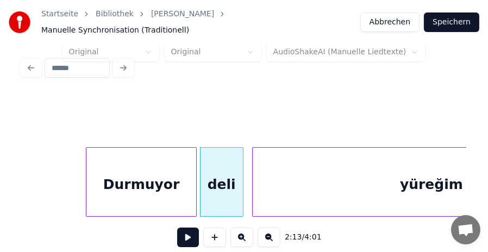
scroll to position [0, 14534]
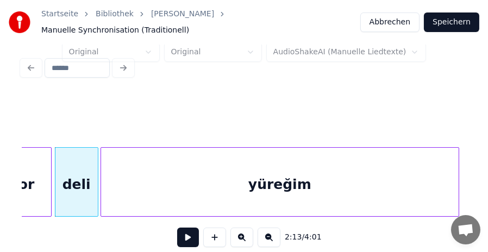
click at [356, 183] on div "yüreğim" at bounding box center [280, 185] width 358 height 74
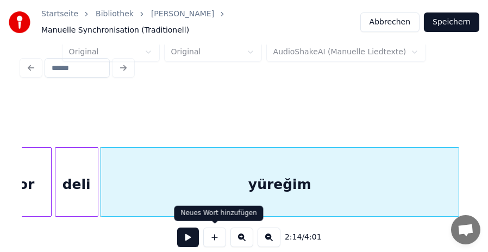
click at [183, 233] on button at bounding box center [188, 238] width 22 height 20
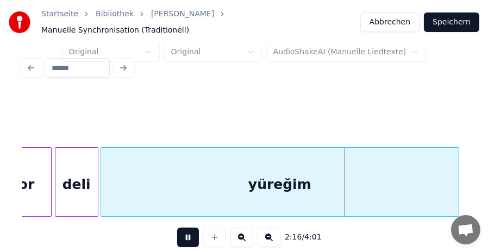
click at [183, 233] on button at bounding box center [188, 238] width 22 height 20
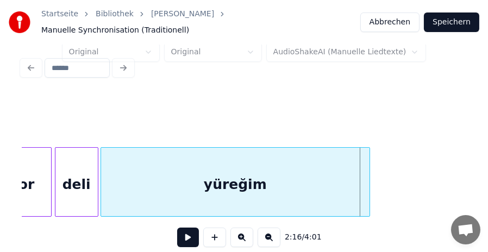
click at [367, 180] on div at bounding box center [368, 182] width 3 height 69
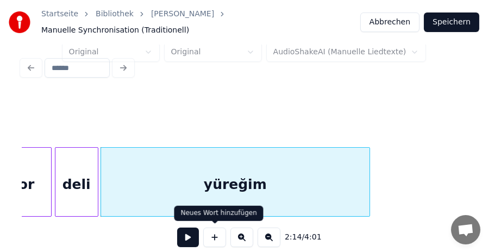
click at [189, 234] on button at bounding box center [188, 238] width 22 height 20
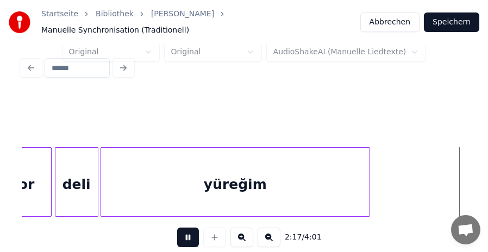
scroll to position [0, 14980]
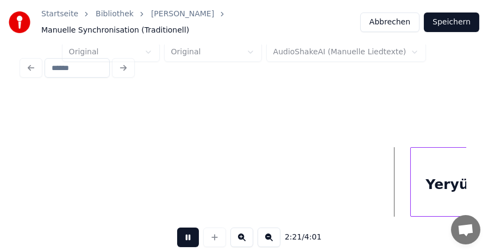
click at [189, 234] on button at bounding box center [188, 238] width 22 height 20
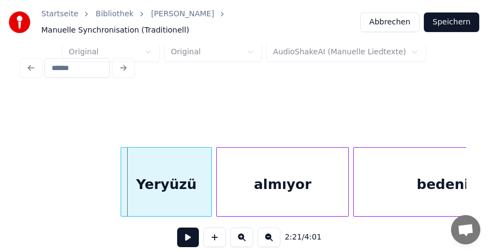
scroll to position [0, 15350]
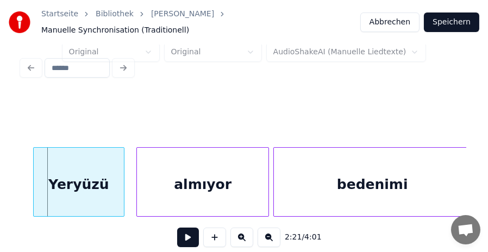
click at [92, 189] on div "Yeryüzü" at bounding box center [79, 185] width 90 height 74
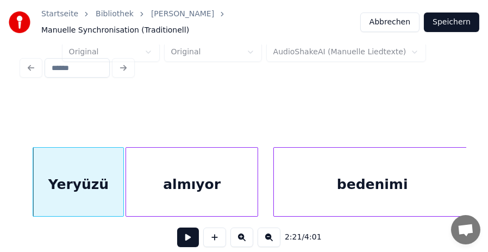
click at [215, 185] on div "almıyor" at bounding box center [192, 185] width 132 height 74
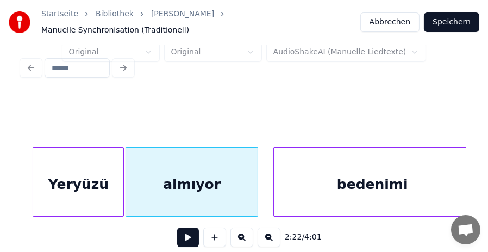
scroll to position [0, 15353]
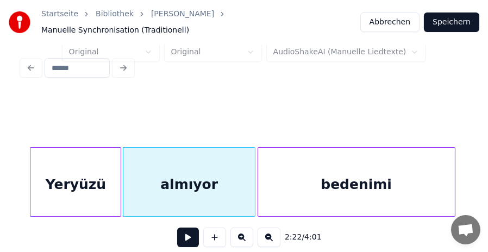
click at [354, 184] on div "bedenimi" at bounding box center [356, 185] width 197 height 74
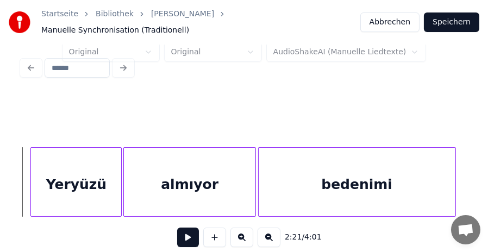
click at [185, 237] on button at bounding box center [188, 238] width 22 height 20
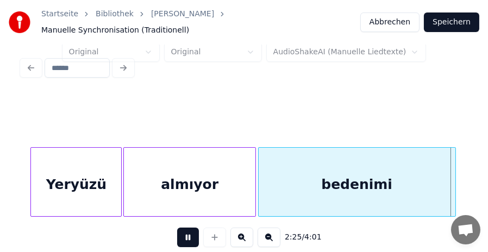
click at [185, 237] on button at bounding box center [188, 238] width 22 height 20
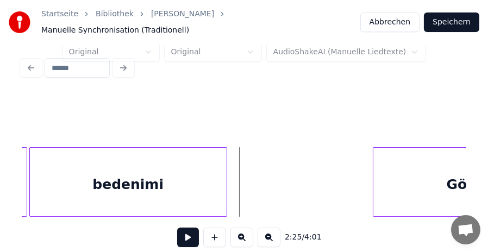
scroll to position [0, 15567]
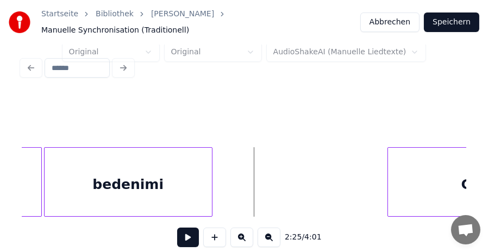
click at [210, 183] on div at bounding box center [210, 182] width 3 height 69
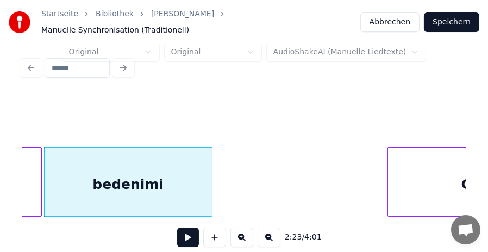
click at [182, 234] on button at bounding box center [188, 238] width 22 height 20
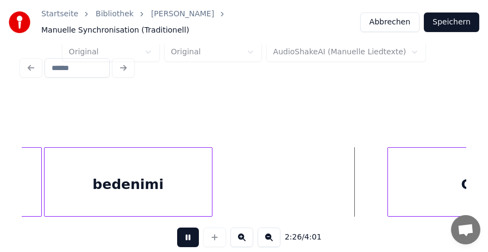
click at [182, 234] on button at bounding box center [188, 238] width 22 height 20
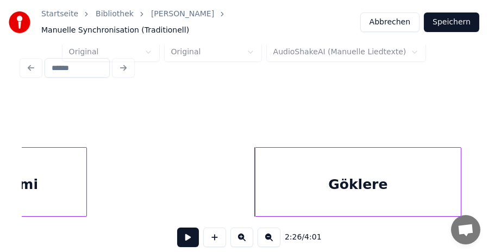
click at [444, 177] on div "Göklere" at bounding box center [359, 185] width 206 height 74
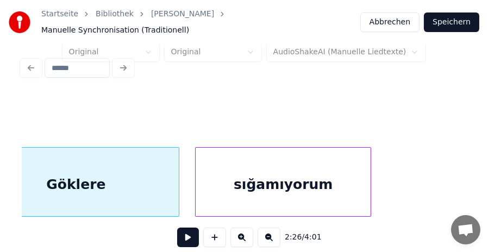
scroll to position [0, 15975]
click at [272, 233] on button at bounding box center [269, 238] width 23 height 20
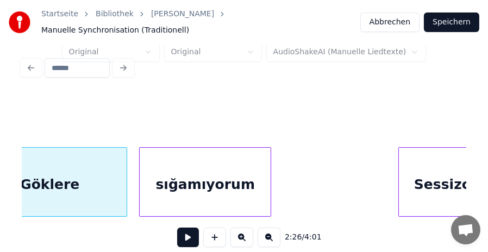
click at [272, 233] on button at bounding box center [269, 238] width 23 height 20
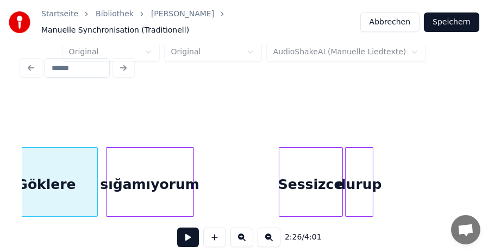
scroll to position [0, 7939]
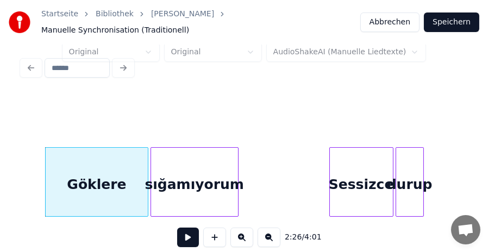
click at [197, 188] on div "sığamıyorum" at bounding box center [194, 185] width 87 height 74
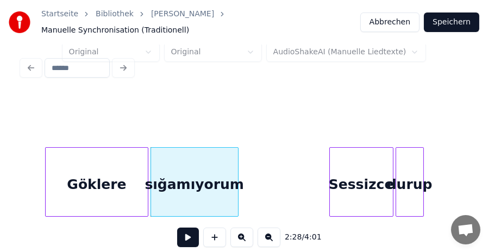
click at [64, 169] on div "Göklere" at bounding box center [97, 185] width 102 height 74
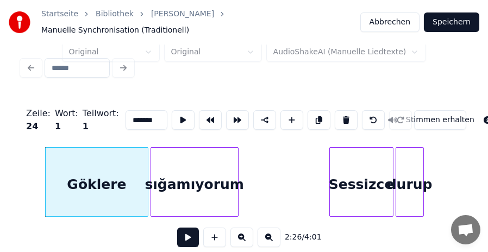
click at [182, 239] on button at bounding box center [188, 238] width 22 height 20
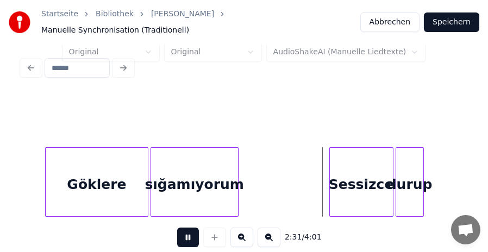
click at [185, 237] on button at bounding box center [188, 238] width 22 height 20
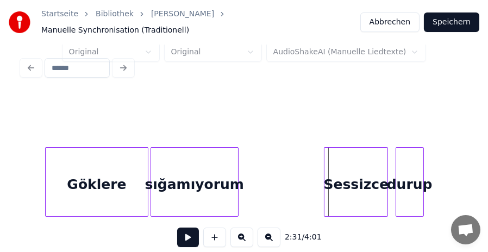
click at [358, 184] on div "Sessizce" at bounding box center [356, 185] width 63 height 74
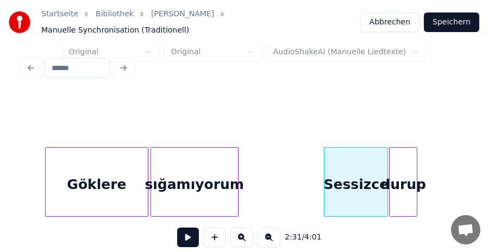
click at [407, 187] on div "durup" at bounding box center [403, 185] width 27 height 74
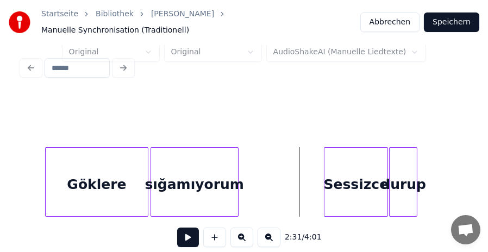
click at [190, 228] on button at bounding box center [188, 238] width 22 height 20
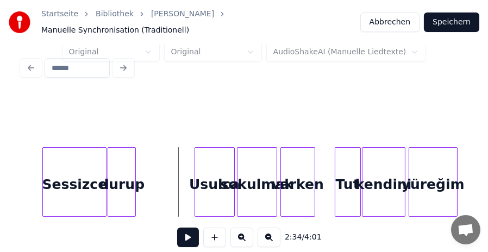
scroll to position [0, 8222]
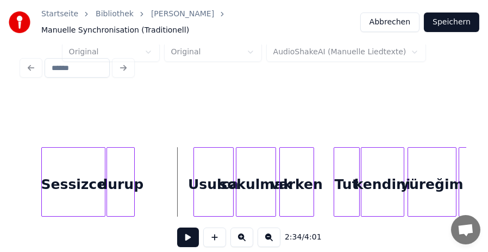
click at [191, 235] on button at bounding box center [188, 238] width 22 height 20
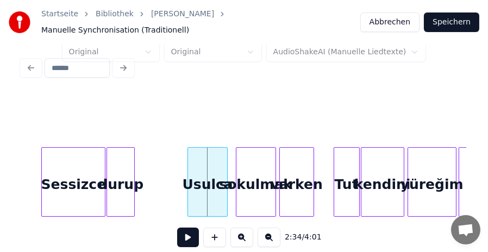
click at [213, 177] on div "Usulca" at bounding box center [207, 185] width 39 height 74
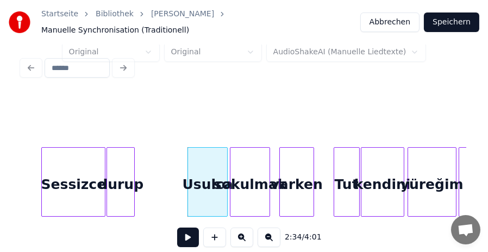
click at [256, 190] on div "sokulmak" at bounding box center [250, 185] width 39 height 74
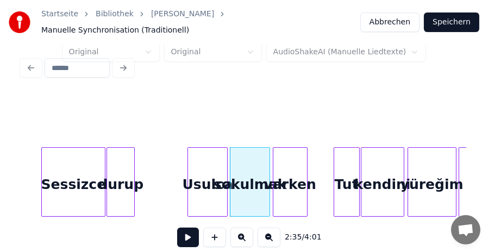
click at [293, 187] on div "varken" at bounding box center [291, 185] width 34 height 74
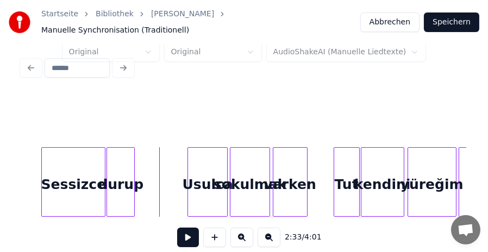
click at [193, 231] on button at bounding box center [188, 238] width 22 height 20
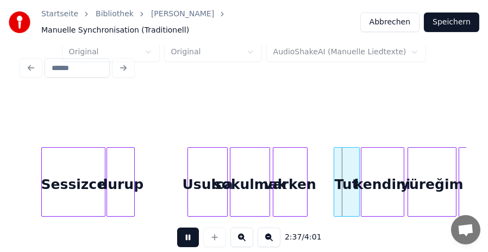
click at [193, 231] on button at bounding box center [188, 238] width 22 height 20
click at [340, 176] on div "Tut" at bounding box center [342, 185] width 25 height 74
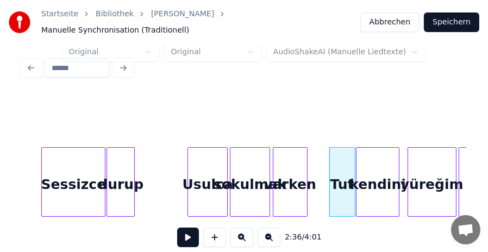
click at [386, 182] on div "kendini" at bounding box center [378, 185] width 42 height 74
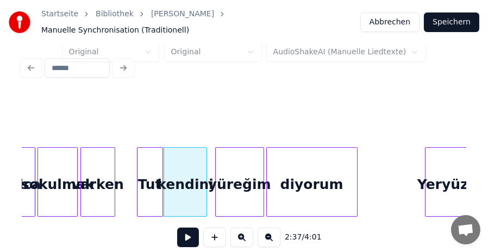
scroll to position [0, 8418]
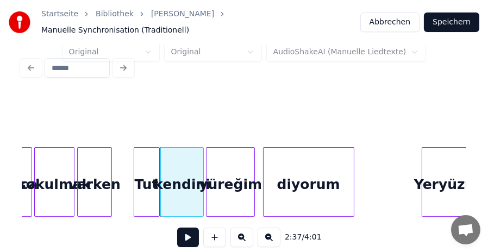
click at [234, 179] on div "yüreğim" at bounding box center [231, 185] width 48 height 74
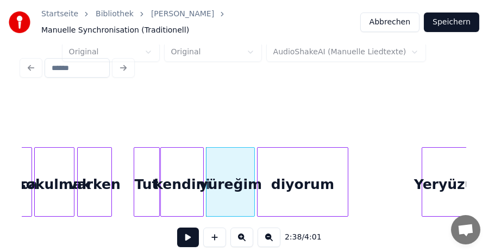
click at [308, 182] on div "diyorum" at bounding box center [303, 185] width 90 height 74
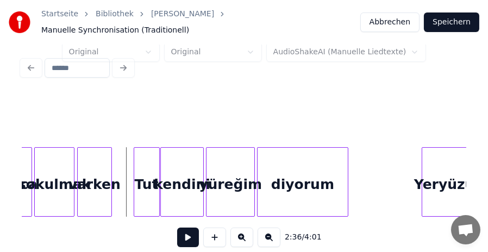
click at [188, 234] on button at bounding box center [188, 238] width 22 height 20
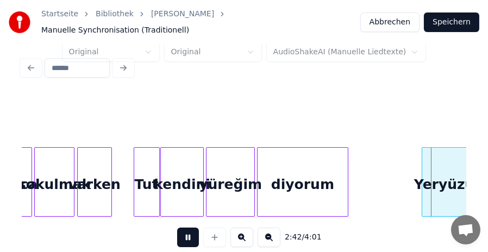
click at [188, 234] on button at bounding box center [188, 238] width 22 height 20
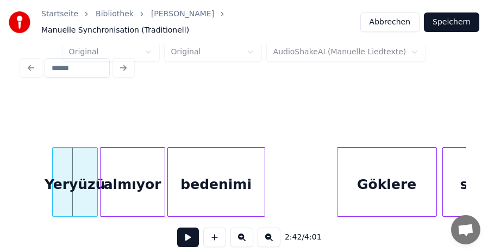
scroll to position [0, 8810]
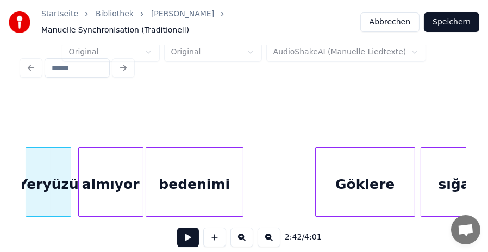
click at [36, 178] on div "Yeryüzü" at bounding box center [48, 185] width 45 height 74
click at [115, 178] on div "almıyor" at bounding box center [106, 185] width 64 height 74
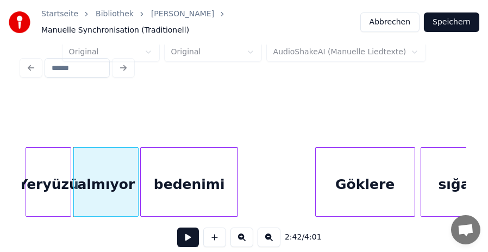
click at [192, 177] on div "bedenimi" at bounding box center [189, 185] width 97 height 74
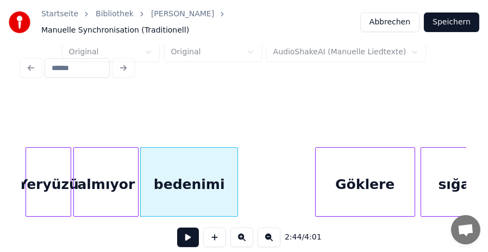
click at [53, 178] on div "Yeryüzü" at bounding box center [48, 185] width 45 height 74
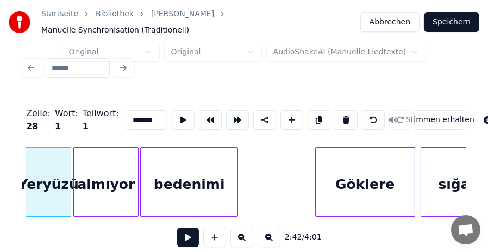
click at [188, 236] on button at bounding box center [188, 238] width 22 height 20
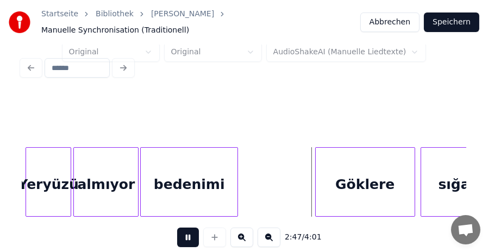
click at [188, 236] on button at bounding box center [188, 238] width 22 height 20
click at [232, 177] on div at bounding box center [230, 182] width 3 height 69
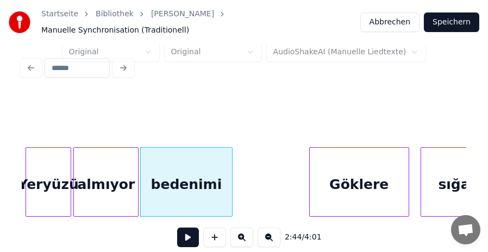
click at [357, 182] on div "Göklere" at bounding box center [359, 185] width 99 height 74
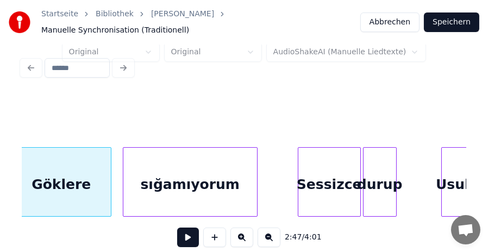
scroll to position [0, 9114]
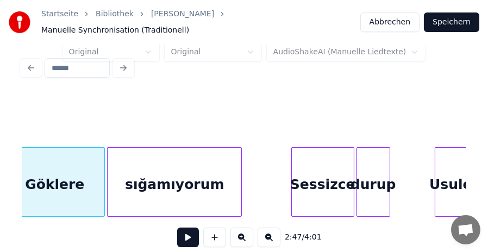
click at [213, 182] on div "sığamıyorum" at bounding box center [175, 185] width 134 height 74
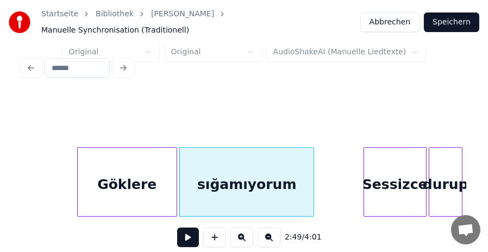
scroll to position [0, 9034]
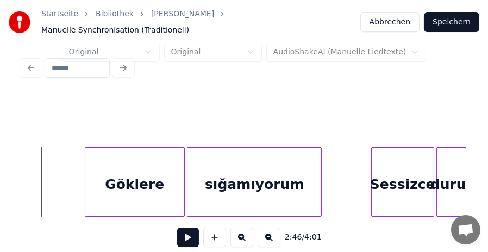
click at [193, 237] on button at bounding box center [188, 238] width 22 height 20
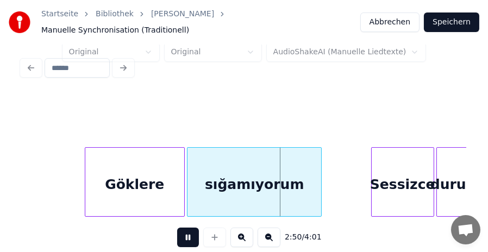
click at [188, 237] on button at bounding box center [188, 238] width 22 height 20
click at [178, 180] on div at bounding box center [179, 182] width 3 height 69
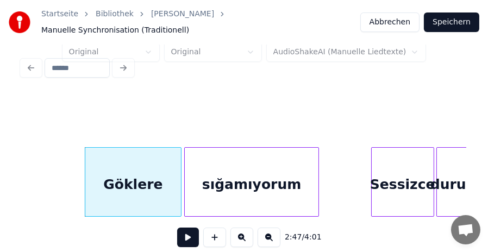
click at [221, 179] on div "sığamıyorum" at bounding box center [252, 185] width 134 height 74
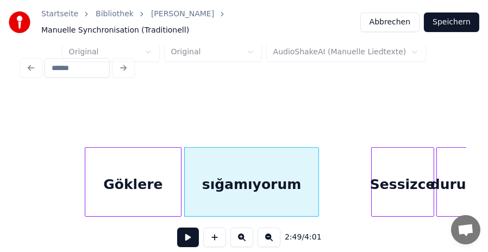
click at [184, 234] on button at bounding box center [188, 238] width 22 height 20
click at [188, 236] on button at bounding box center [188, 238] width 22 height 20
click at [310, 175] on div at bounding box center [309, 182] width 3 height 69
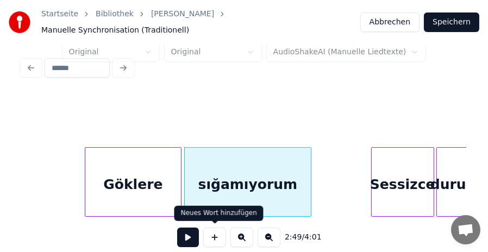
click at [191, 233] on button at bounding box center [188, 238] width 22 height 20
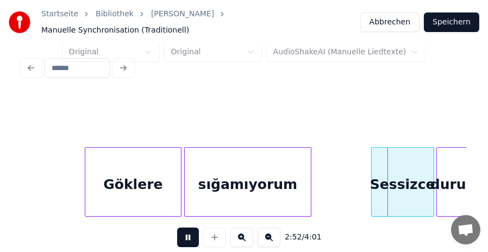
click at [191, 233] on button at bounding box center [188, 238] width 22 height 20
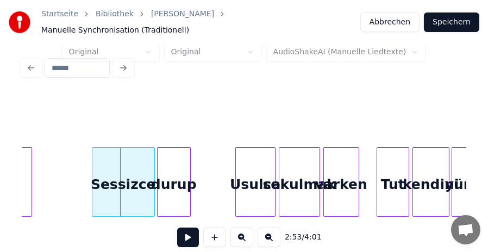
scroll to position [0, 9317]
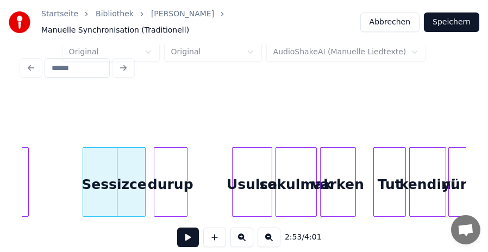
click at [130, 182] on div "Sessizce" at bounding box center [114, 185] width 62 height 74
click at [163, 186] on div "durup" at bounding box center [164, 185] width 33 height 74
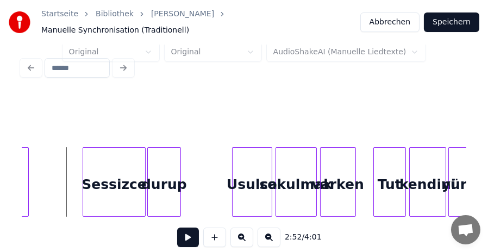
click at [185, 240] on button at bounding box center [188, 238] width 22 height 20
click at [187, 238] on button at bounding box center [188, 238] width 22 height 20
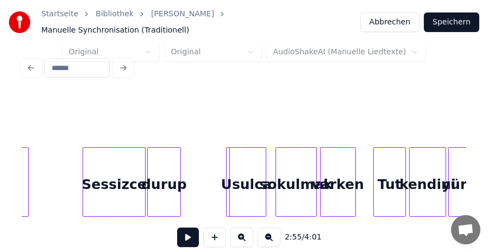
click at [246, 177] on div "Usulca" at bounding box center [246, 185] width 39 height 74
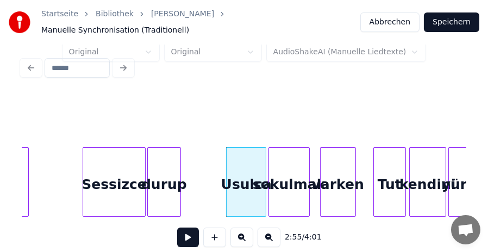
click at [293, 187] on div "sokulmak" at bounding box center [289, 185] width 40 height 74
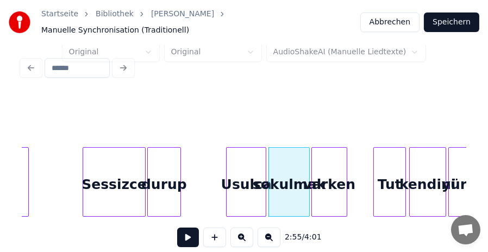
click at [329, 188] on div "varken" at bounding box center [329, 185] width 35 height 74
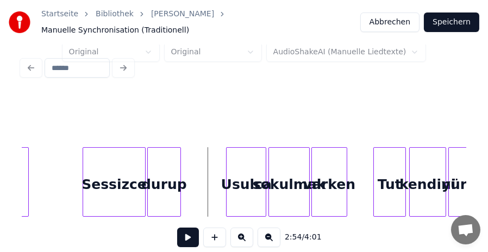
click at [182, 233] on button at bounding box center [188, 238] width 22 height 20
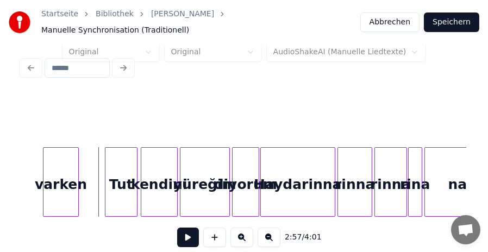
scroll to position [0, 9636]
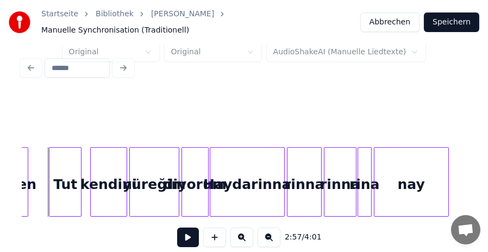
click at [63, 185] on div "Tut" at bounding box center [65, 185] width 32 height 74
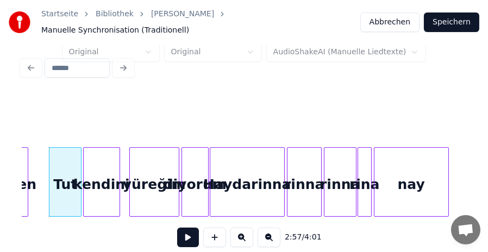
click at [110, 190] on div "kendini" at bounding box center [102, 185] width 36 height 74
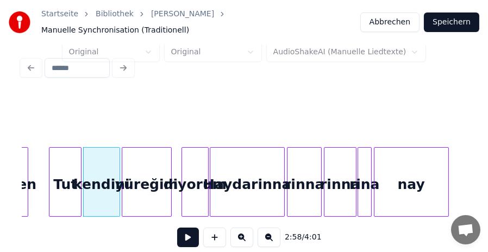
click at [151, 187] on div "yüreğim" at bounding box center [146, 185] width 49 height 74
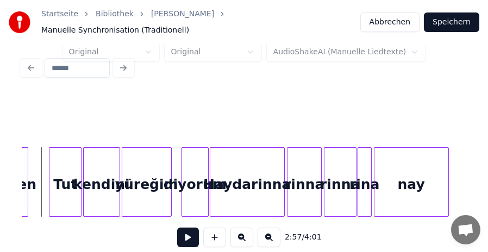
click at [190, 238] on button at bounding box center [188, 238] width 22 height 20
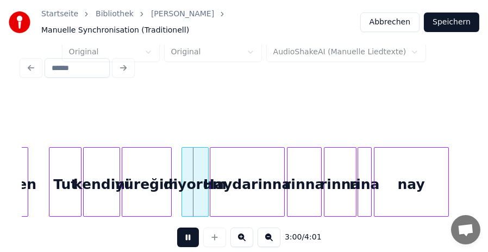
click at [190, 238] on button at bounding box center [188, 238] width 22 height 20
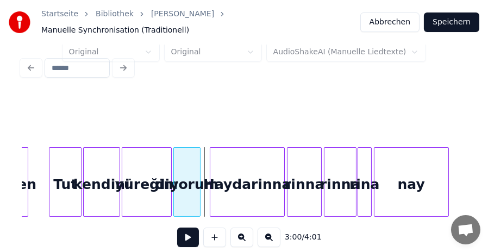
click at [186, 190] on div "diyorum" at bounding box center [187, 185] width 26 height 74
click at [241, 237] on button at bounding box center [242, 238] width 23 height 20
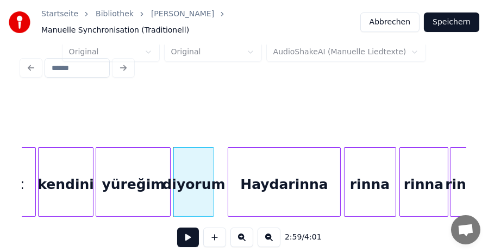
click at [241, 237] on button at bounding box center [242, 238] width 23 height 20
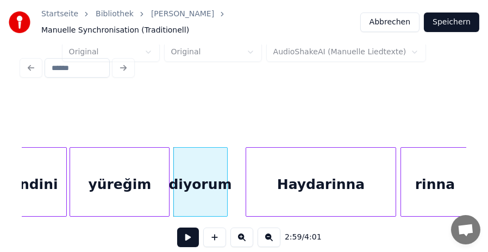
click at [187, 236] on button at bounding box center [188, 238] width 22 height 20
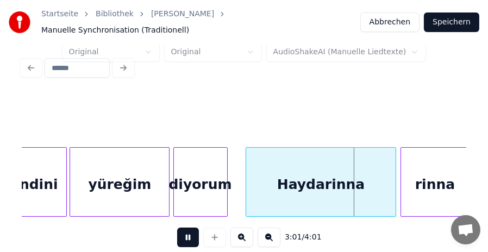
click at [187, 236] on button at bounding box center [188, 238] width 22 height 20
click at [82, 169] on div "yüreğim" at bounding box center [119, 185] width 99 height 74
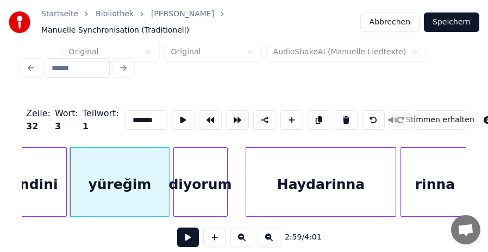
click at [188, 239] on button at bounding box center [188, 238] width 22 height 20
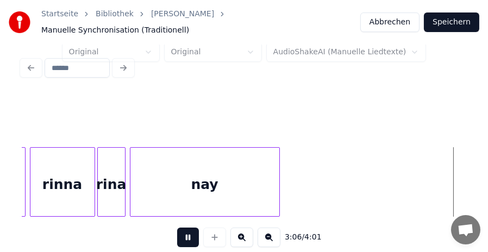
scroll to position [0, 20315]
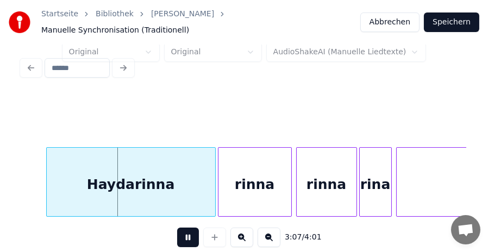
click at [188, 236] on button at bounding box center [188, 238] width 22 height 20
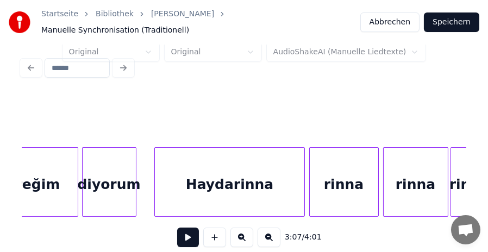
scroll to position [0, 19510]
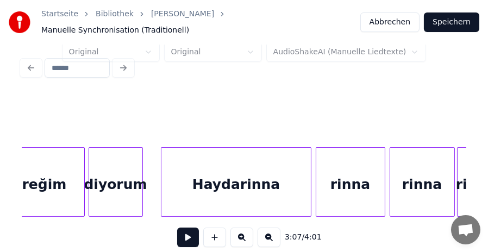
click at [238, 179] on div "Haydarinna" at bounding box center [236, 185] width 149 height 74
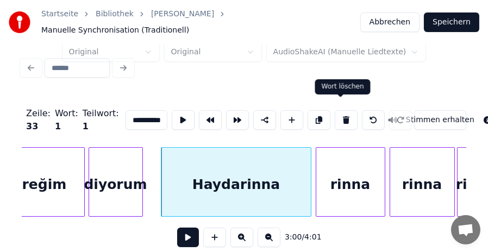
click at [340, 114] on button at bounding box center [346, 120] width 23 height 20
type input "*******"
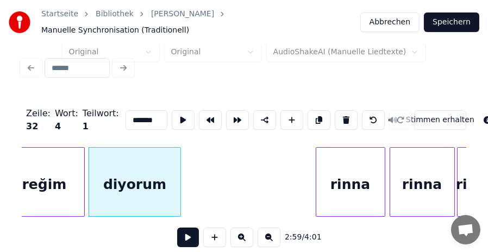
click at [179, 173] on div at bounding box center [178, 182] width 3 height 69
click at [188, 236] on button at bounding box center [188, 238] width 22 height 20
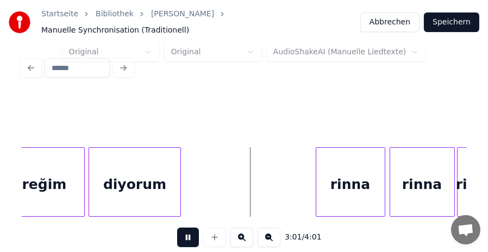
click at [188, 236] on button at bounding box center [188, 238] width 22 height 20
click at [181, 174] on div "diyorum" at bounding box center [135, 182] width 93 height 70
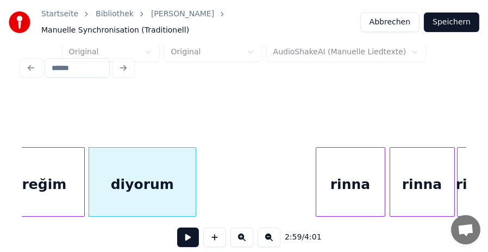
click at [193, 191] on div at bounding box center [194, 182] width 3 height 69
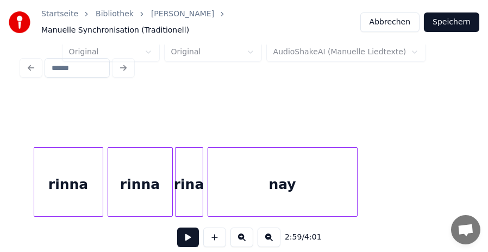
scroll to position [0, 19814]
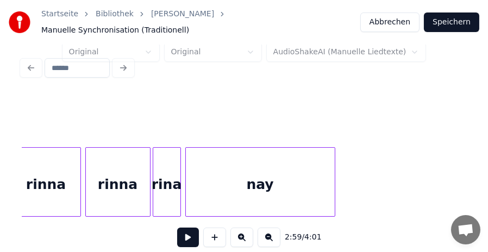
click at [51, 171] on div "rinna" at bounding box center [46, 185] width 69 height 74
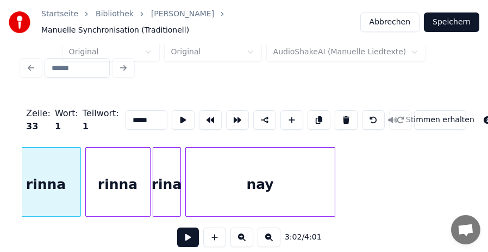
scroll to position [0, 19803]
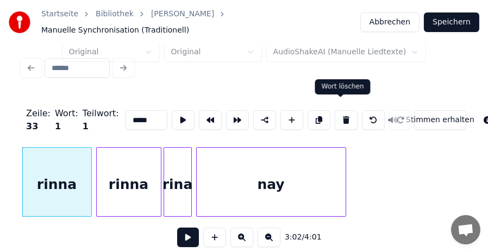
click at [339, 112] on button at bounding box center [346, 120] width 23 height 20
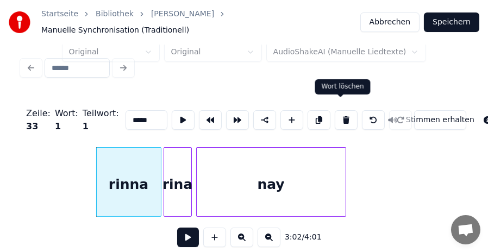
click at [337, 111] on button at bounding box center [346, 120] width 23 height 20
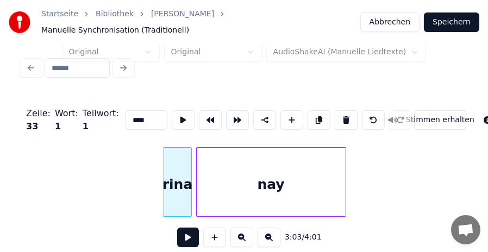
click at [337, 111] on button at bounding box center [346, 120] width 23 height 20
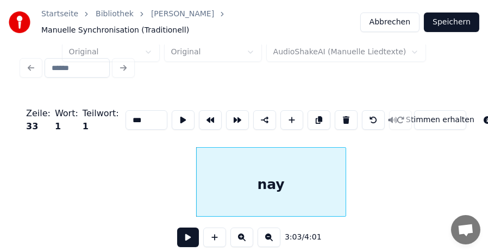
click at [337, 111] on button at bounding box center [346, 120] width 23 height 20
type input "*******"
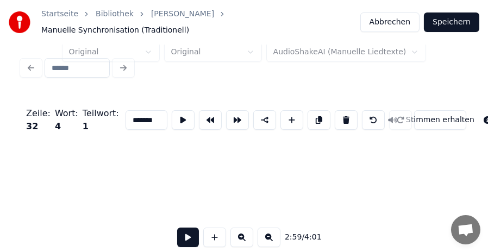
scroll to position [0, 19576]
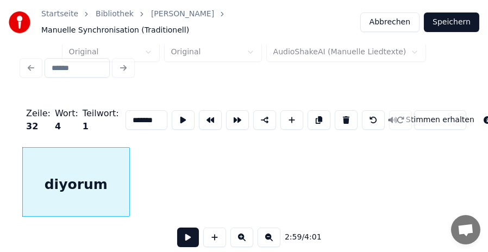
click at [189, 243] on button at bounding box center [188, 238] width 22 height 20
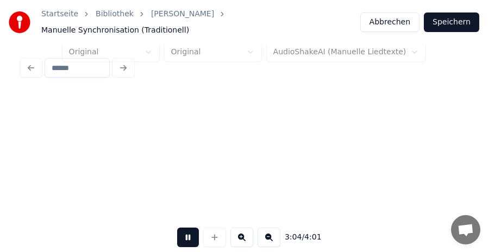
scroll to position [0, 20021]
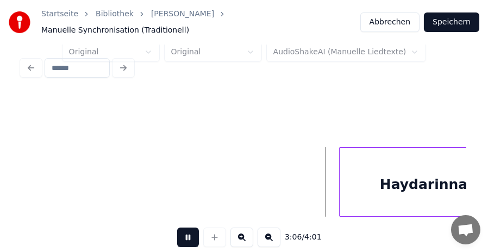
click at [185, 233] on button at bounding box center [188, 238] width 22 height 20
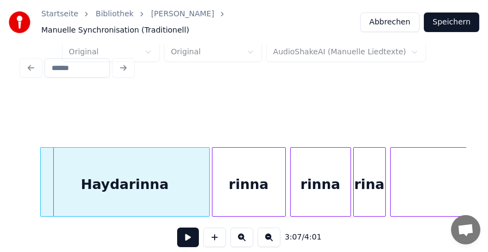
scroll to position [0, 20326]
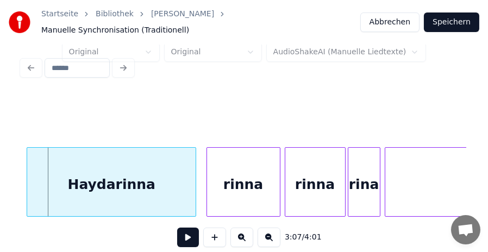
click at [165, 185] on div "Haydarinna" at bounding box center [111, 185] width 169 height 74
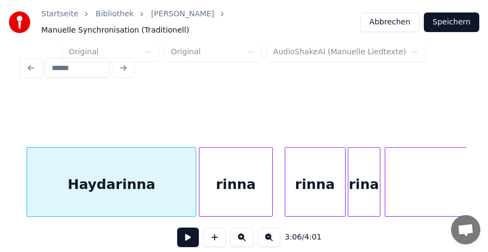
click at [247, 183] on div "rinna" at bounding box center [236, 185] width 73 height 74
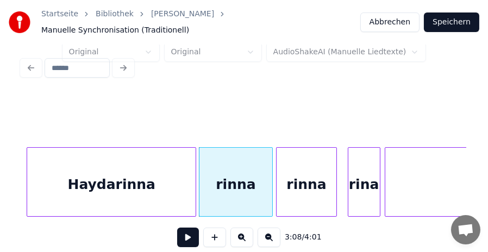
click at [315, 183] on div "rinna" at bounding box center [307, 185] width 60 height 74
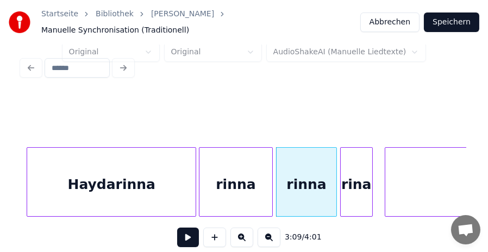
click at [363, 183] on div "rina" at bounding box center [357, 185] width 32 height 74
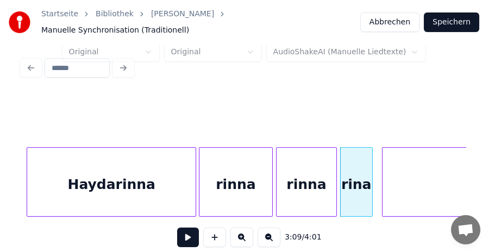
scroll to position [0, 20438]
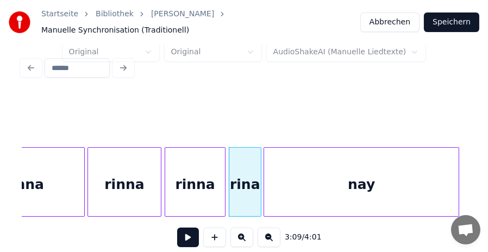
click at [429, 179] on div "nay" at bounding box center [361, 185] width 195 height 74
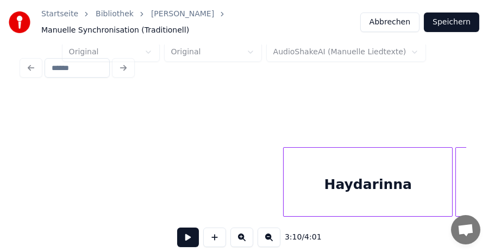
scroll to position [0, 20021]
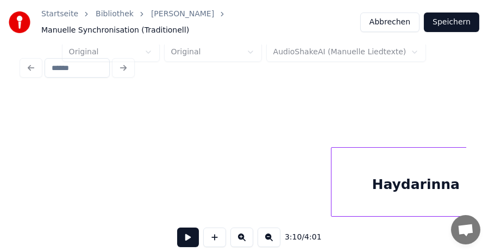
click at [186, 228] on button at bounding box center [188, 238] width 22 height 20
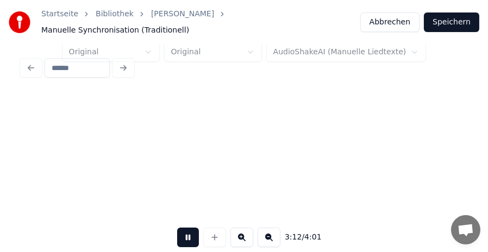
scroll to position [0, 20912]
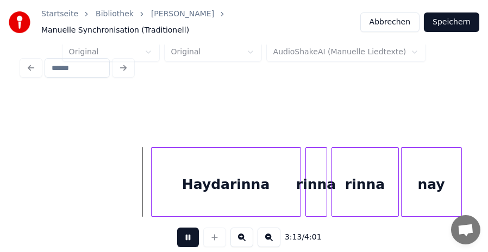
click at [190, 234] on button at bounding box center [188, 238] width 22 height 20
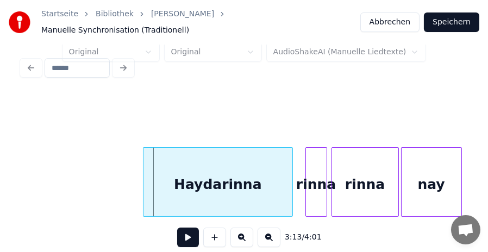
click at [238, 187] on div "Haydarinna" at bounding box center [218, 185] width 149 height 74
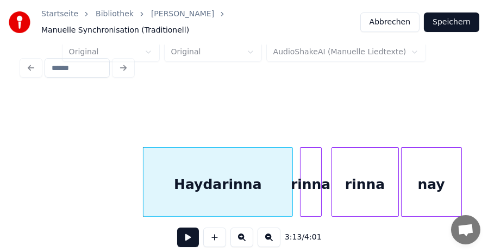
click at [312, 182] on div "rinna" at bounding box center [311, 185] width 21 height 74
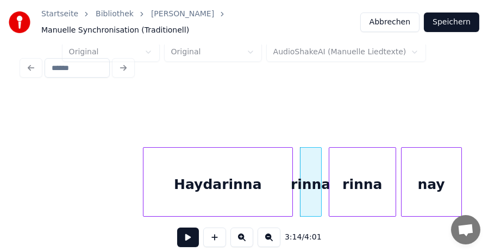
click at [370, 180] on div "rinna" at bounding box center [363, 185] width 66 height 74
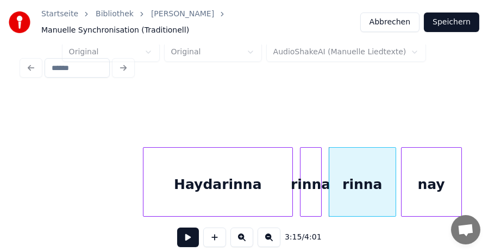
click at [308, 170] on div "rinna" at bounding box center [311, 185] width 21 height 74
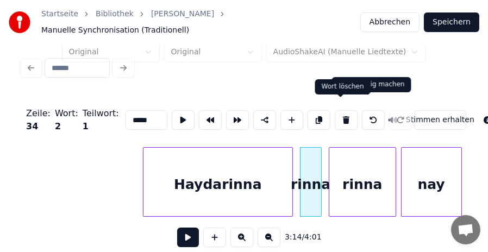
click at [338, 110] on button at bounding box center [346, 120] width 23 height 20
type input "**********"
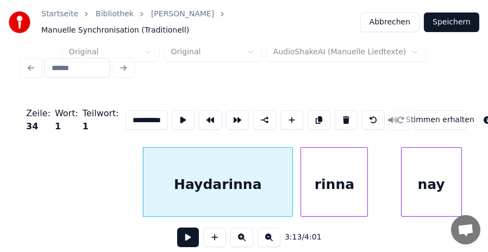
click at [336, 176] on div "rinna" at bounding box center [334, 185] width 66 height 74
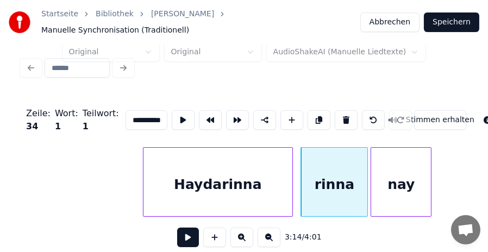
click at [386, 178] on div "nay" at bounding box center [401, 185] width 60 height 74
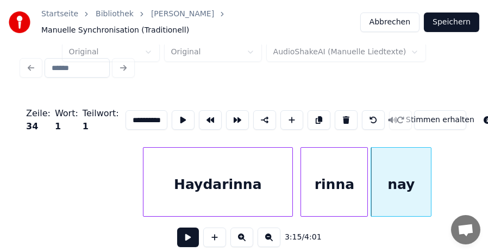
click at [454, 15] on button "Speichern" at bounding box center [451, 23] width 55 height 20
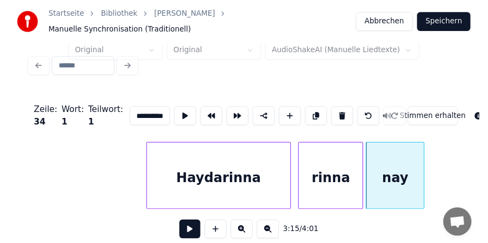
scroll to position [14, 0]
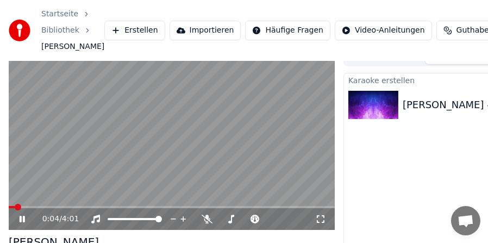
click at [238, 177] on video at bounding box center [172, 139] width 326 height 184
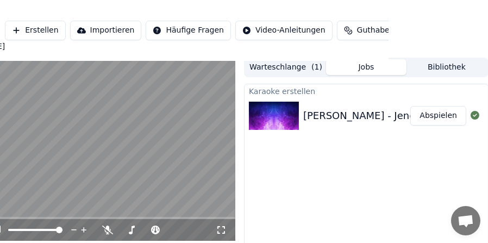
scroll to position [0, 100]
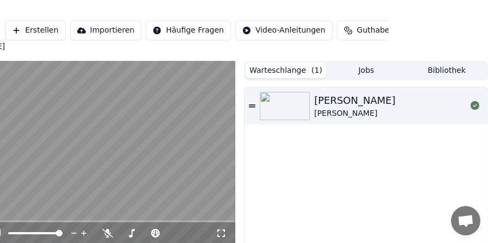
click at [284, 78] on button "Warteschlange ( 1 )" at bounding box center [286, 71] width 80 height 16
click at [372, 78] on button "Jobs" at bounding box center [366, 71] width 80 height 16
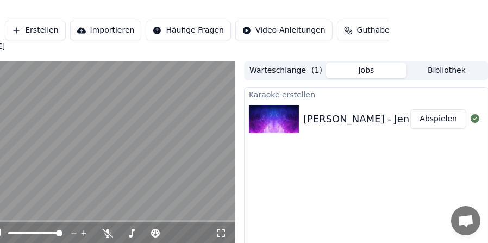
click at [442, 78] on button "Bibliothek" at bounding box center [447, 71] width 80 height 16
